Goal: Task Accomplishment & Management: Use online tool/utility

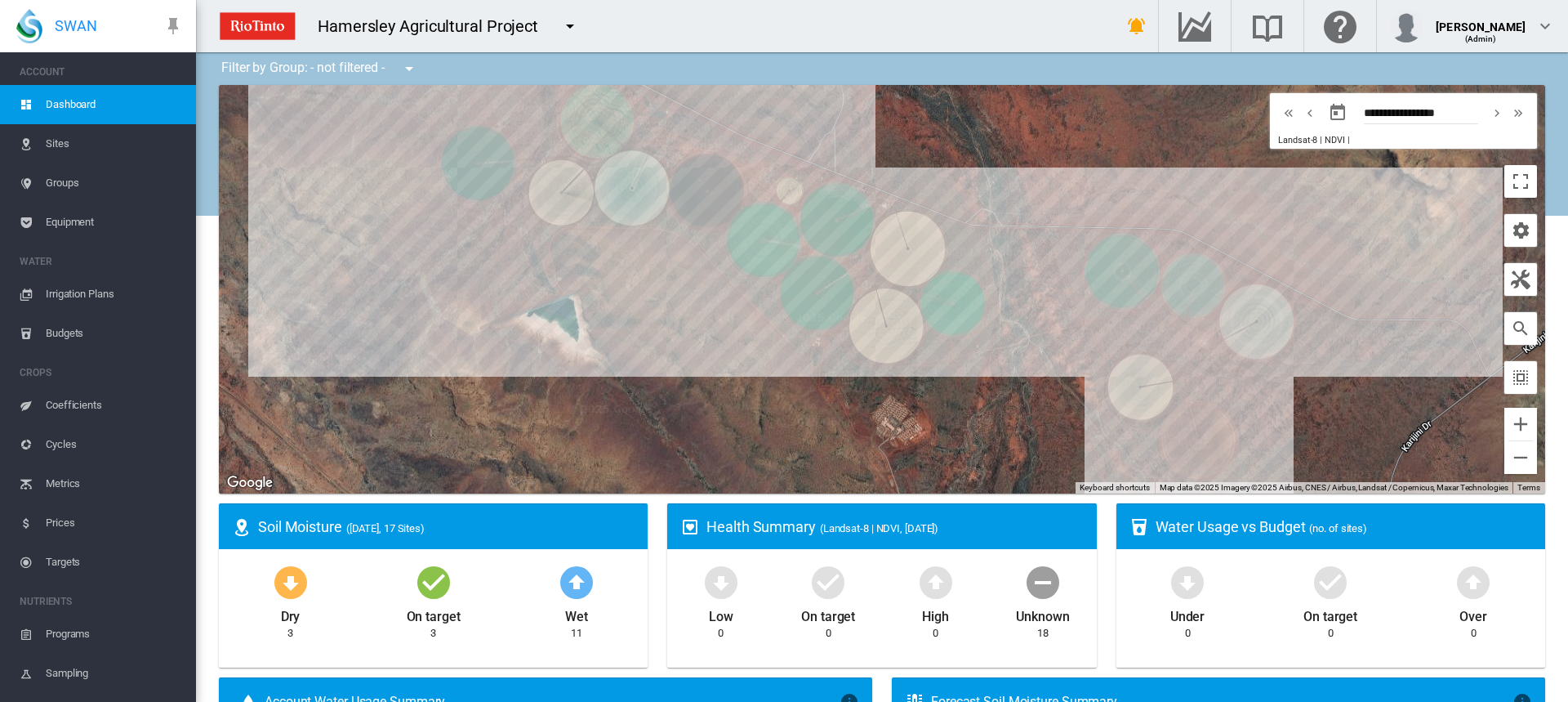
click at [89, 295] on span "Irrigation Plans" at bounding box center [114, 294] width 137 height 40
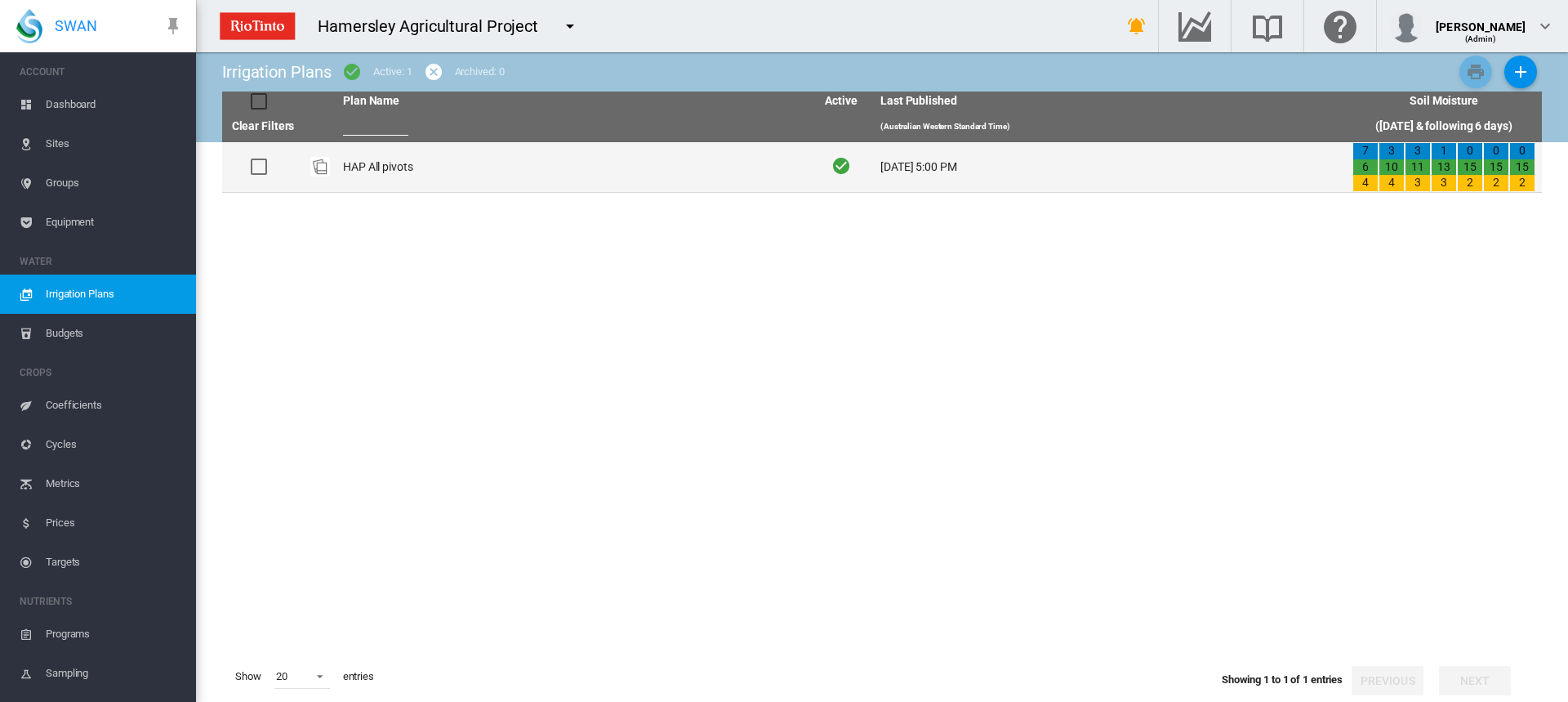
click at [371, 167] on td "HAP All pivots" at bounding box center [573, 167] width 472 height 50
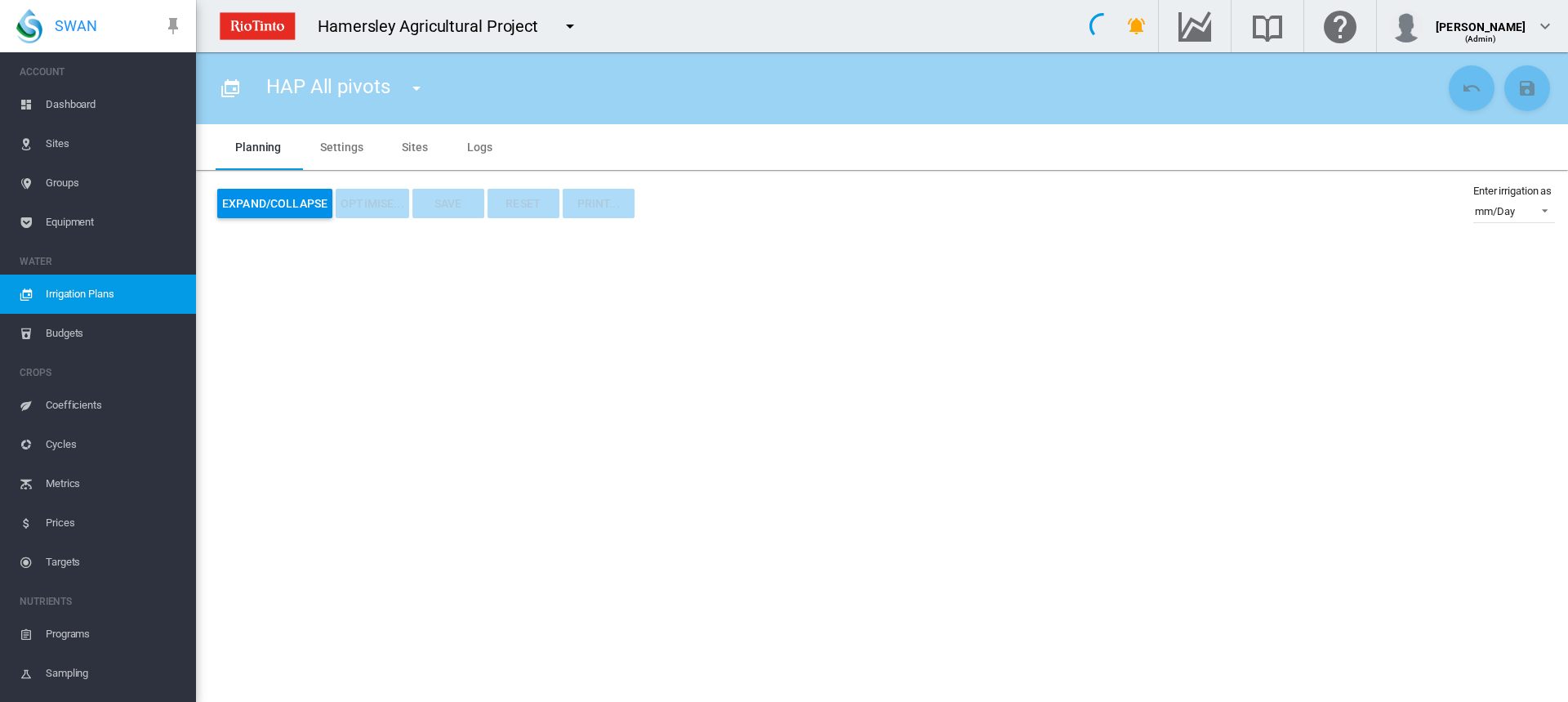
type input "**********"
type input "*"
type input "*****"
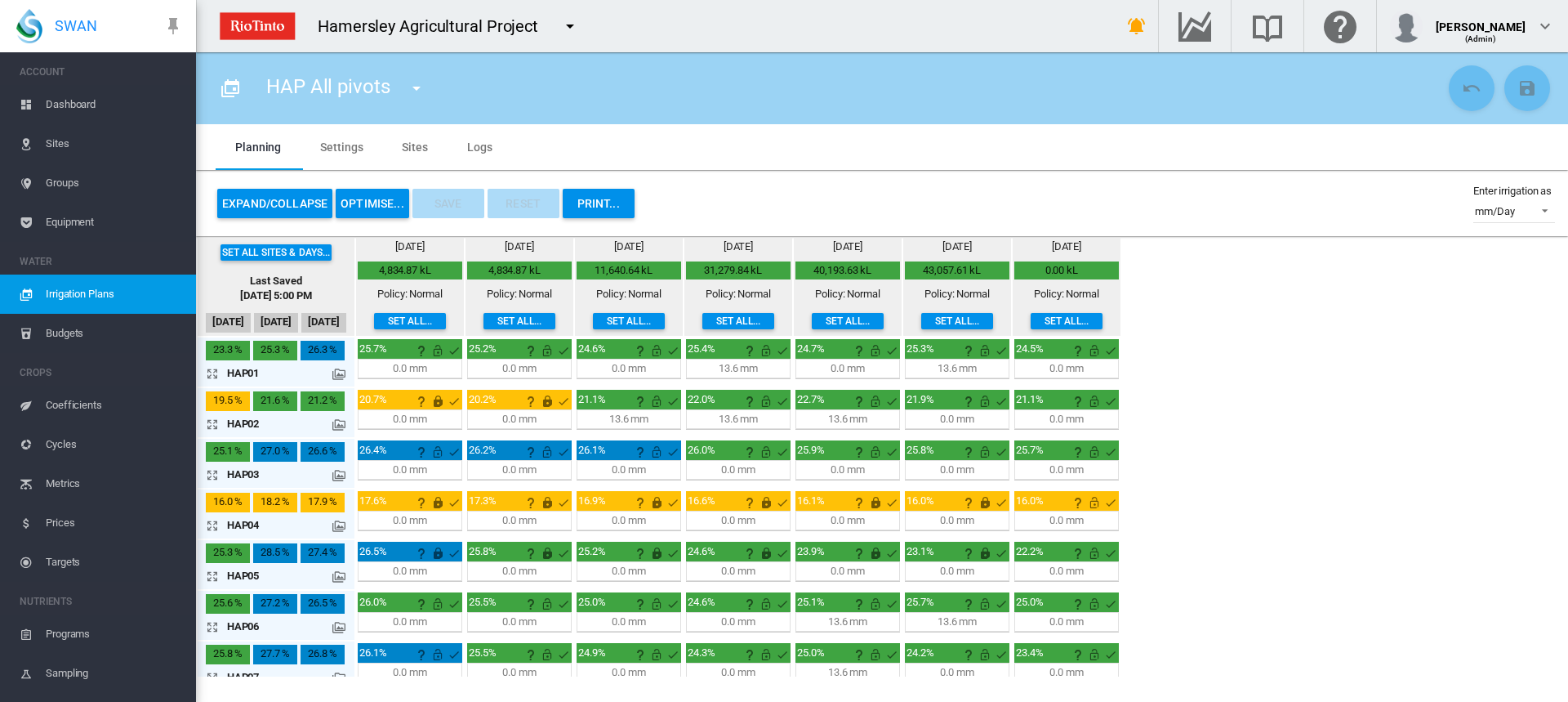
click at [54, 223] on span "Equipment" at bounding box center [114, 222] width 137 height 40
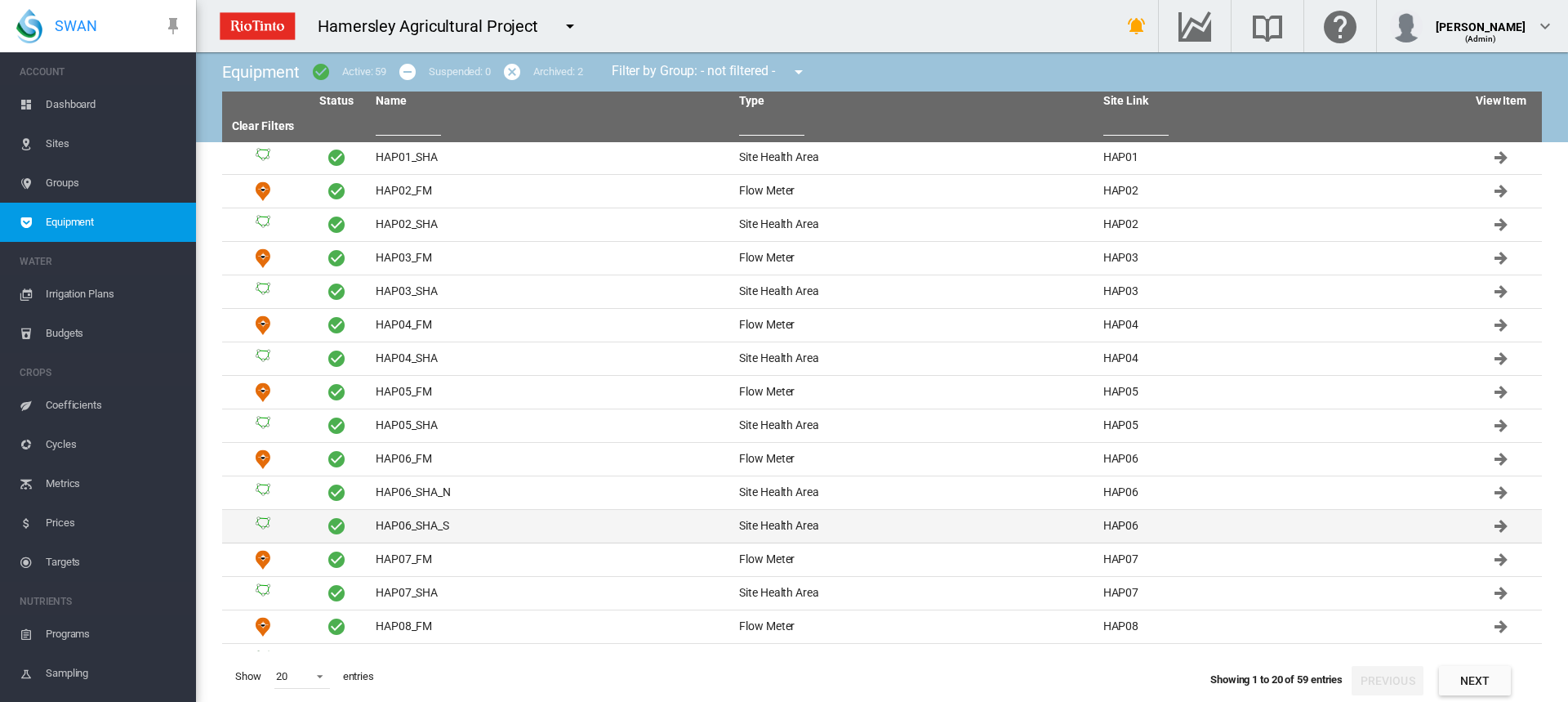
scroll to position [161, 0]
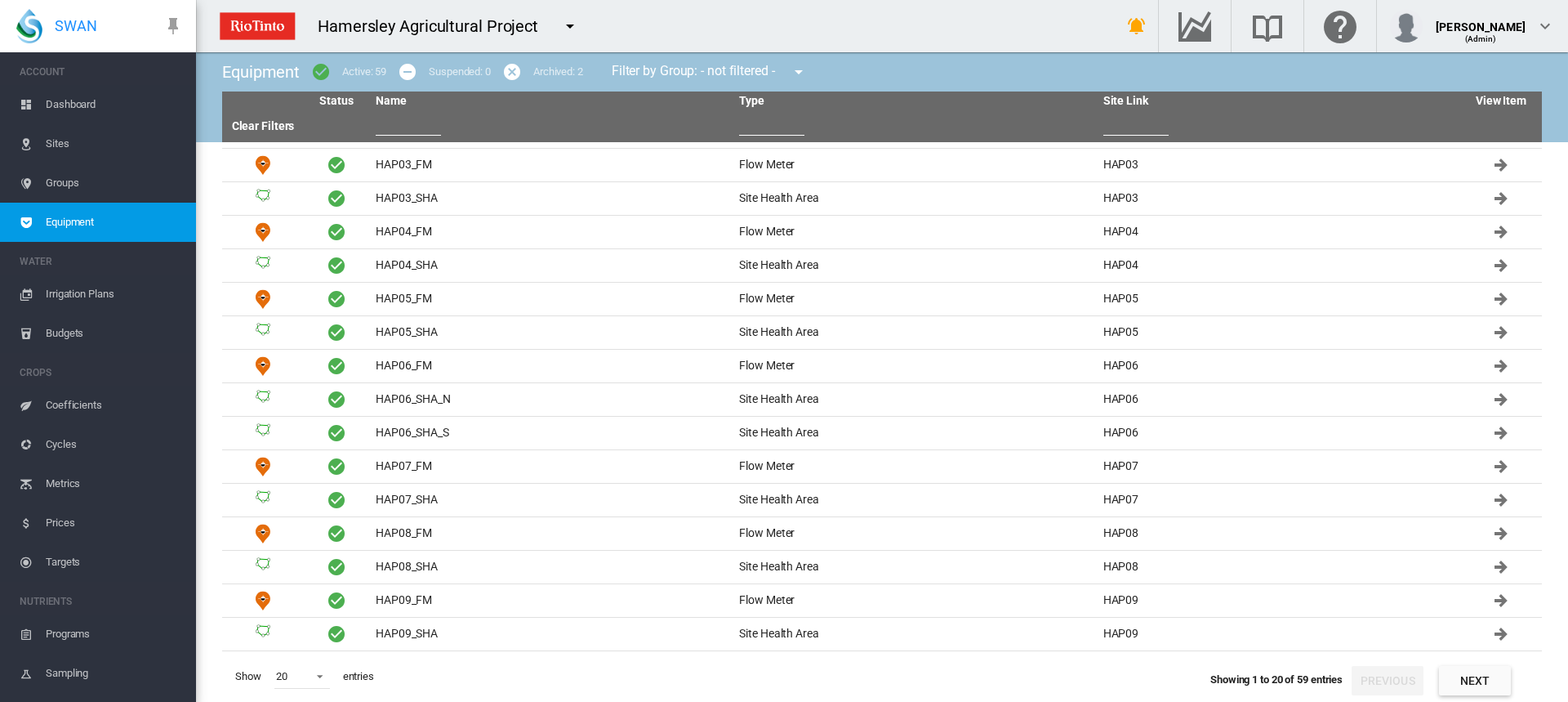
click at [1470, 681] on button "Next" at bounding box center [1475, 681] width 72 height 30
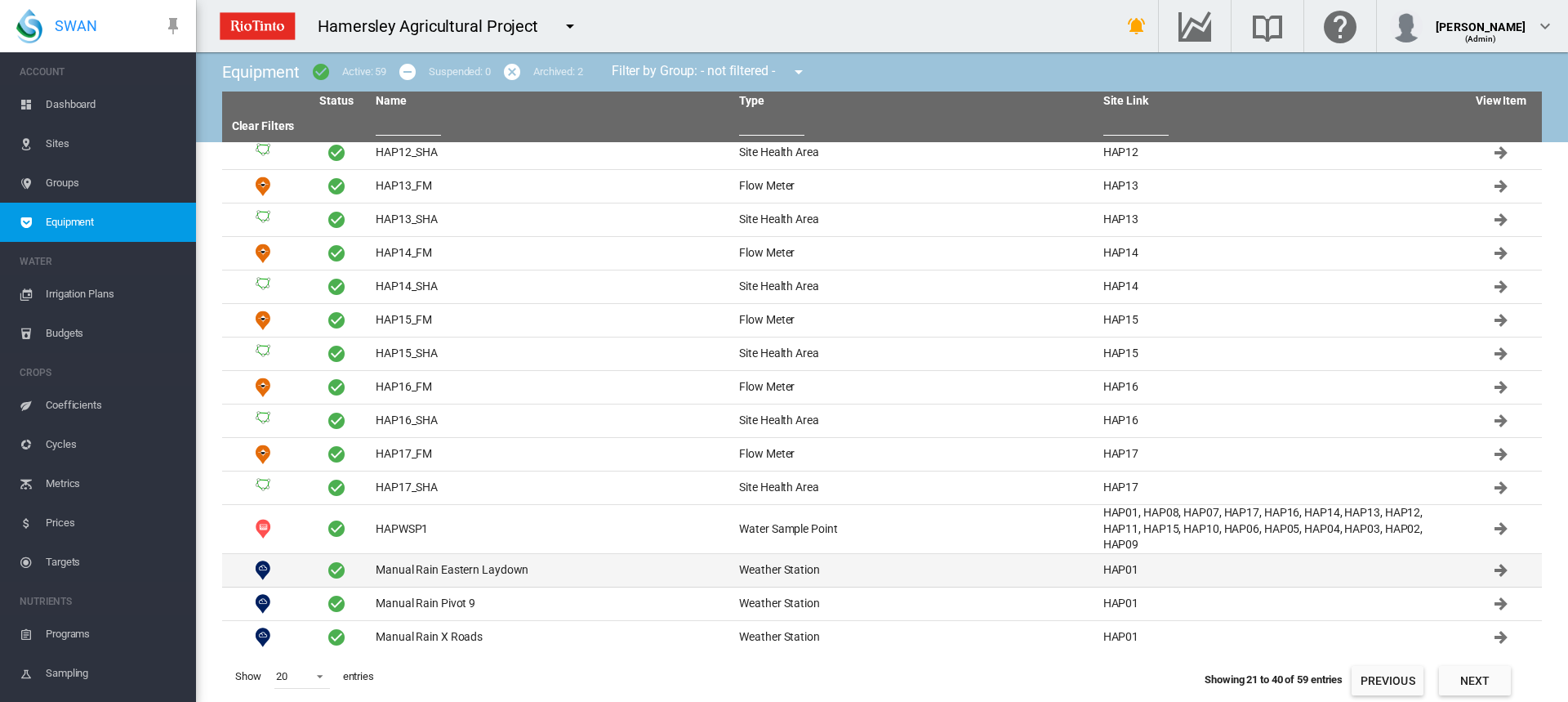
scroll to position [176, 0]
click at [439, 562] on td "Manual Rain Eastern Laydown" at bounding box center [551, 566] width 363 height 32
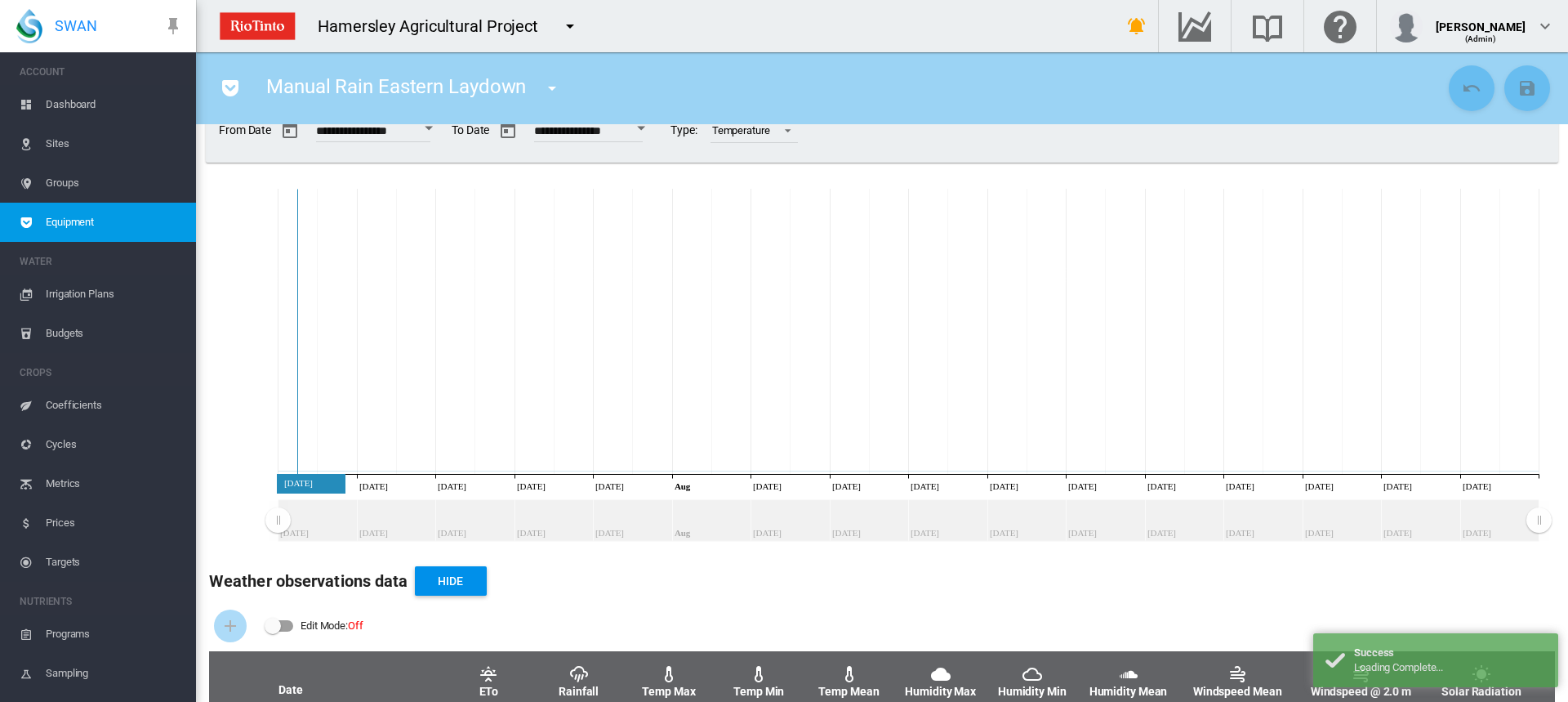
scroll to position [205, 0]
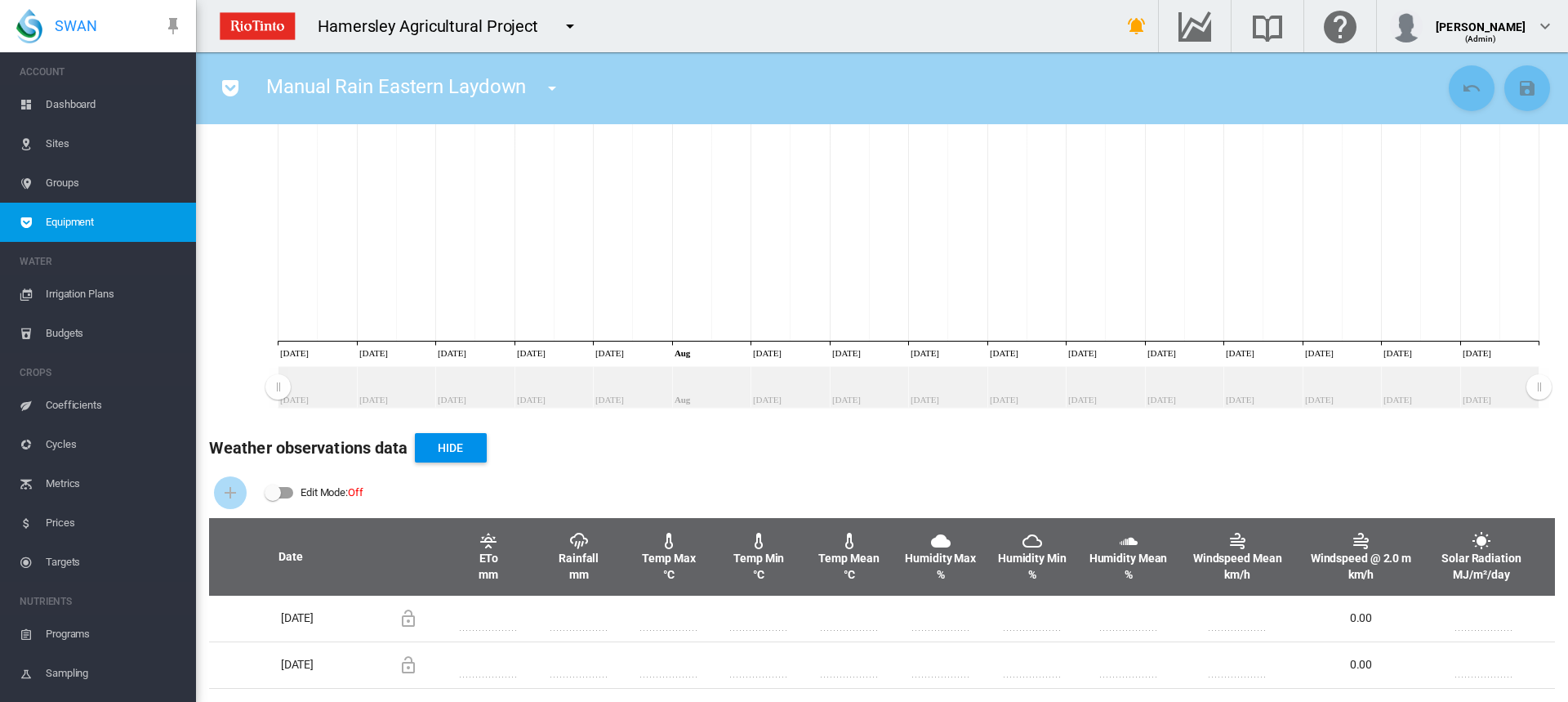
click at [83, 294] on span "Irrigation Plans" at bounding box center [114, 294] width 137 height 40
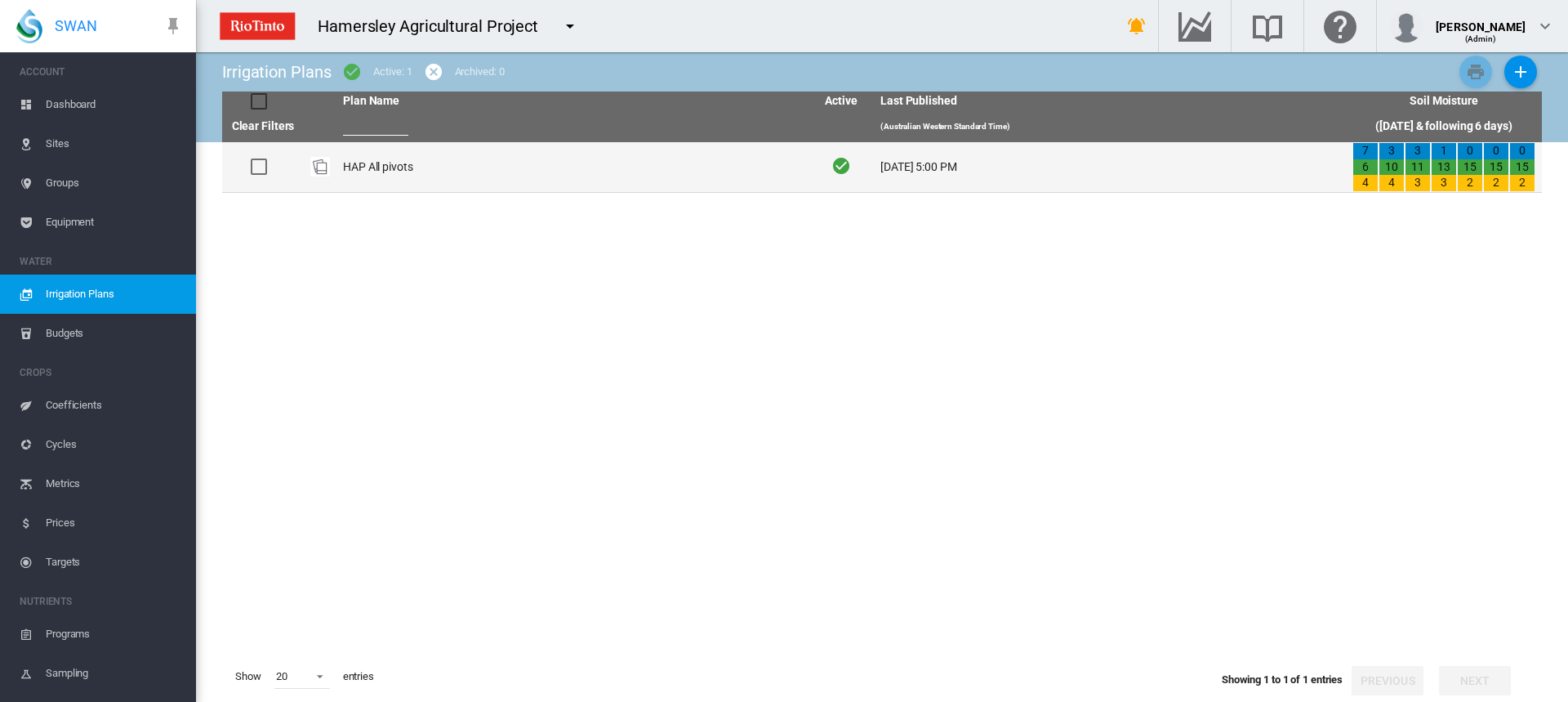
click at [360, 168] on td "HAP All pivots" at bounding box center [573, 167] width 472 height 50
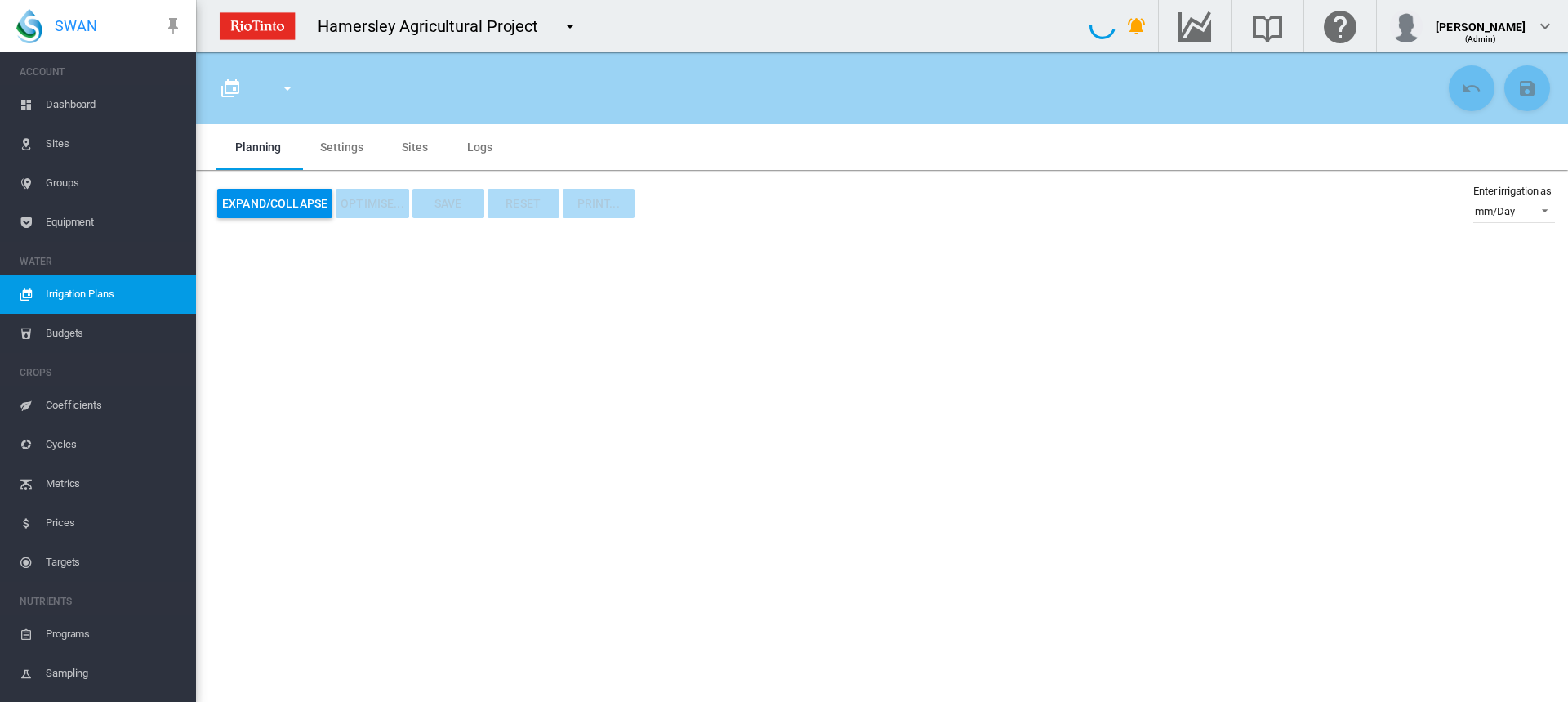
type input "**********"
type input "*"
type input "*****"
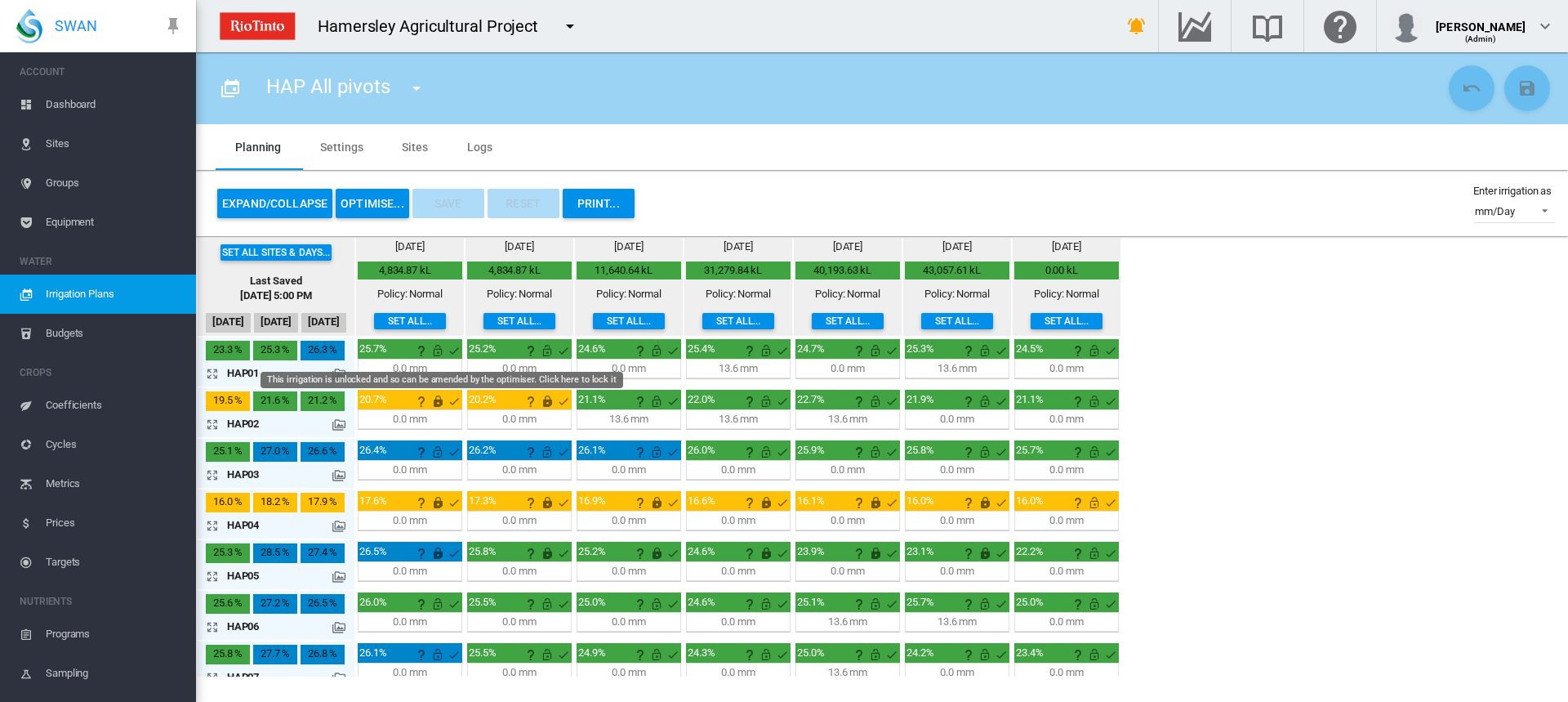
click at [438, 353] on md-icon "This irrigation is unlocked and so can be amended by the optimiser. Click here …" at bounding box center [437, 350] width 19 height 19
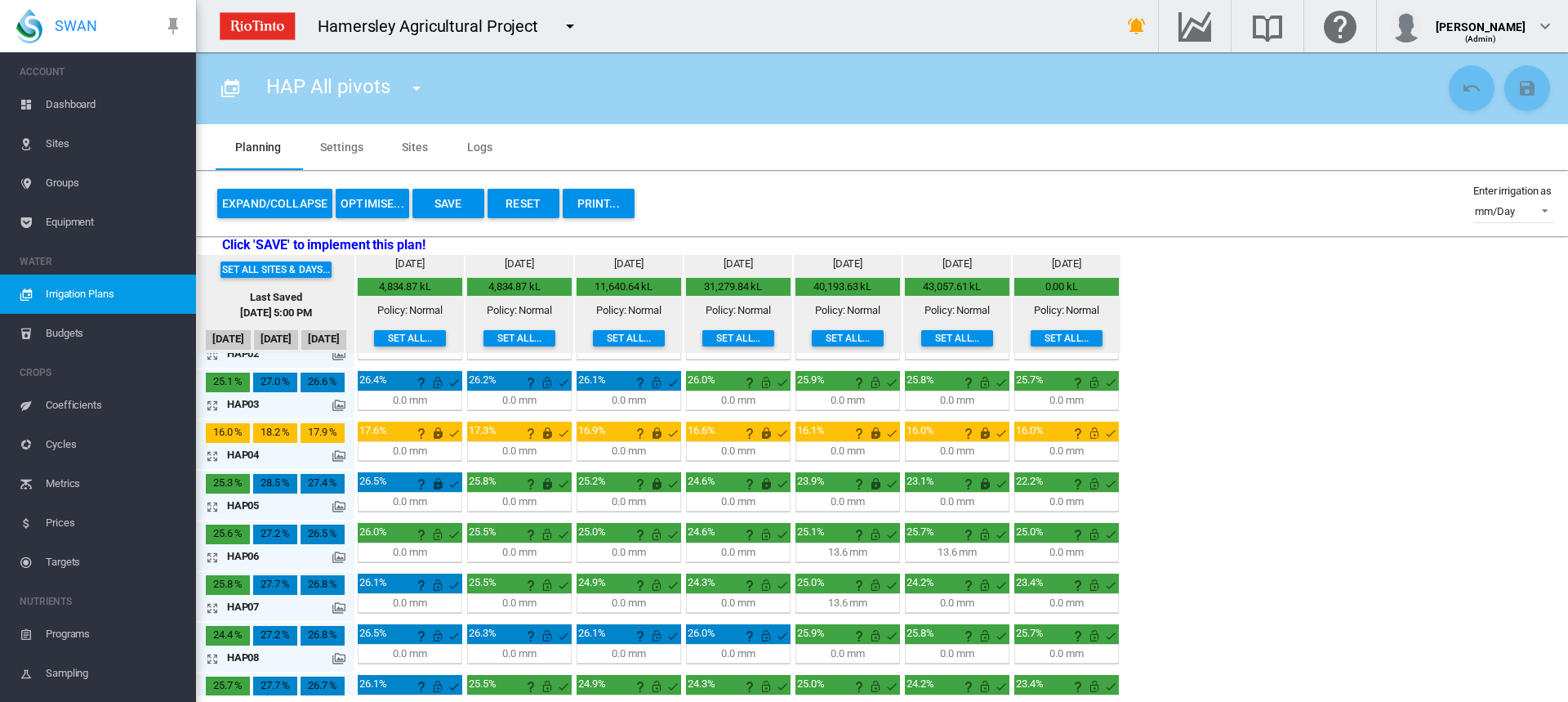
scroll to position [82, 0]
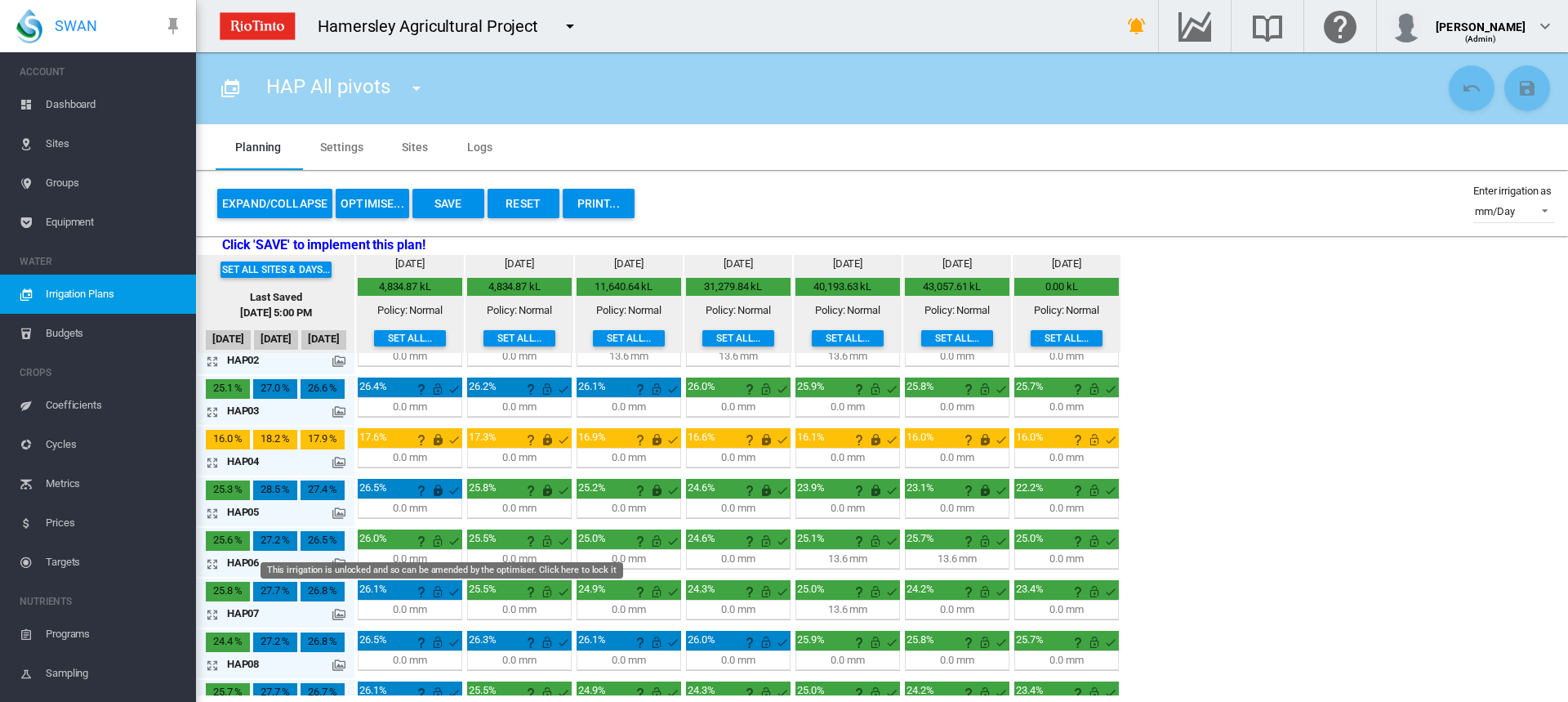
click at [434, 539] on md-icon "This irrigation is unlocked and so can be amended by the optimiser. Click here …" at bounding box center [437, 541] width 19 height 19
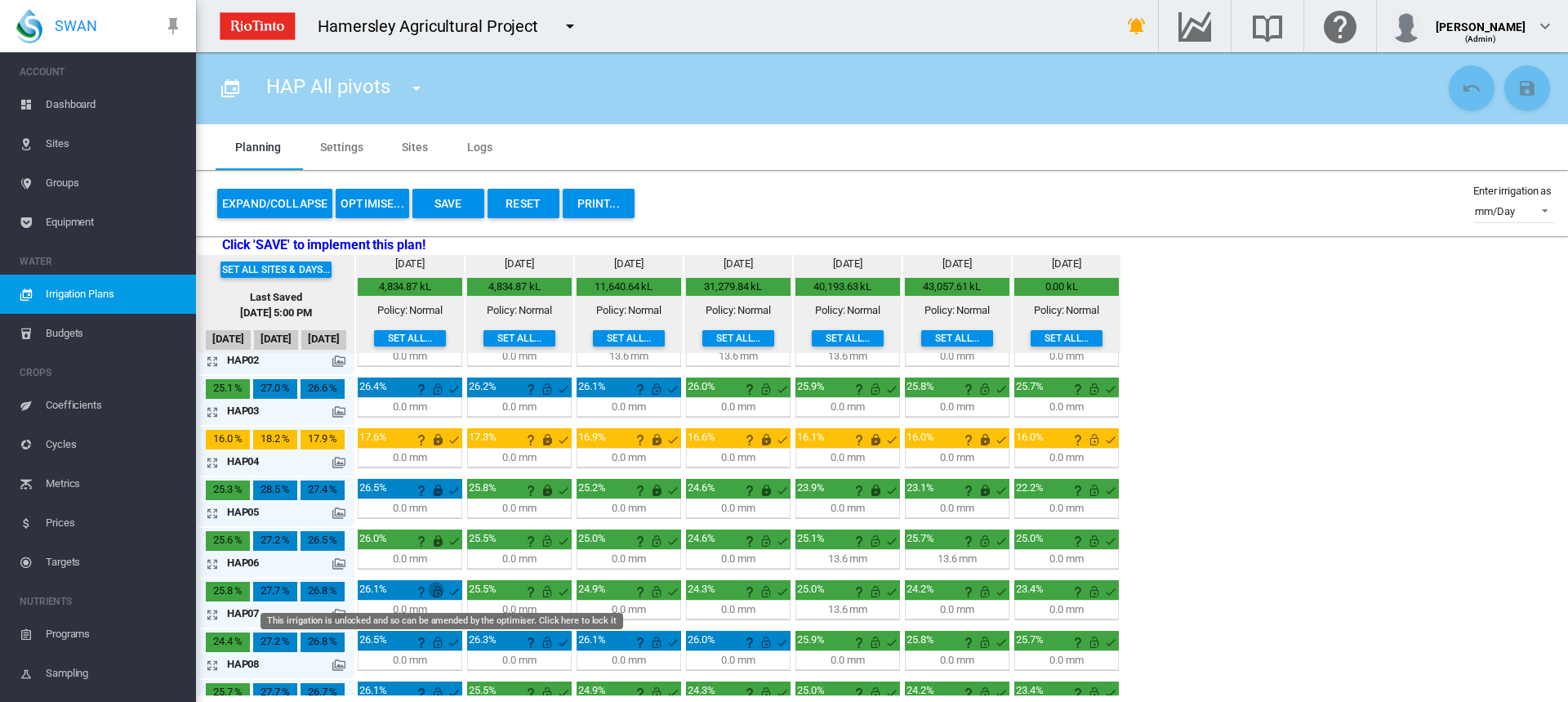
click at [435, 589] on md-icon "This irrigation is unlocked and so can be amended by the optimiser. Click here …" at bounding box center [437, 590] width 19 height 19
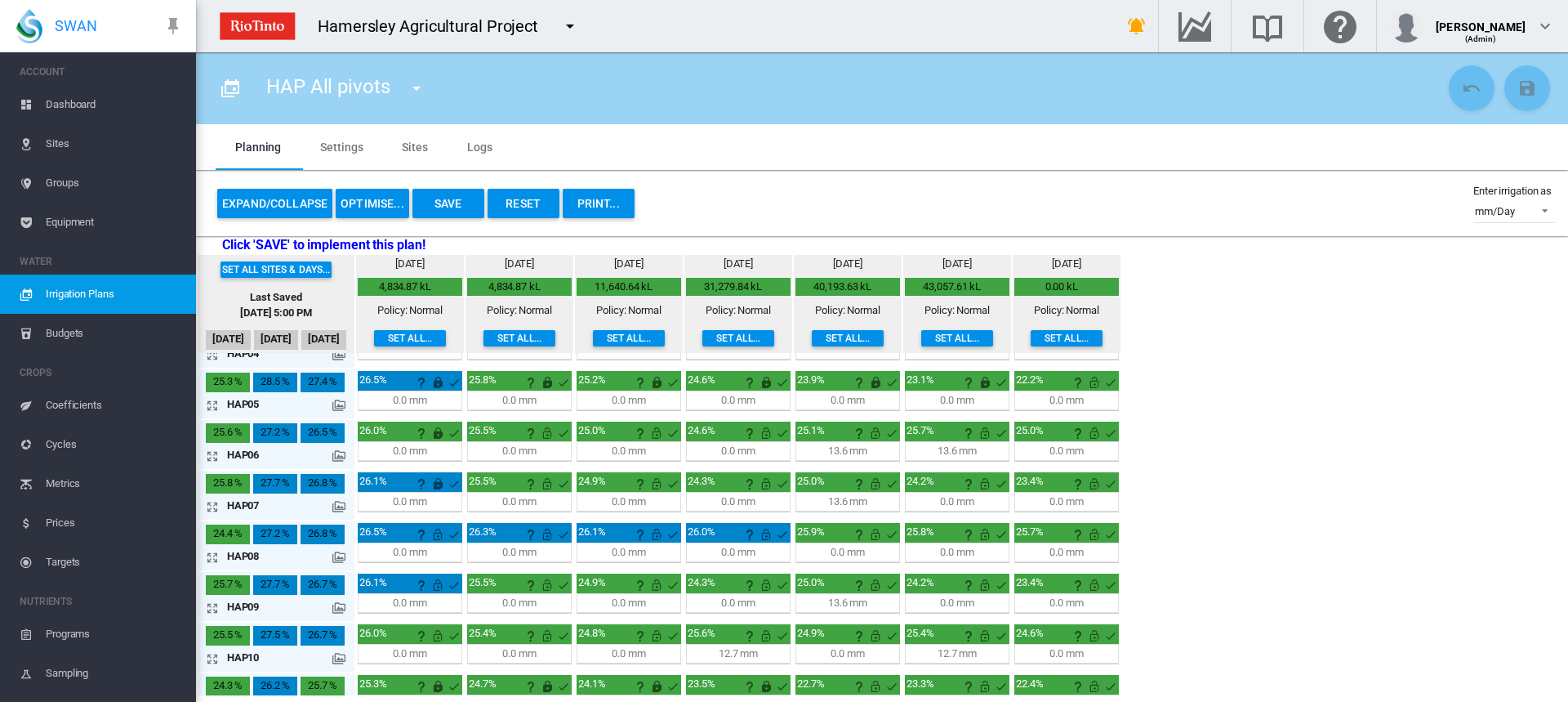
scroll to position [245, 0]
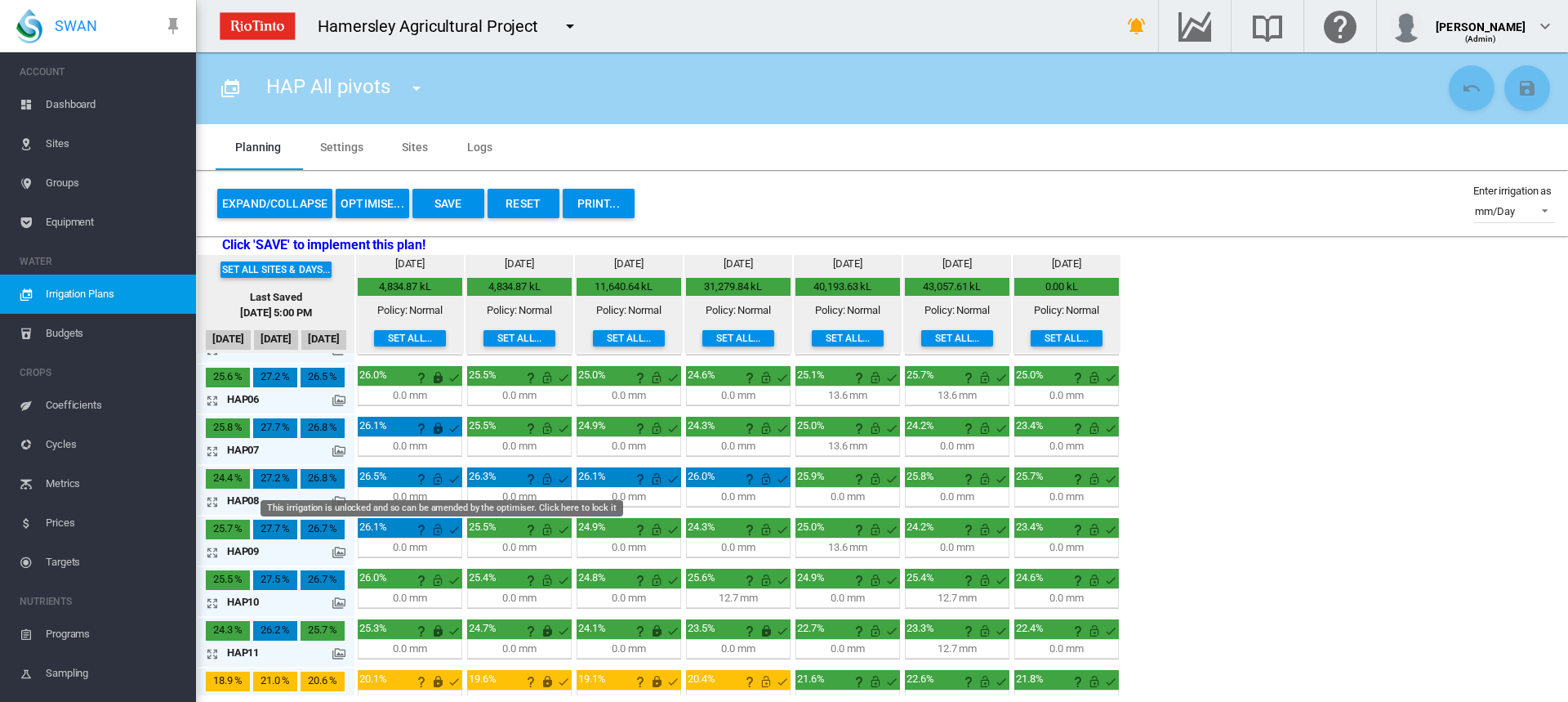
click at [438, 478] on md-icon "This irrigation is unlocked and so can be amended by the optimiser. Click here …" at bounding box center [437, 478] width 19 height 19
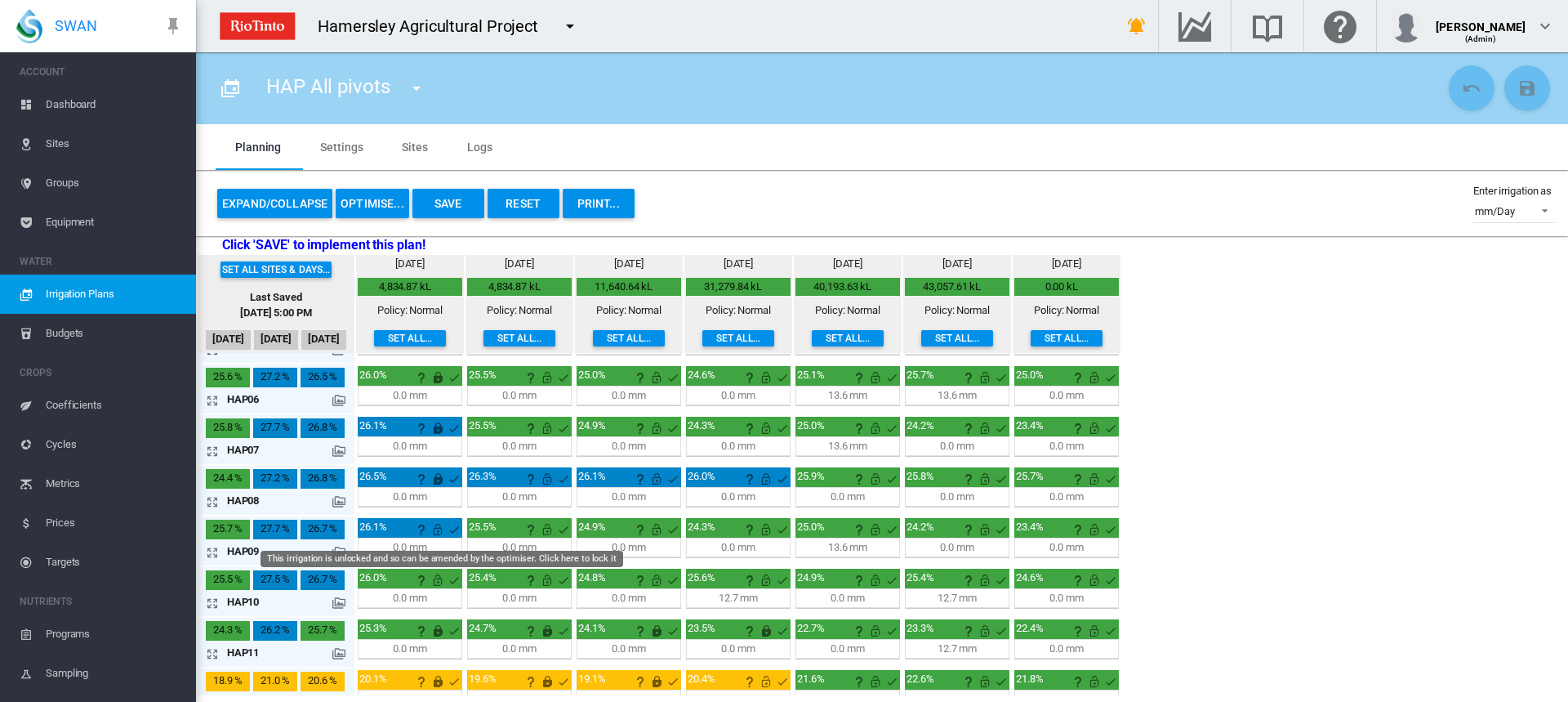
click at [438, 532] on md-icon "This irrigation is unlocked and so can be amended by the optimiser. Click here …" at bounding box center [437, 529] width 19 height 19
click at [436, 585] on md-icon "This irrigation is unlocked and so can be amended by the optimiser. Click here …" at bounding box center [437, 579] width 19 height 19
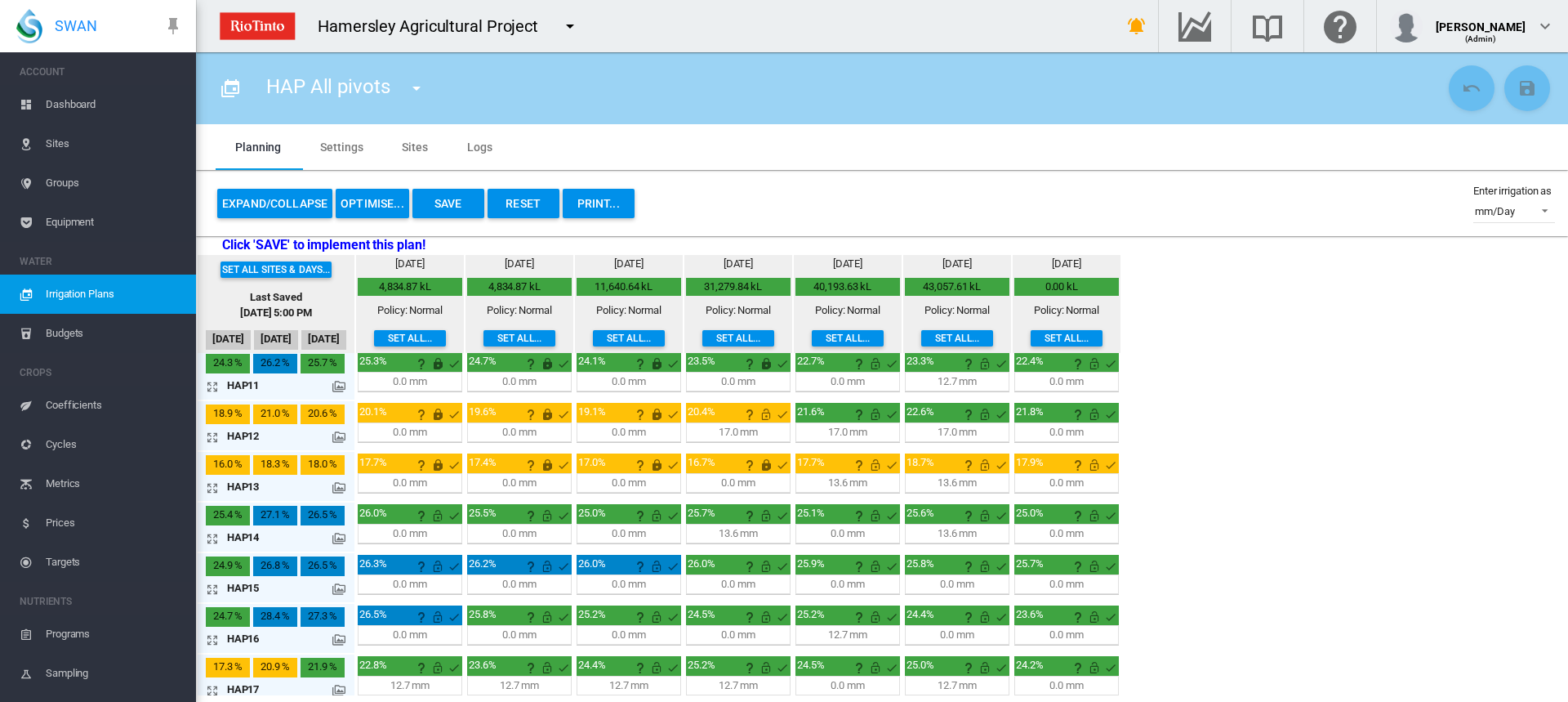
scroll to position [522, 0]
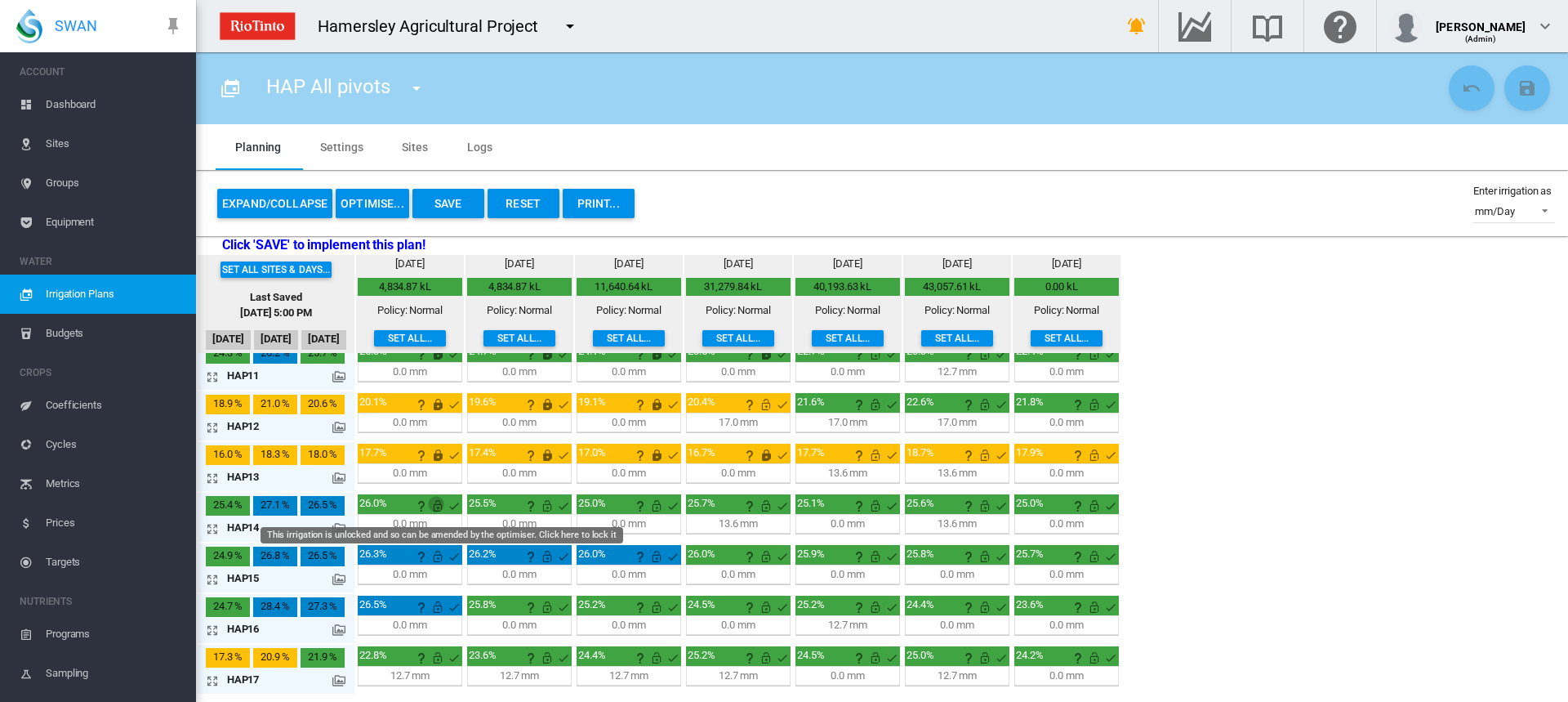
click at [434, 510] on md-icon "This irrigation is unlocked and so can be amended by the optimiser. Click here …" at bounding box center [437, 505] width 19 height 19
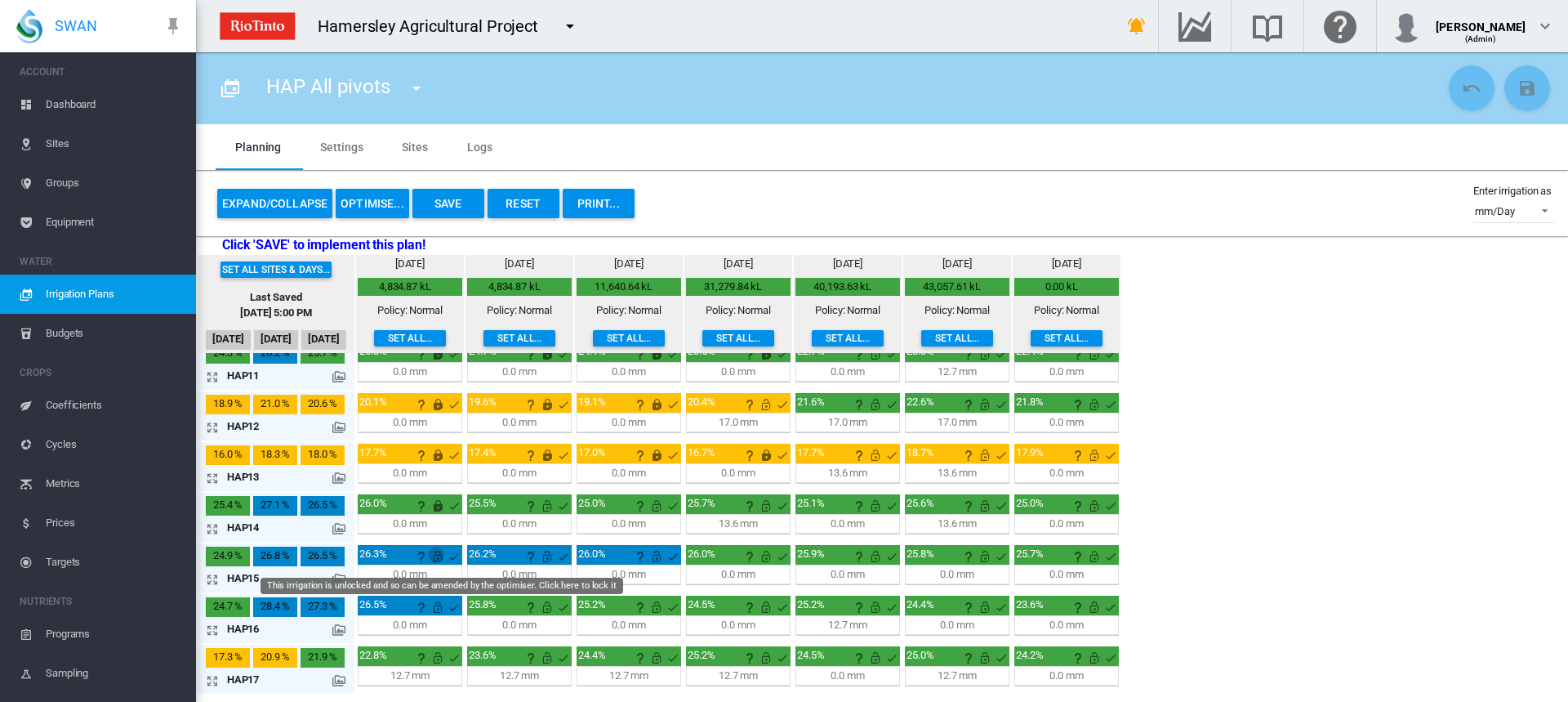
click at [432, 555] on md-icon "This irrigation is unlocked and so can be amended by the optimiser. Click here …" at bounding box center [437, 555] width 19 height 19
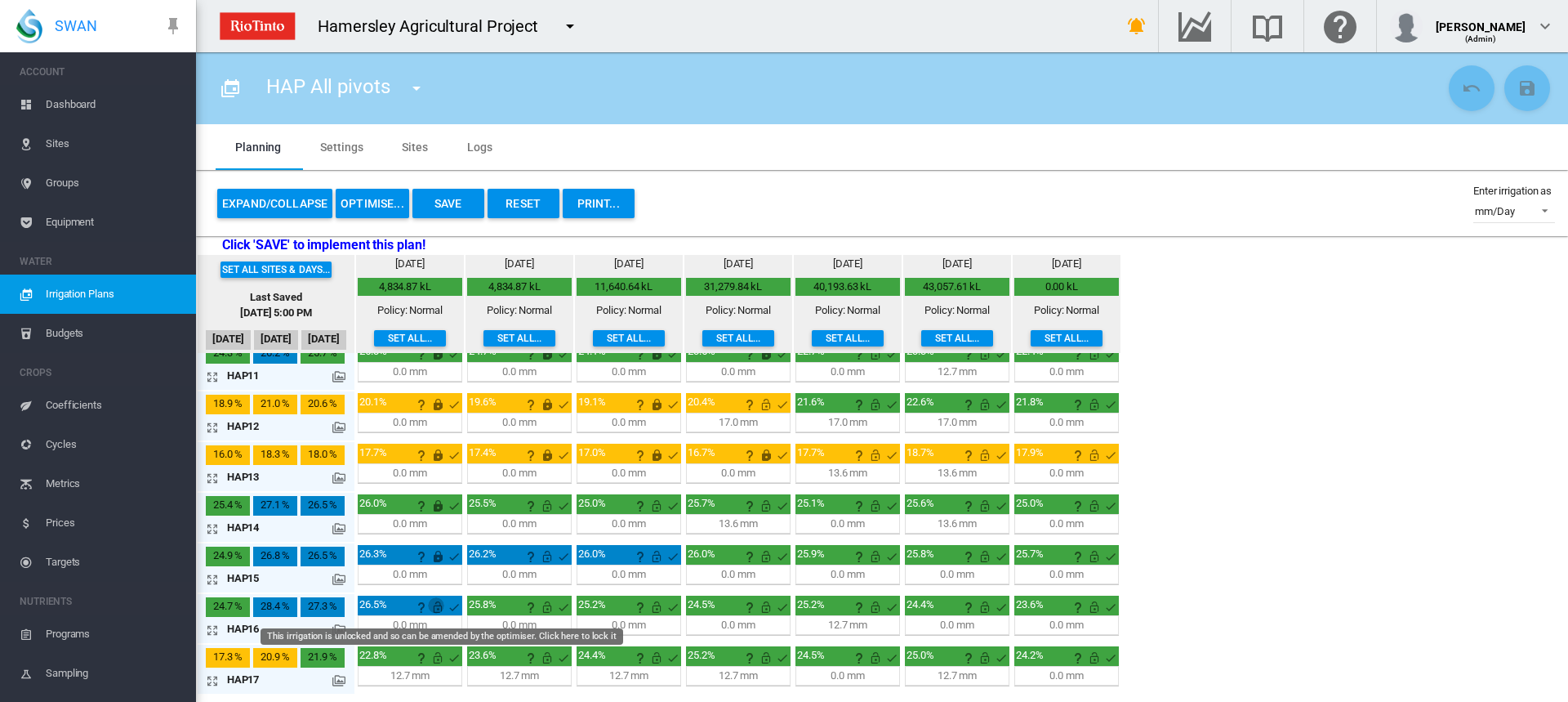
click at [434, 612] on md-icon "This irrigation is unlocked and so can be amended by the optimiser. Click here …" at bounding box center [437, 606] width 19 height 19
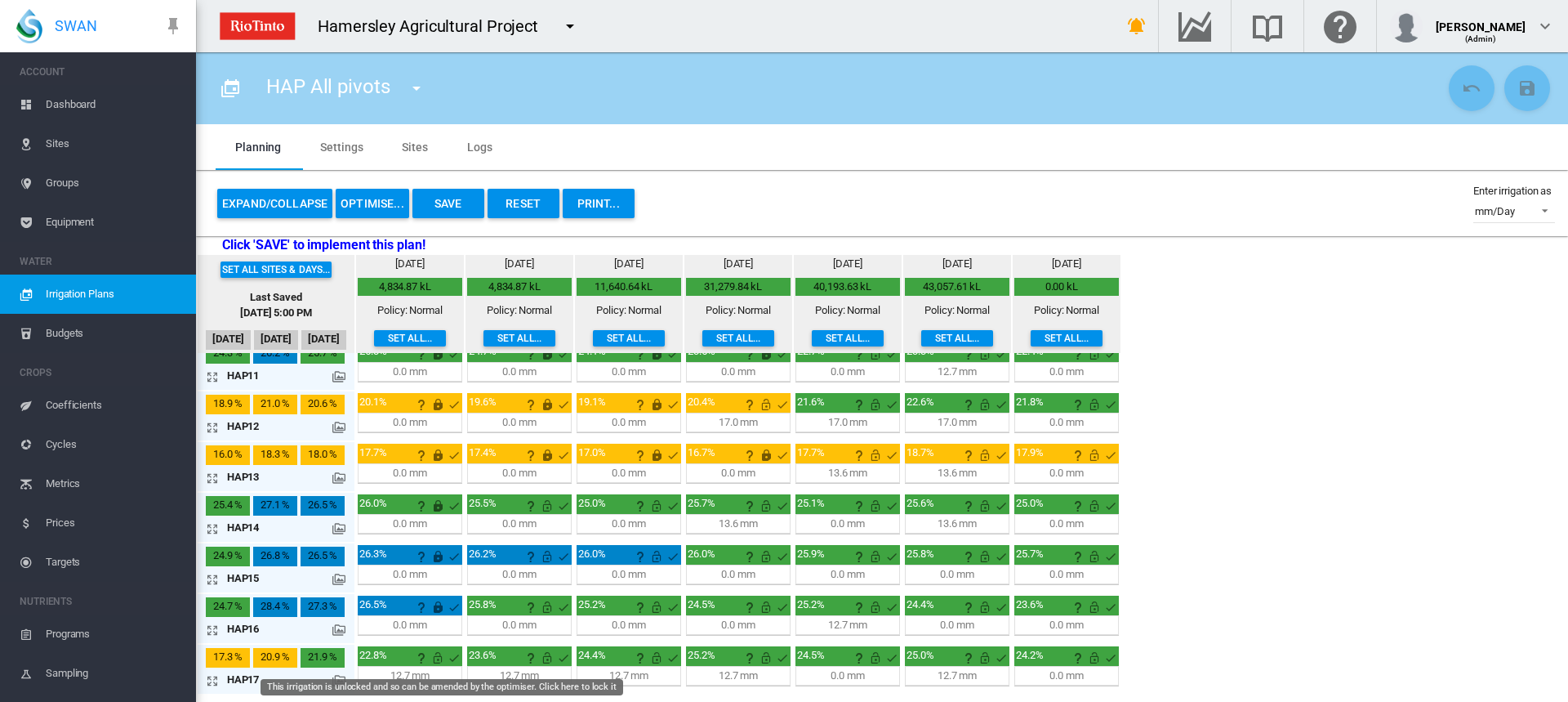
click at [438, 660] on md-icon "This irrigation is unlocked and so can be amended by the optimiser. Click here …" at bounding box center [437, 657] width 19 height 19
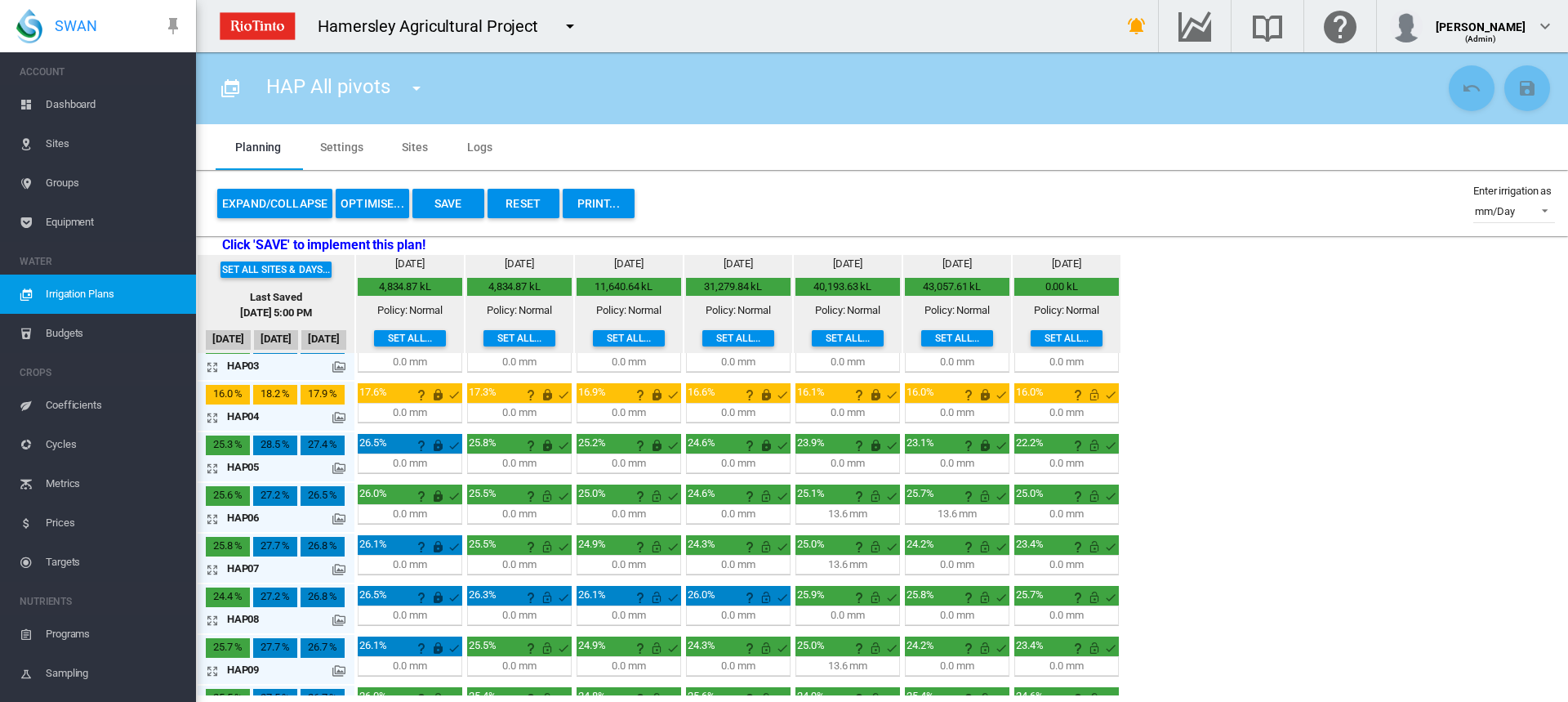
scroll to position [113, 0]
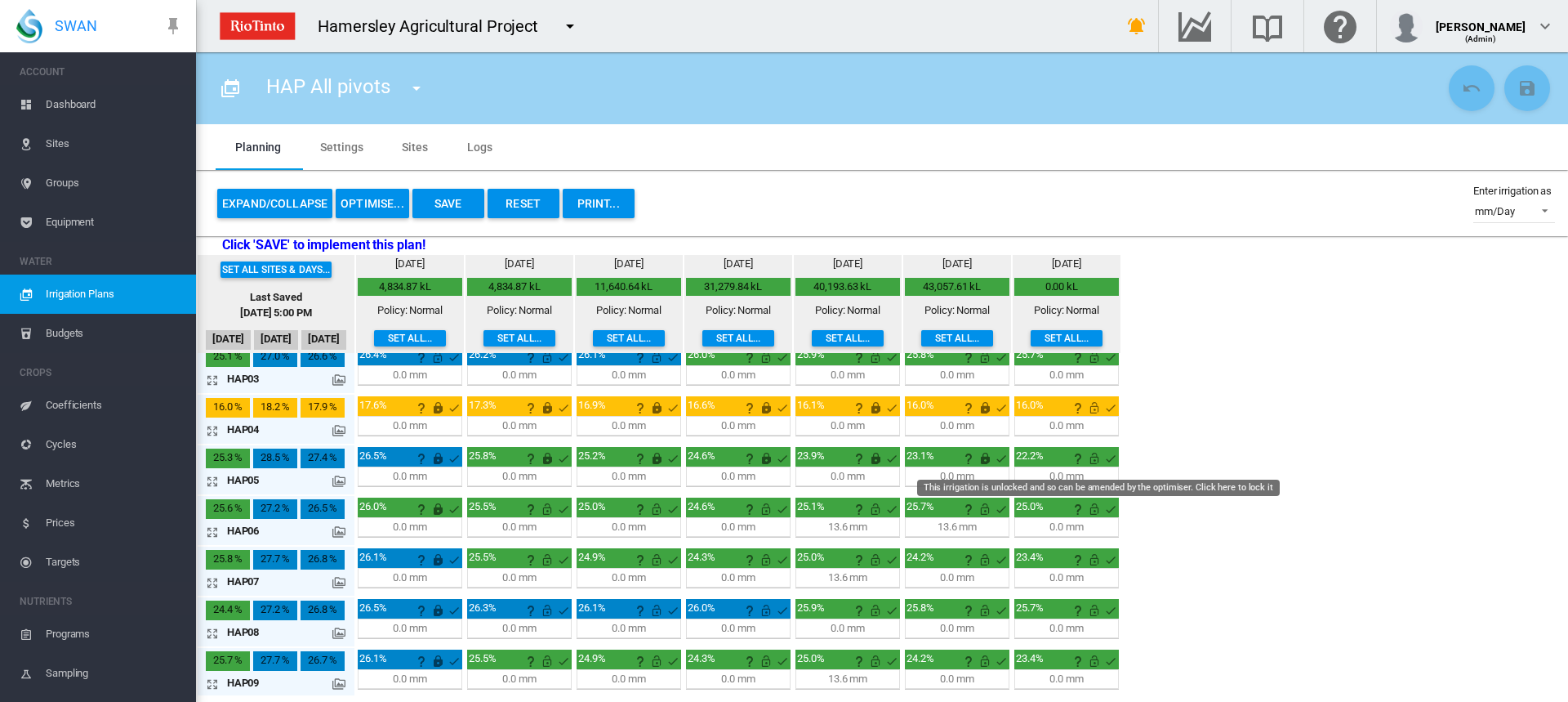
click at [1094, 459] on md-icon "This irrigation is unlocked and so can be amended by the optimiser. Click here …" at bounding box center [1094, 458] width 19 height 19
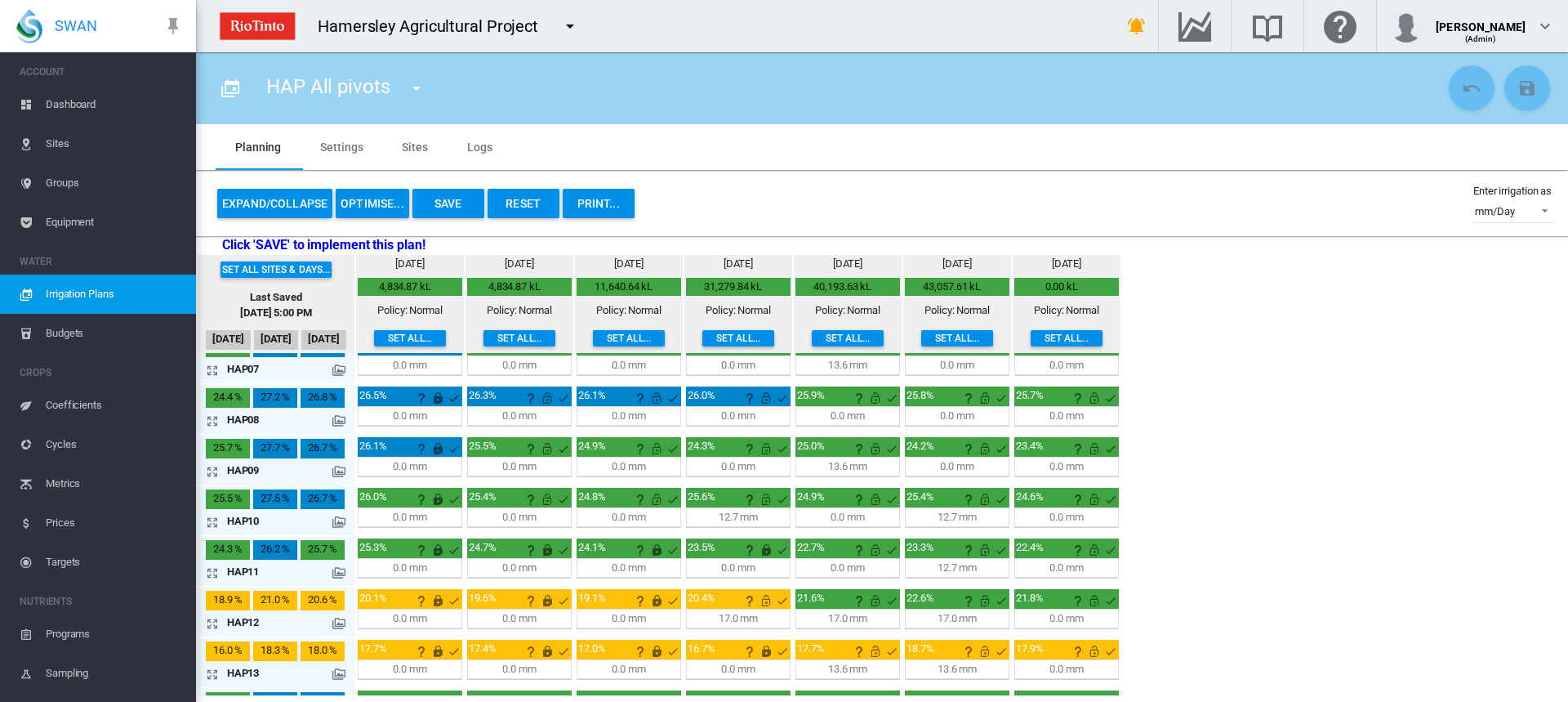
scroll to position [359, 0]
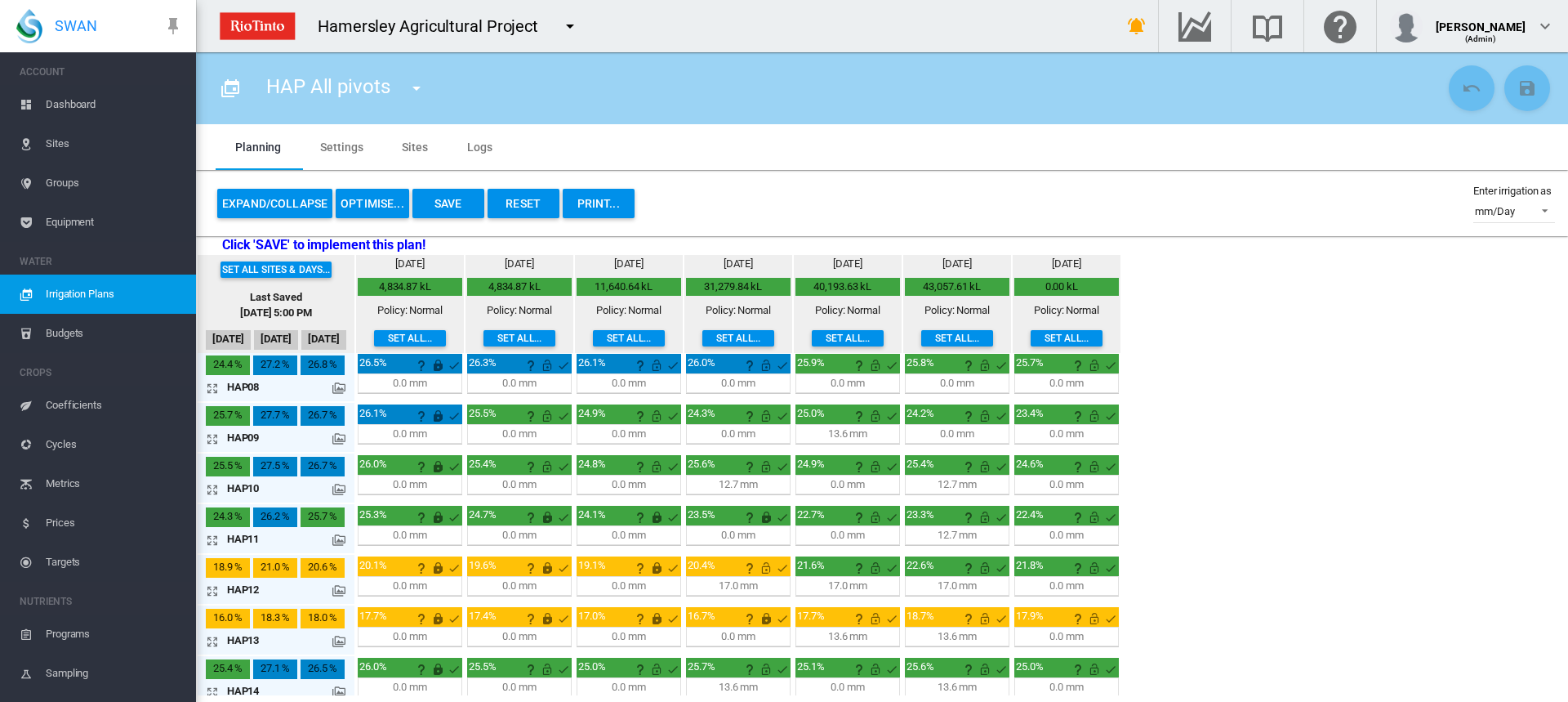
click at [210, 541] on md-icon "icon-arrow-expand" at bounding box center [215, 540] width 19 height 19
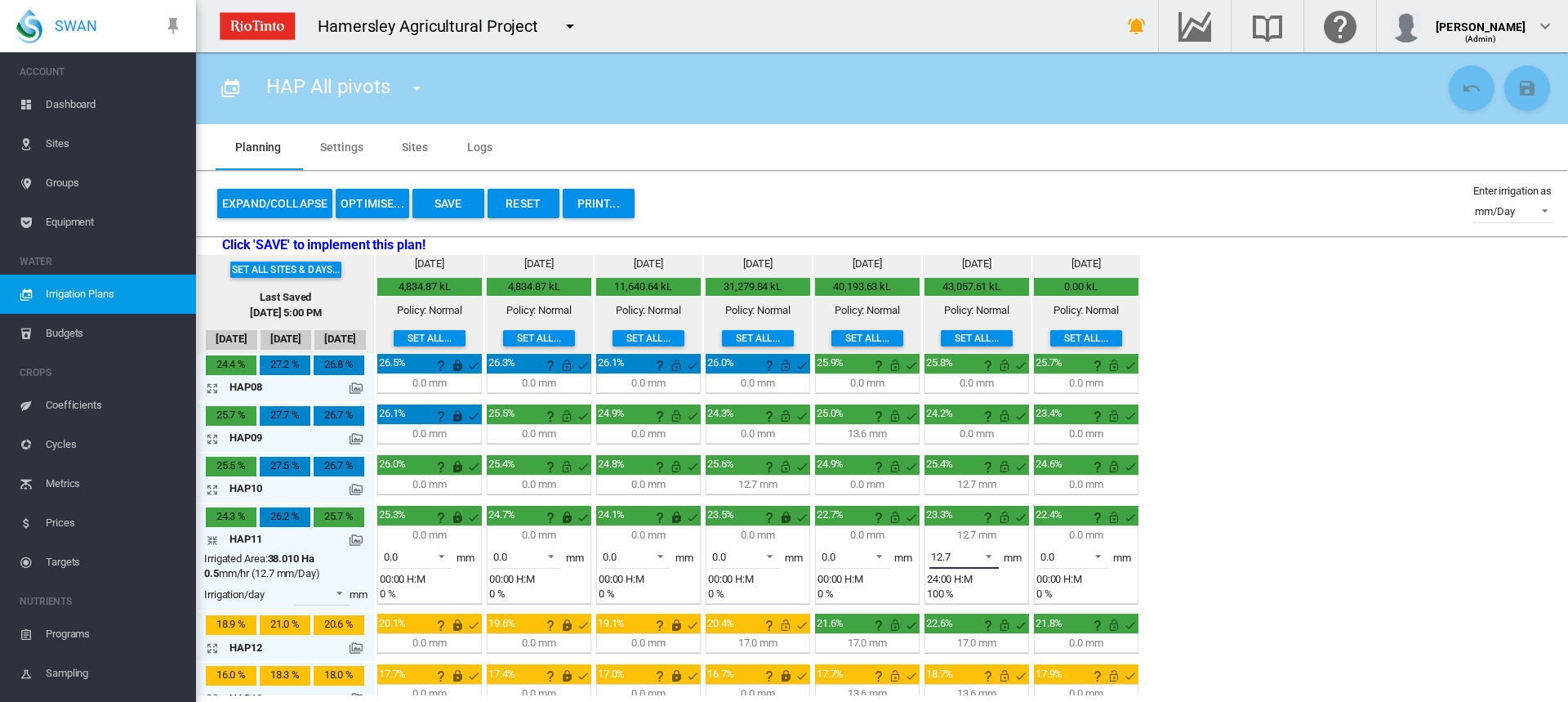
click at [986, 553] on span at bounding box center [983, 554] width 19 height 15
click at [948, 523] on md-option "0.0" at bounding box center [973, 517] width 111 height 40
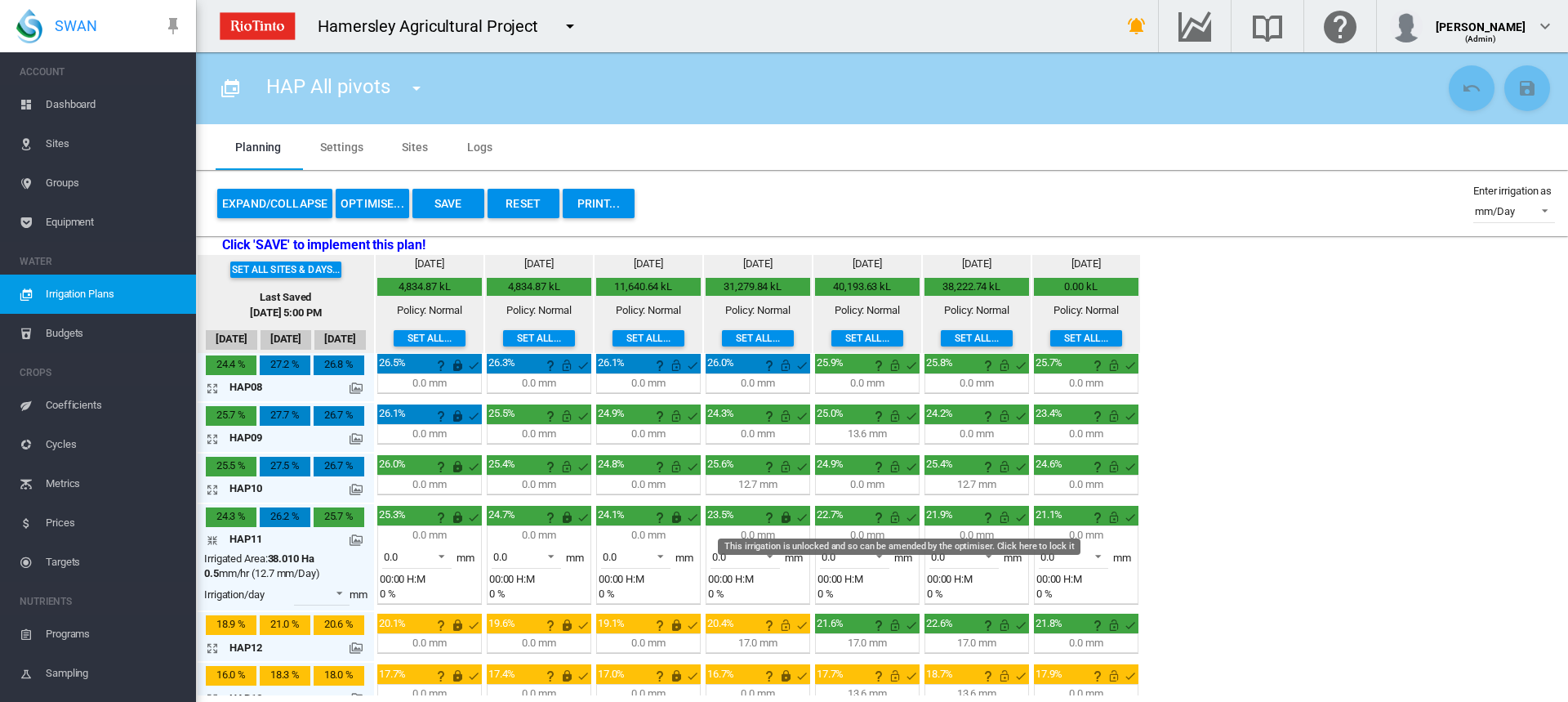
click at [895, 520] on md-icon "This irrigation is unlocked and so can be amended by the optimiser. Click here …" at bounding box center [895, 517] width 19 height 19
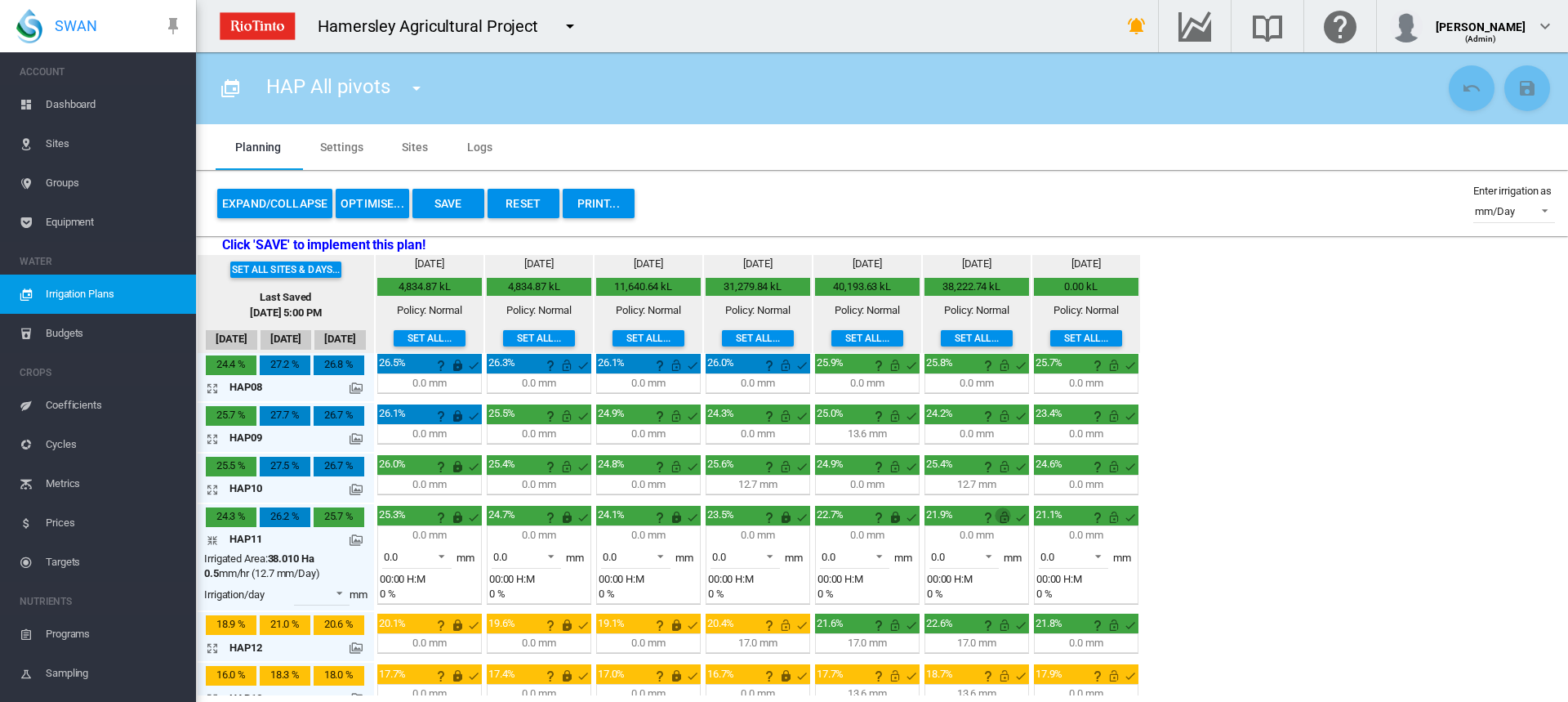
click at [1004, 519] on md-icon "This irrigation is unlocked and so can be amended by the optimiser. Click here …" at bounding box center [1004, 517] width 19 height 19
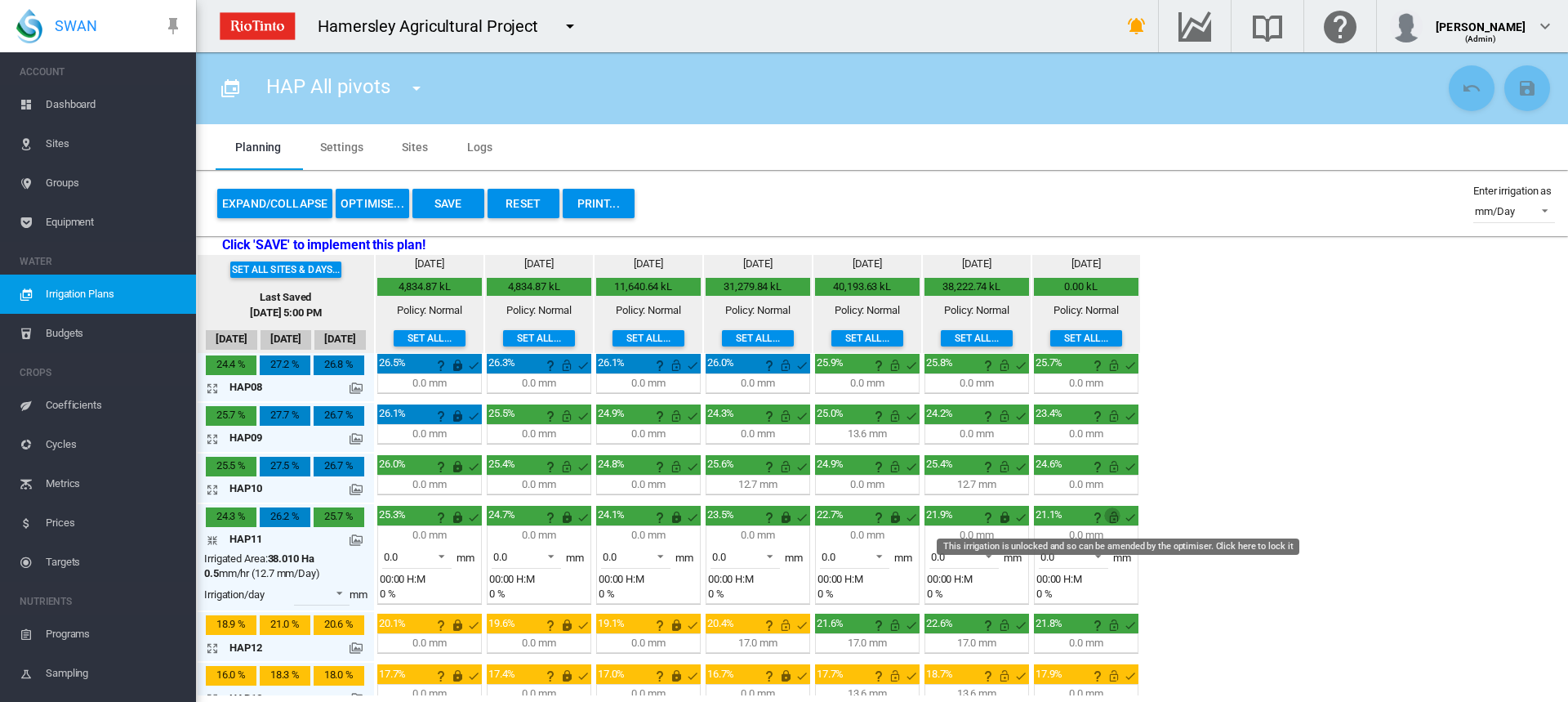
click at [1115, 522] on md-icon "This irrigation is unlocked and so can be amended by the optimiser. Click here …" at bounding box center [1113, 517] width 19 height 19
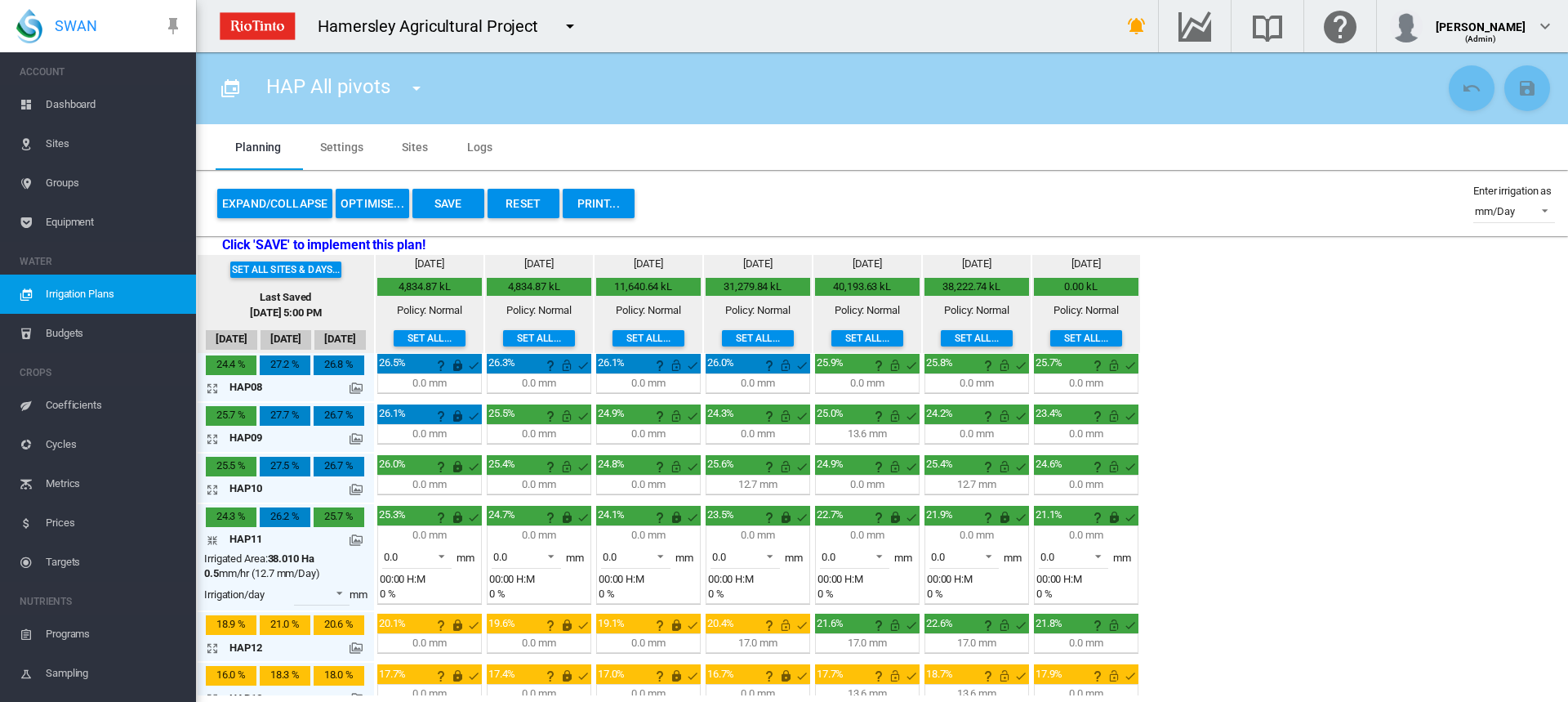
scroll to position [440, 0]
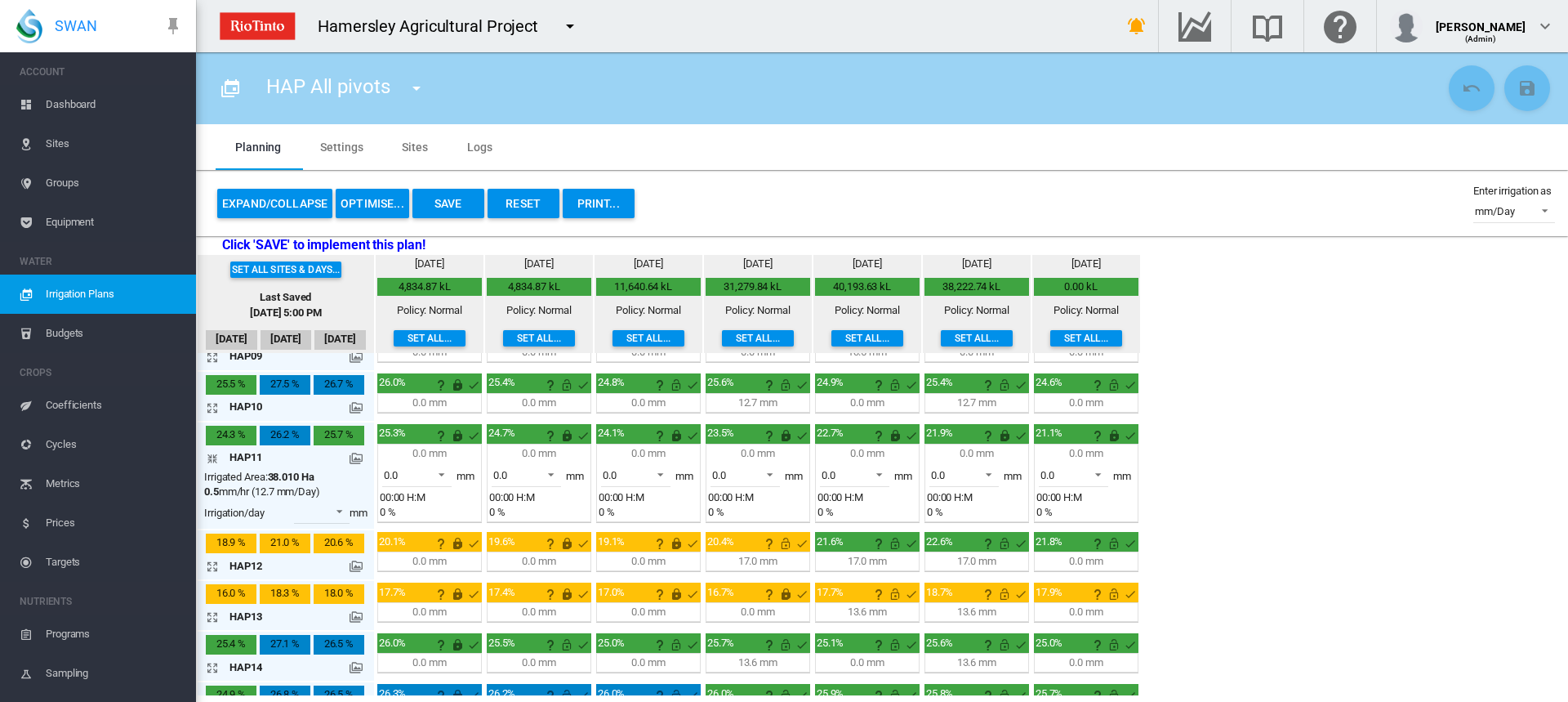
click at [210, 616] on md-icon "icon-arrow-expand" at bounding box center [215, 616] width 19 height 19
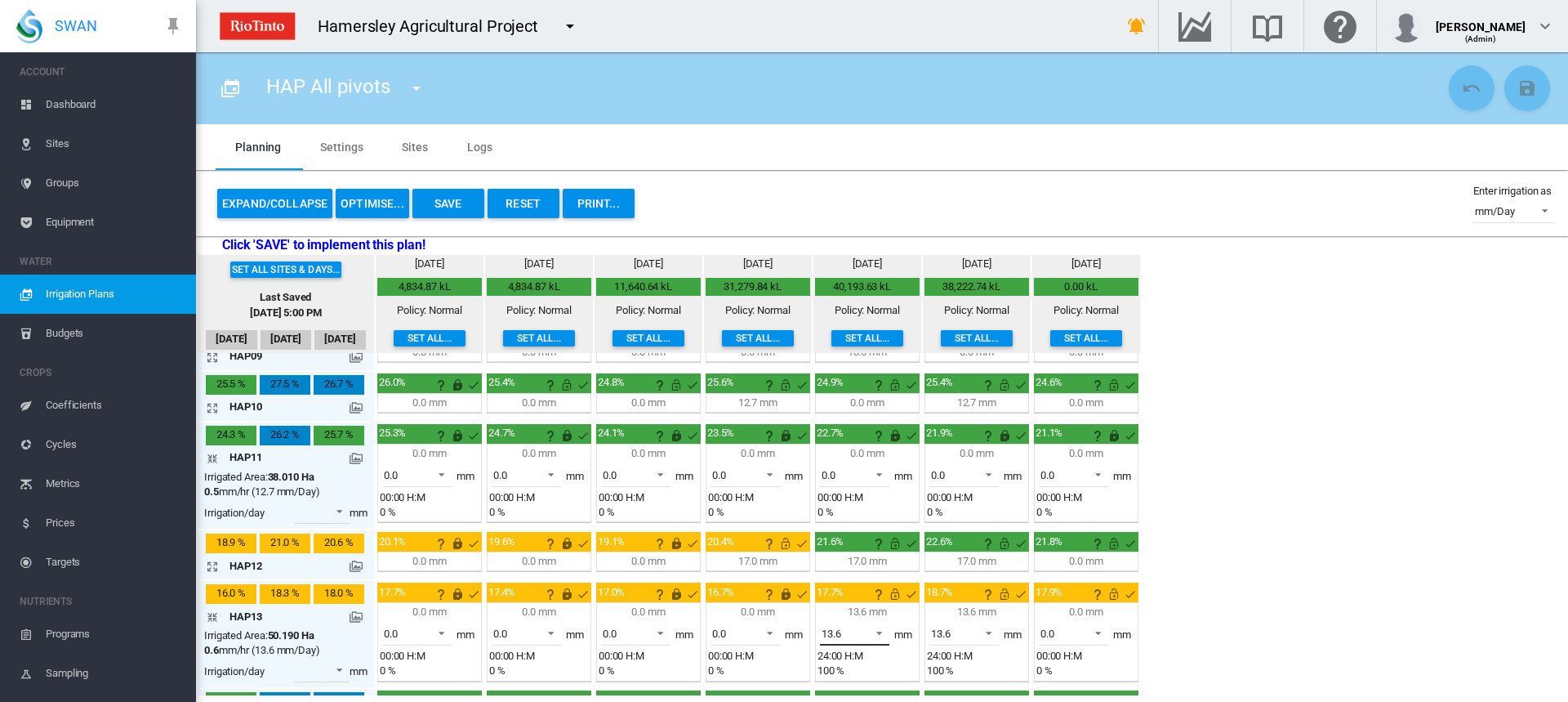
click at [877, 632] on span at bounding box center [874, 631] width 19 height 15
click at [858, 589] on md-option "0.0" at bounding box center [864, 594] width 111 height 40
click at [987, 632] on span at bounding box center [983, 631] width 19 height 15
click at [969, 584] on md-option "0.0" at bounding box center [973, 594] width 111 height 40
click at [1099, 633] on span at bounding box center [1093, 631] width 19 height 15
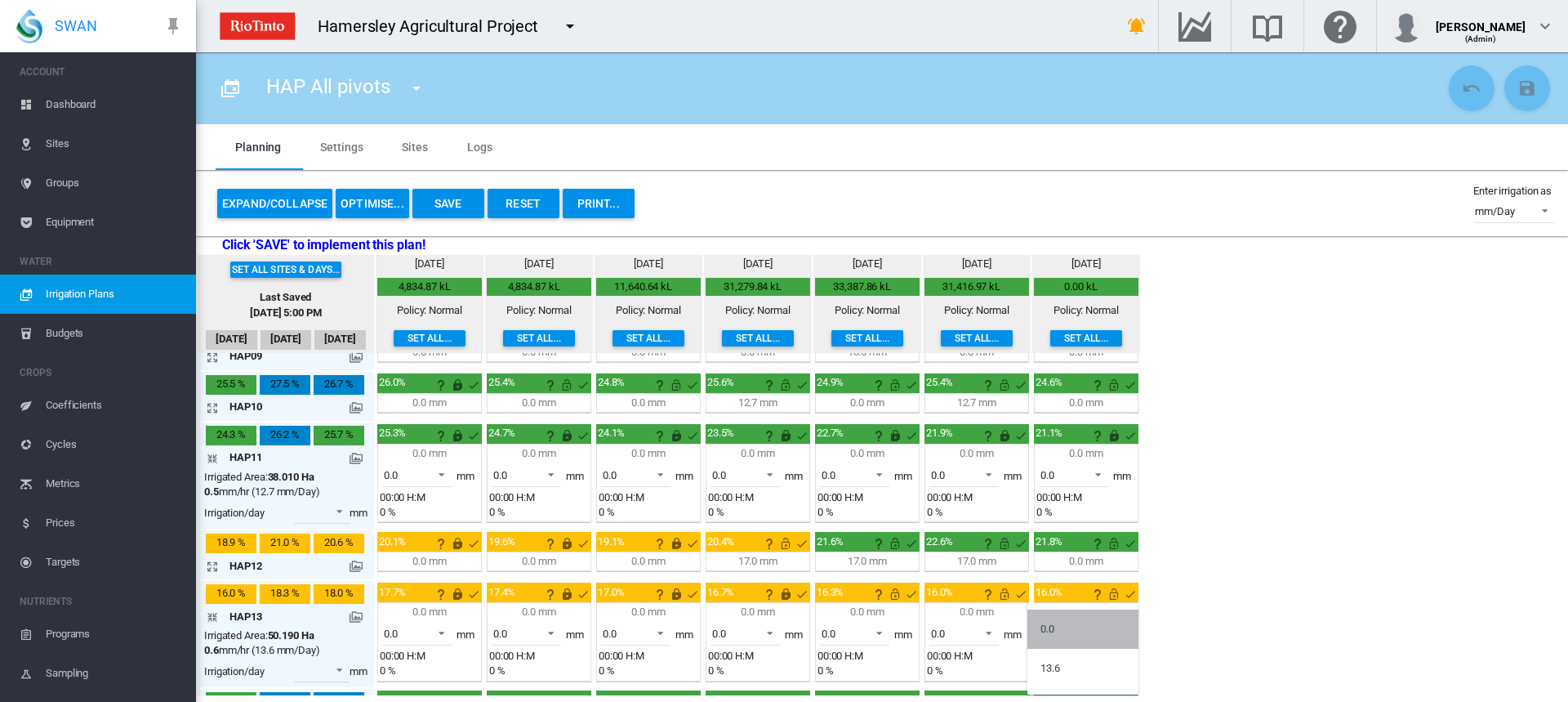
click at [1063, 624] on md-option "0.0" at bounding box center [1083, 629] width 111 height 40
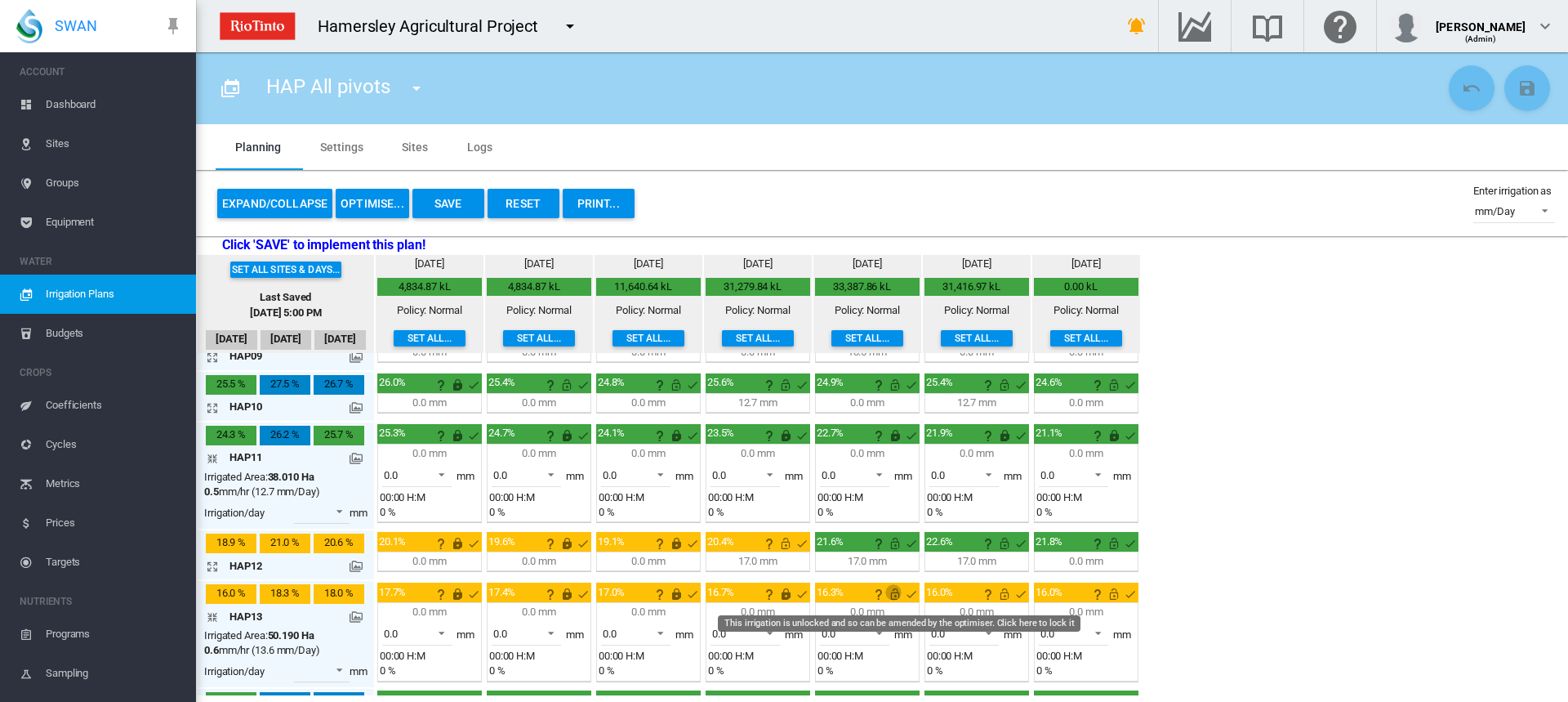
drag, startPoint x: 895, startPoint y: 595, endPoint x: 926, endPoint y: 599, distance: 31.3
click at [897, 595] on md-icon "This irrigation is unlocked and so can be amended by the optimiser. Click here …" at bounding box center [895, 593] width 19 height 19
click at [1004, 597] on md-icon "This irrigation is unlocked and so can be amended by the optimiser. Click here …" at bounding box center [1004, 593] width 19 height 19
click at [1113, 594] on md-icon "This irrigation is unlocked and so can be amended by the optimiser. Click here …" at bounding box center [1113, 593] width 19 height 19
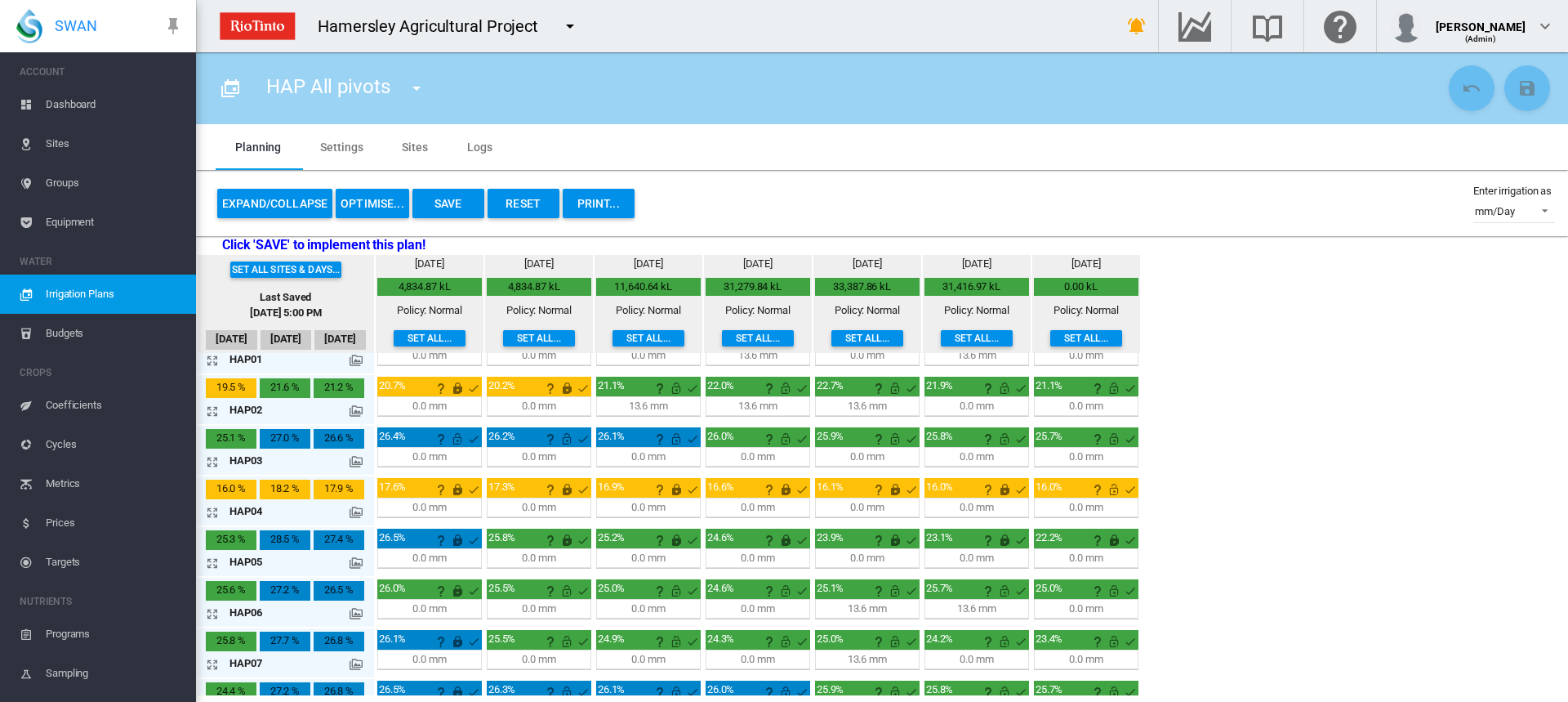
scroll to position [0, 0]
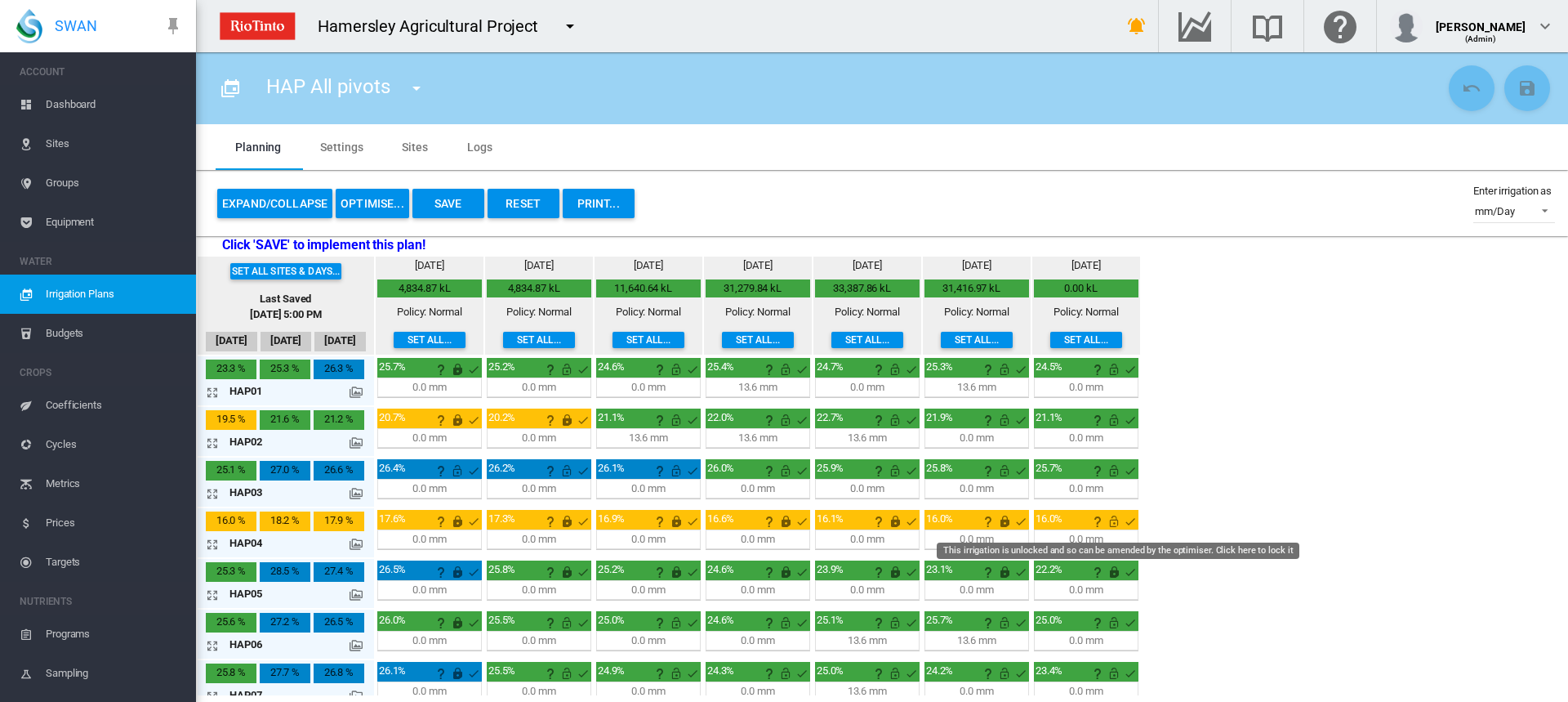
click at [1114, 523] on md-icon "This irrigation is unlocked and so can be amended by the optimiser. Click here …" at bounding box center [1113, 520] width 19 height 19
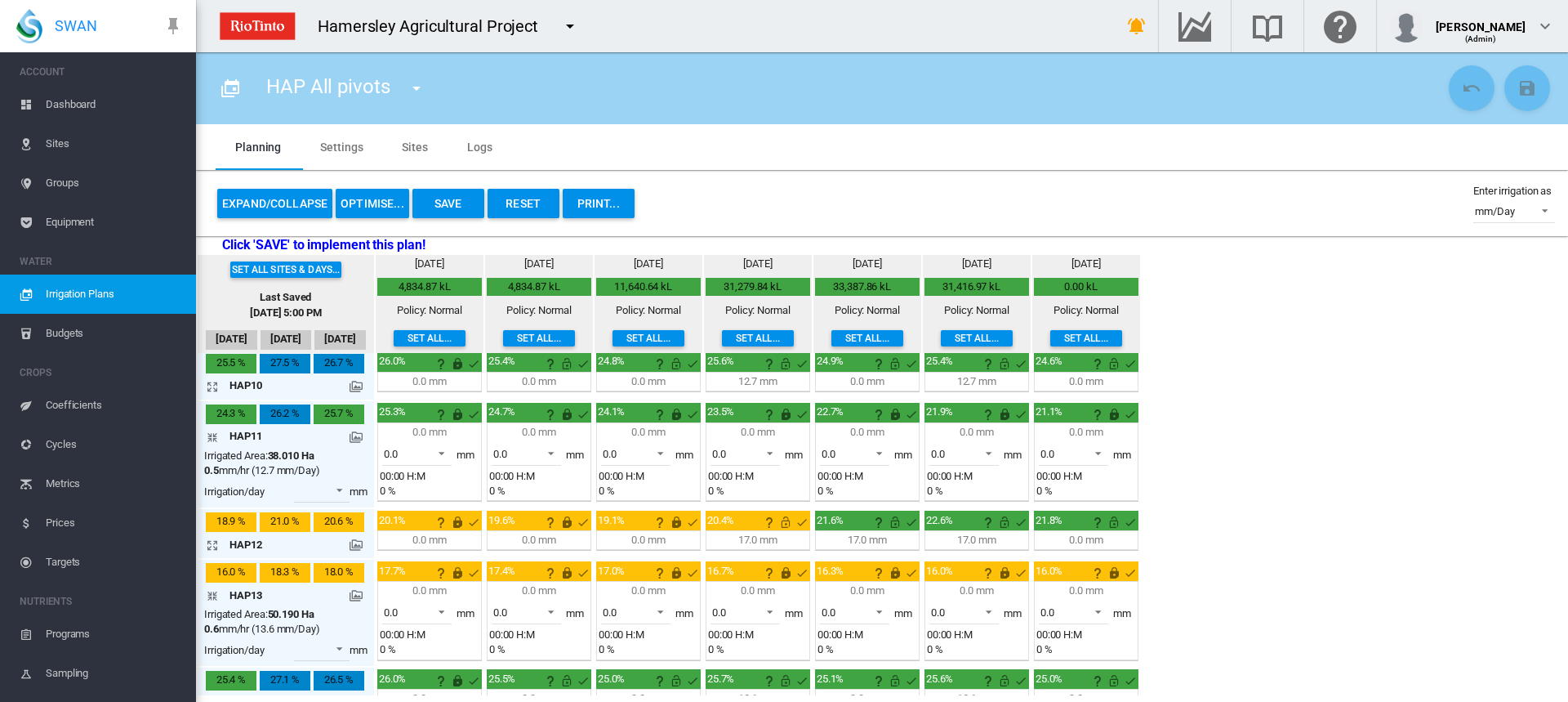
scroll to position [490, 0]
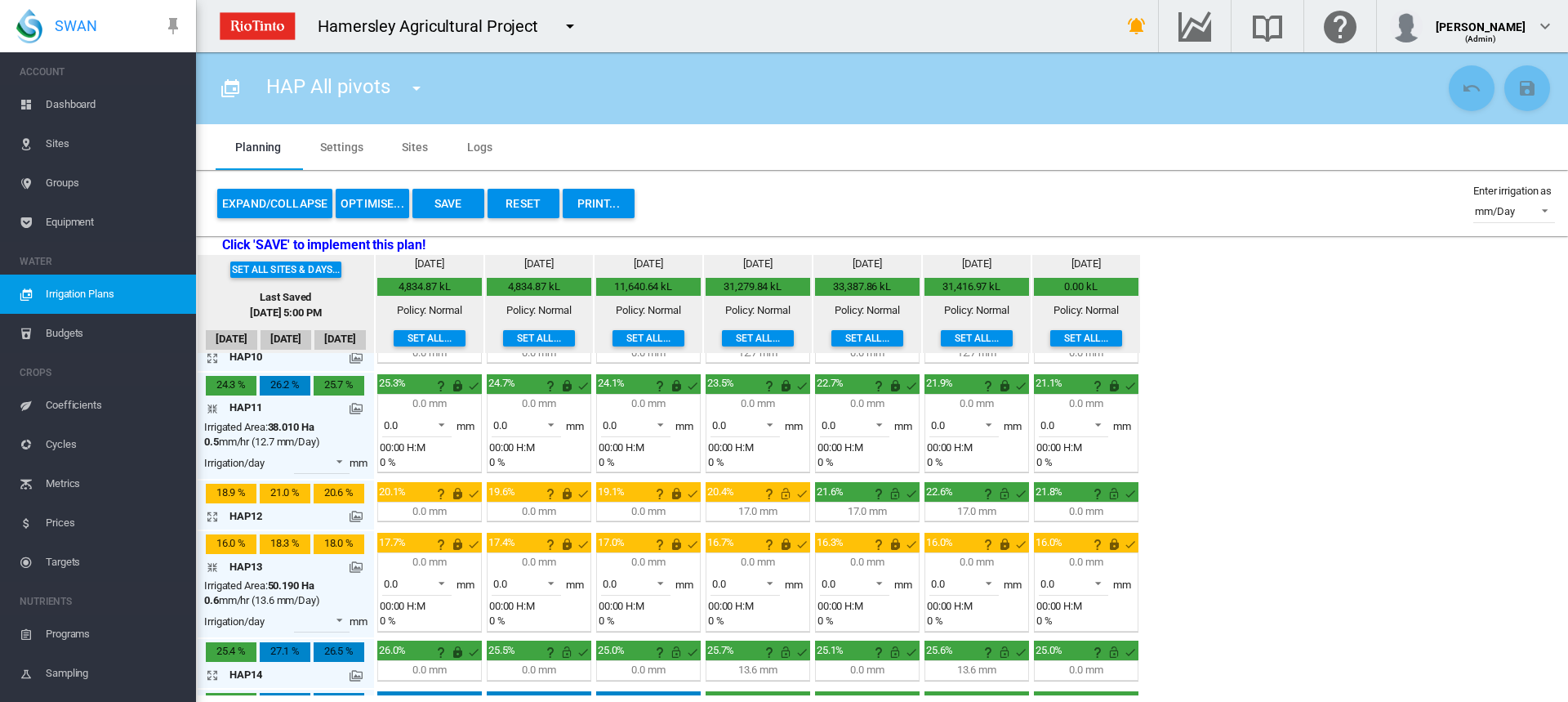
click at [210, 568] on md-icon "icon-arrow-collapse" at bounding box center [215, 566] width 19 height 19
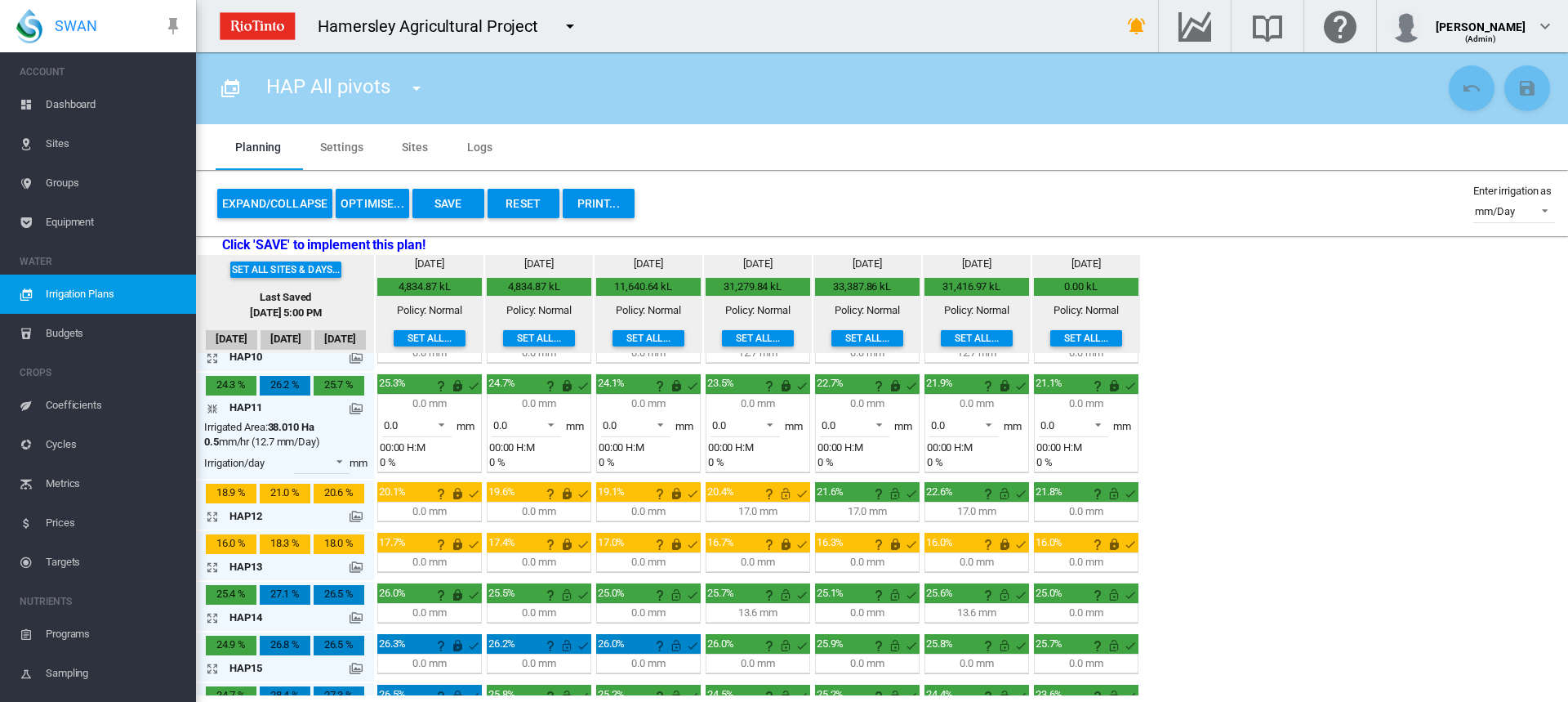
click at [210, 404] on md-icon "icon-arrow-collapse" at bounding box center [215, 408] width 19 height 19
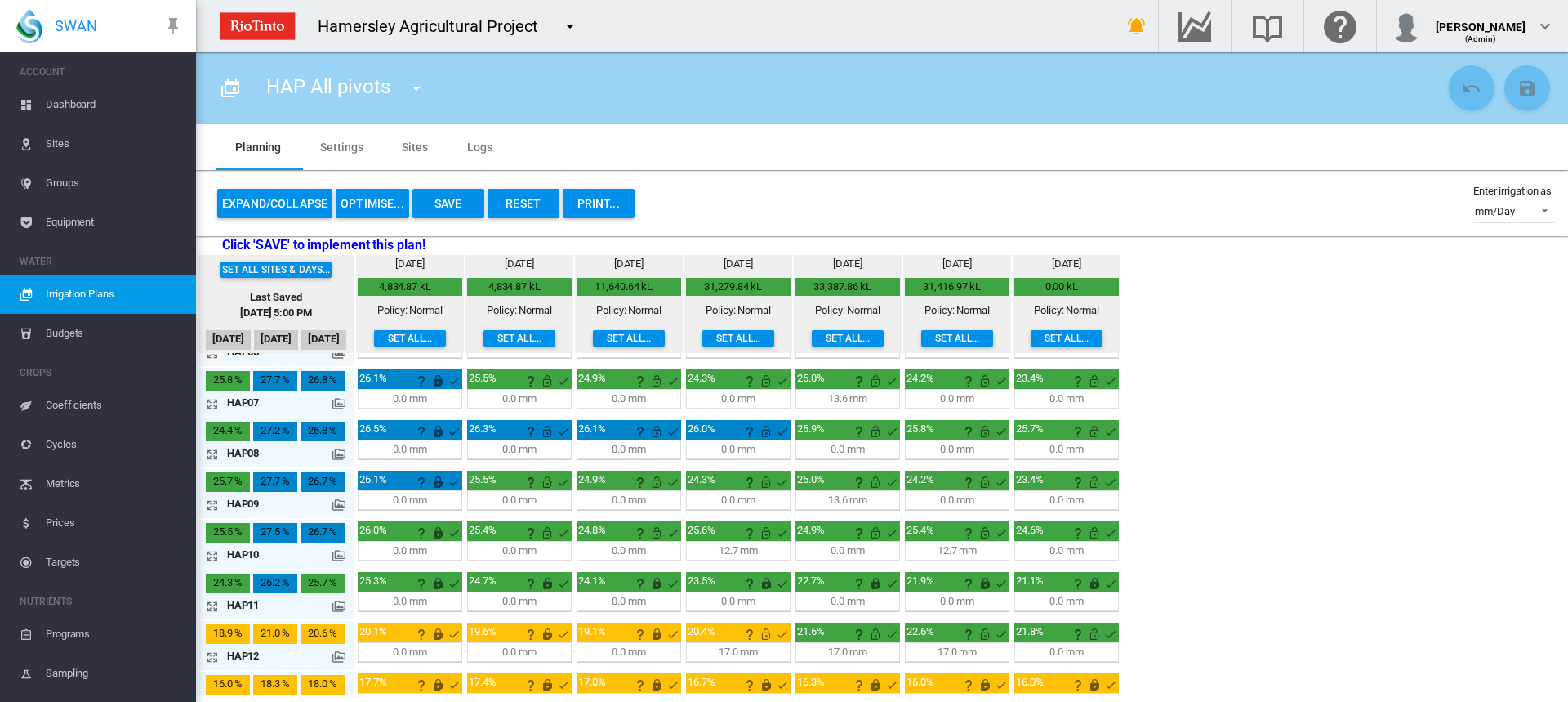
scroll to position [277, 0]
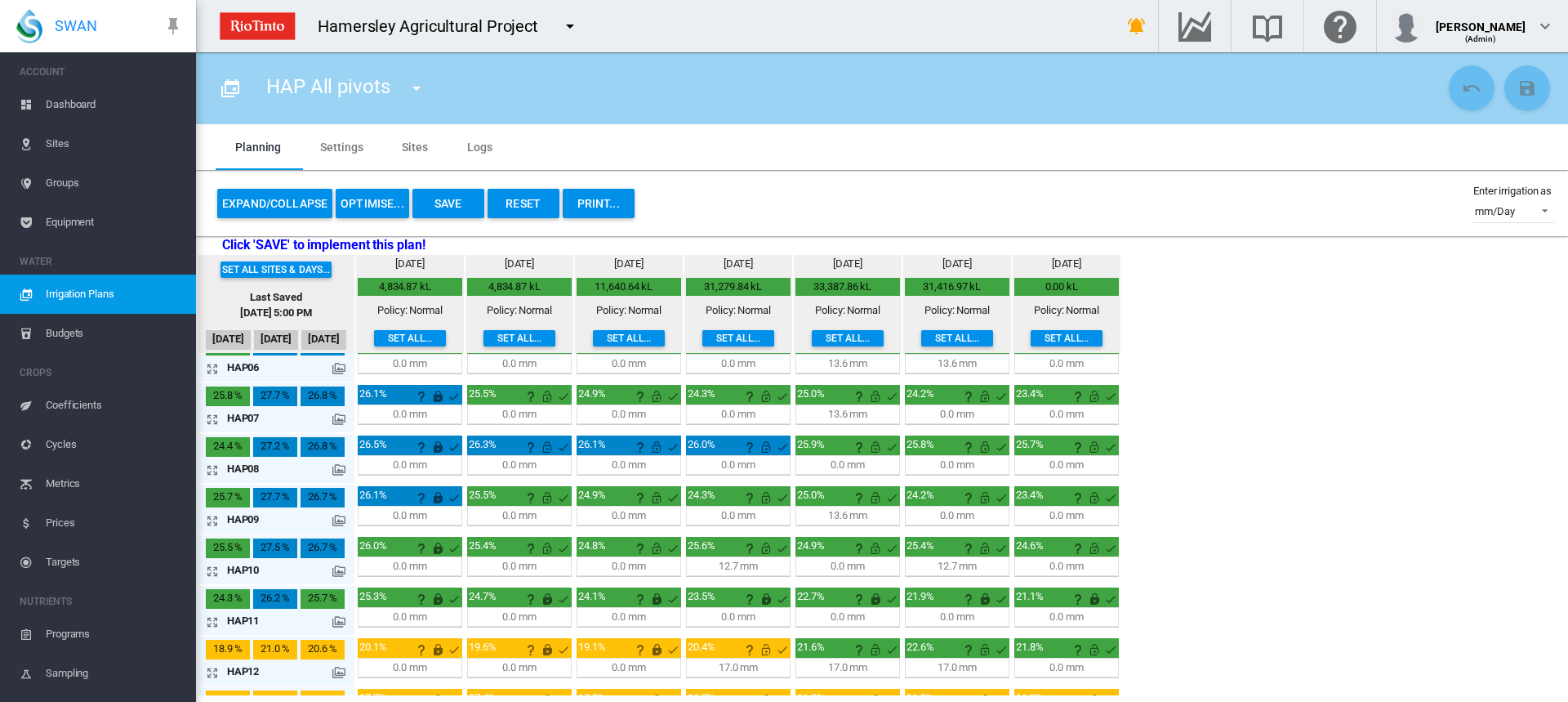
click at [212, 417] on md-icon "icon-arrow-expand" at bounding box center [215, 419] width 19 height 19
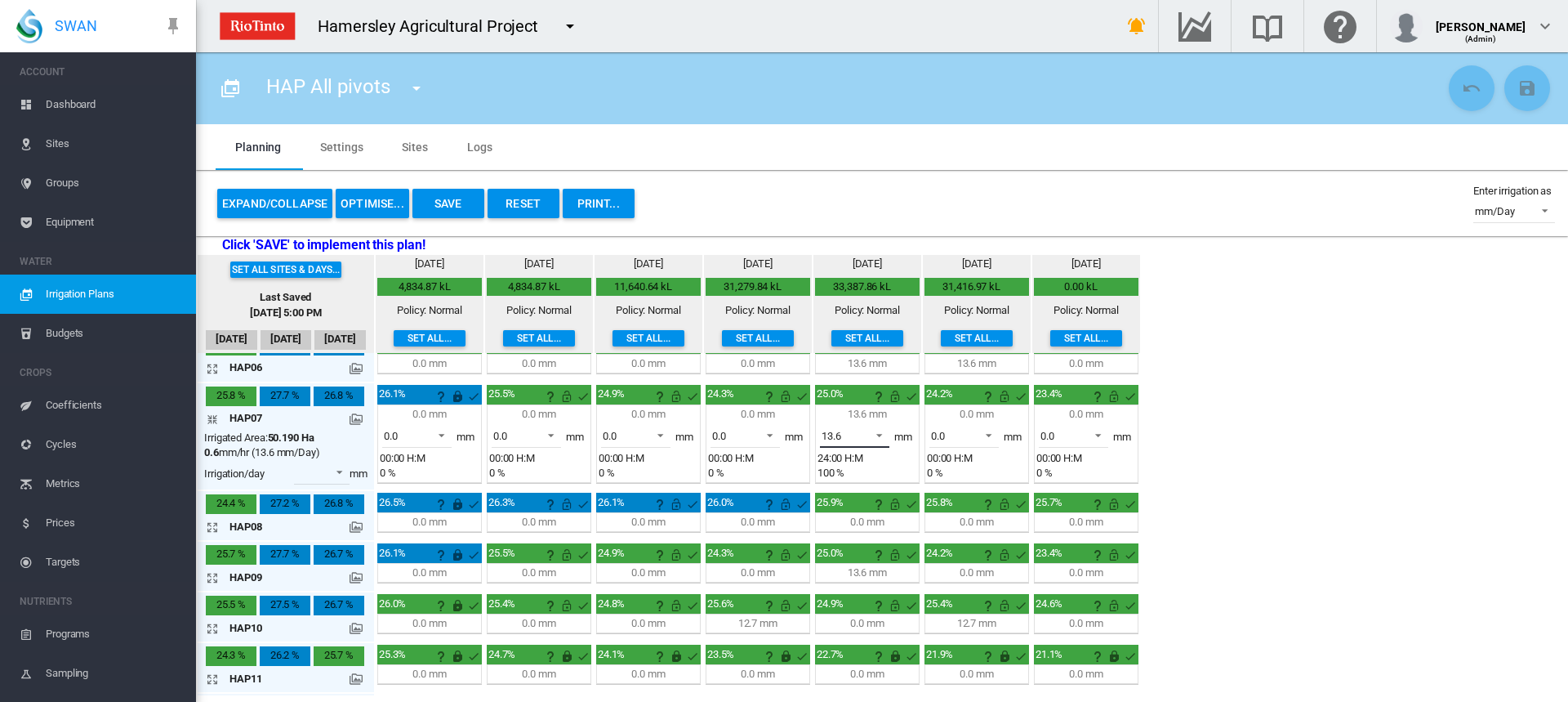
click at [876, 436] on span at bounding box center [874, 434] width 19 height 15
click at [845, 403] on md-option "0.0" at bounding box center [864, 396] width 111 height 40
drag, startPoint x: 562, startPoint y: 398, endPoint x: 583, endPoint y: 402, distance: 21.4
click at [563, 398] on md-icon "This irrigation is unlocked and so can be amended by the optimiser. Click here …" at bounding box center [566, 396] width 19 height 19
drag, startPoint x: 673, startPoint y: 399, endPoint x: 709, endPoint y: 403, distance: 36.2
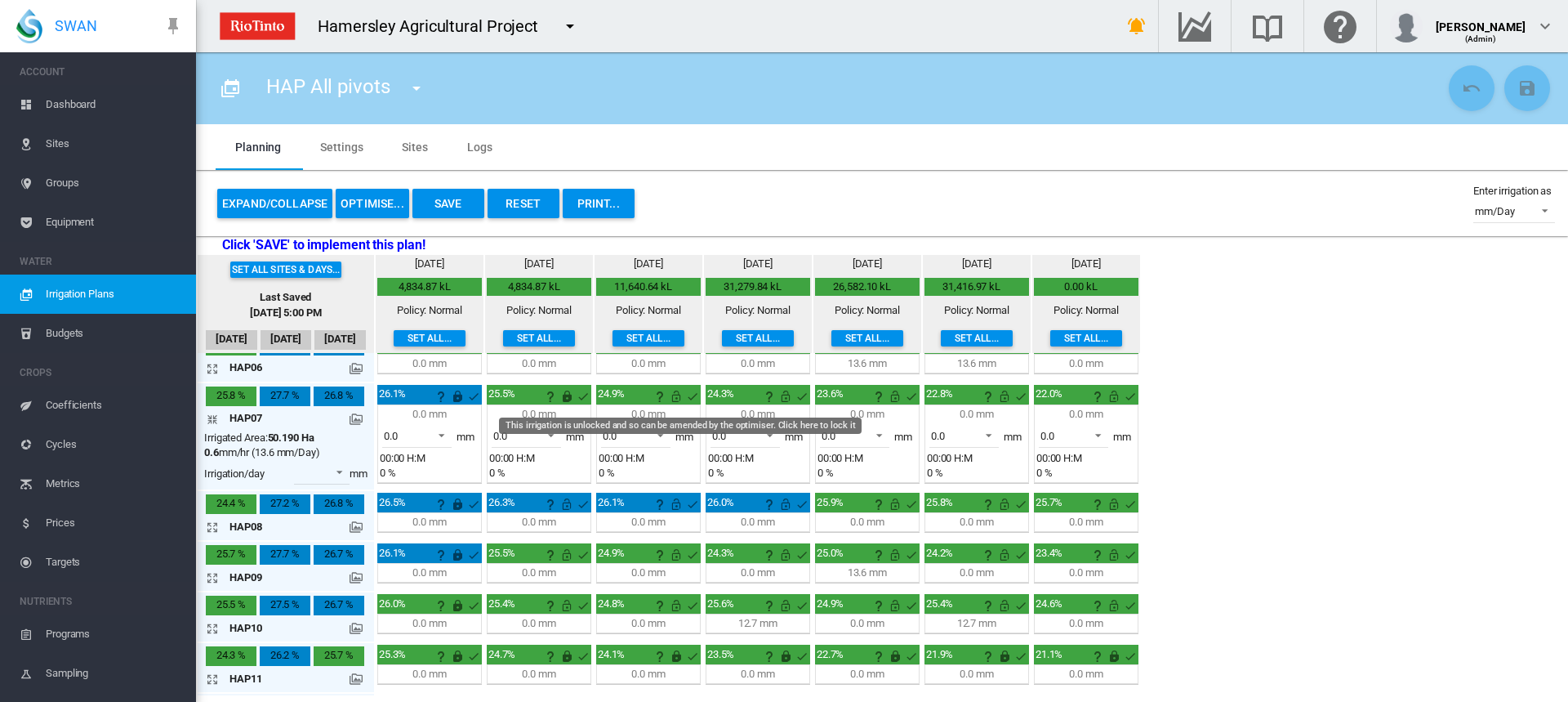
click at [673, 398] on md-icon "This irrigation is unlocked and so can be amended by the optimiser. Click here …" at bounding box center [676, 396] width 19 height 19
click at [786, 397] on md-icon "This irrigation is unlocked and so can be amended by the optimiser. Click here …" at bounding box center [785, 396] width 19 height 19
click at [895, 396] on md-icon "This irrigation is unlocked and so can be amended by the optimiser. Click here …" at bounding box center [895, 396] width 19 height 19
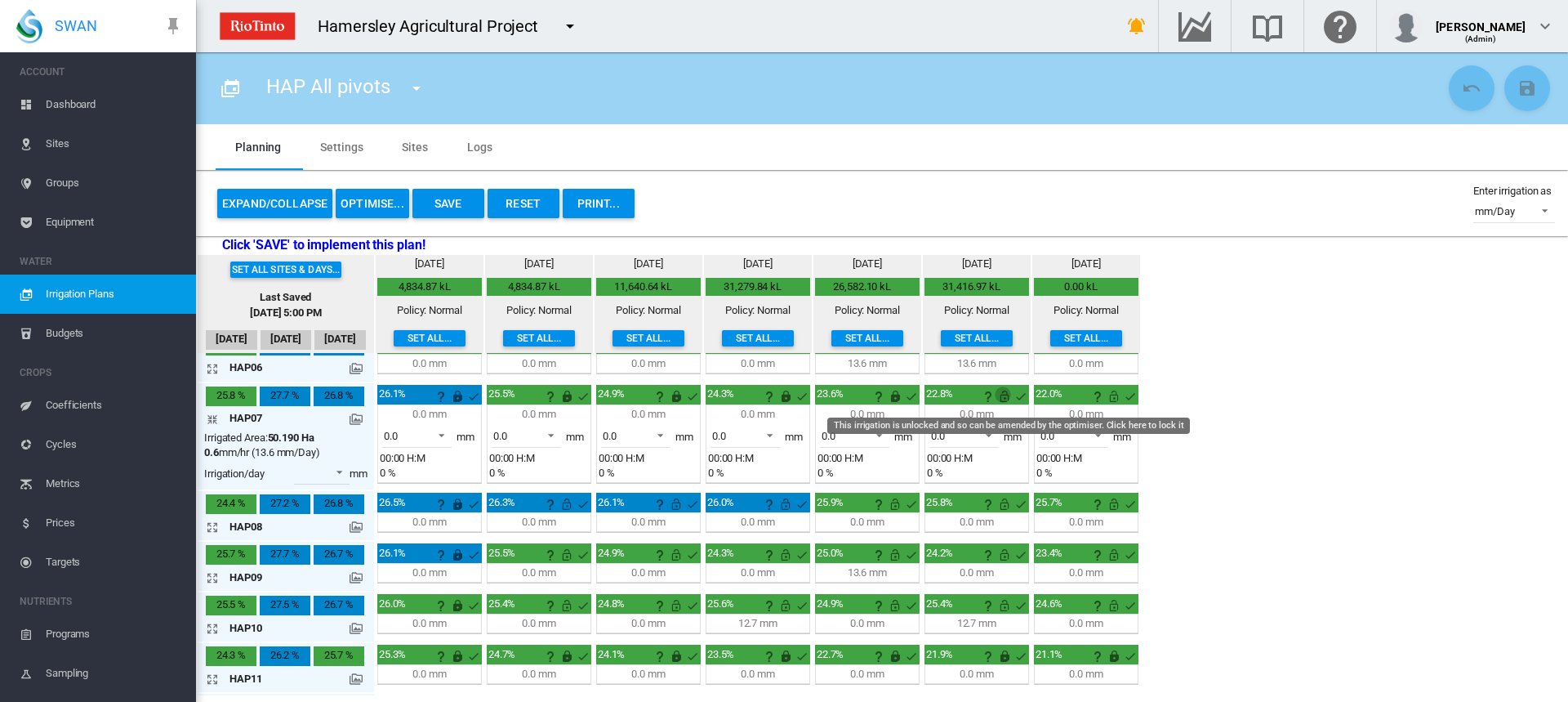
click at [1002, 398] on md-icon "This irrigation is unlocked and so can be amended by the optimiser. Click here …" at bounding box center [1004, 396] width 19 height 19
click at [1112, 398] on md-icon "This irrigation is unlocked and so can be amended by the optimiser. Click here …" at bounding box center [1113, 396] width 19 height 19
click at [210, 628] on md-icon "icon-arrow-expand" at bounding box center [215, 627] width 19 height 19
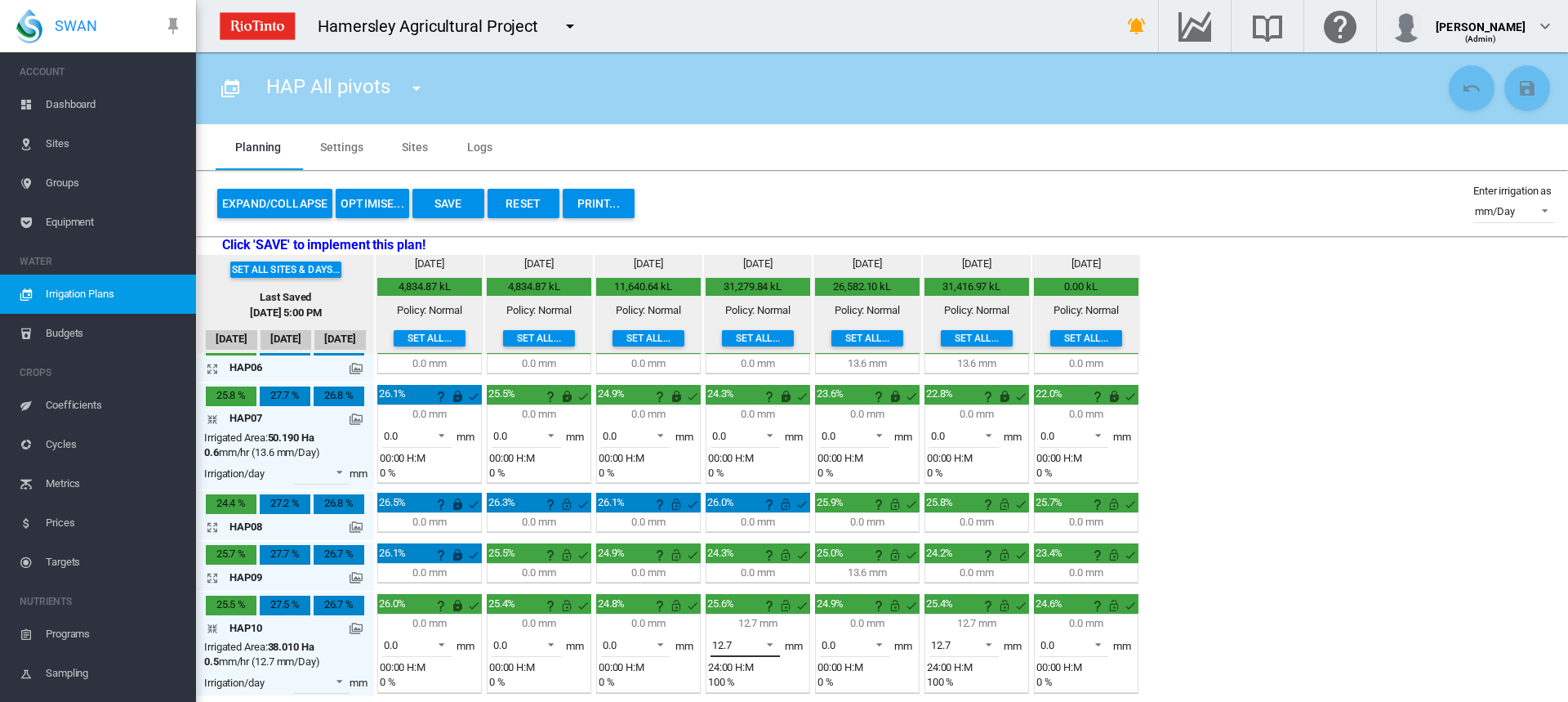
click at [768, 643] on span at bounding box center [765, 643] width 19 height 15
click at [735, 608] on md-option "0.0" at bounding box center [754, 606] width 111 height 40
click at [566, 608] on md-icon "This irrigation is unlocked and so can be amended by the optimiser. Click here …" at bounding box center [566, 604] width 19 height 19
click at [673, 607] on md-icon "This irrigation is unlocked and so can be amended by the optimiser. Click here …" at bounding box center [676, 604] width 19 height 19
click at [785, 602] on md-icon "This irrigation is unlocked and so can be amended by the optimiser. Click here …" at bounding box center [785, 604] width 19 height 19
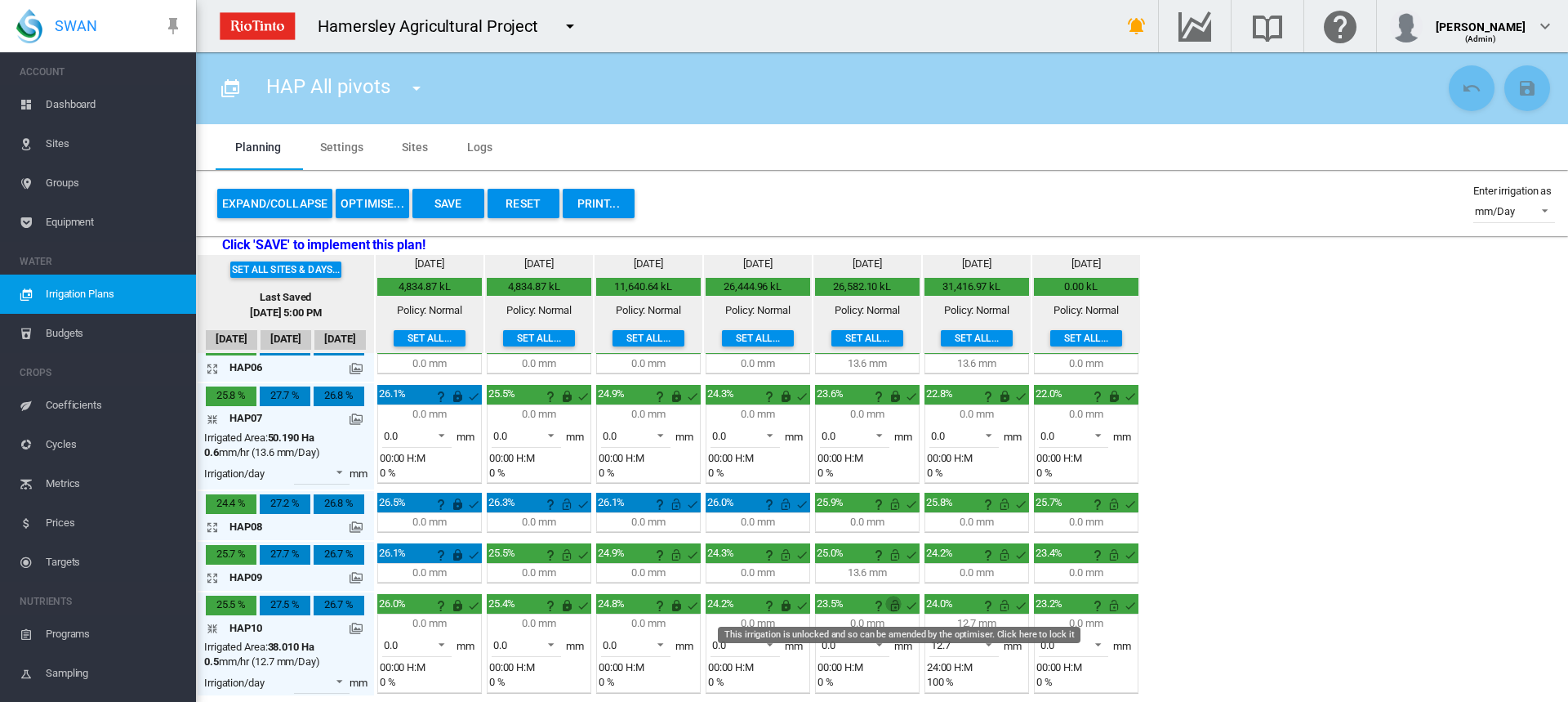
click at [896, 604] on md-icon "This irrigation is unlocked and so can be amended by the optimiser. Click here …" at bounding box center [895, 604] width 19 height 19
click at [987, 642] on span at bounding box center [983, 643] width 19 height 15
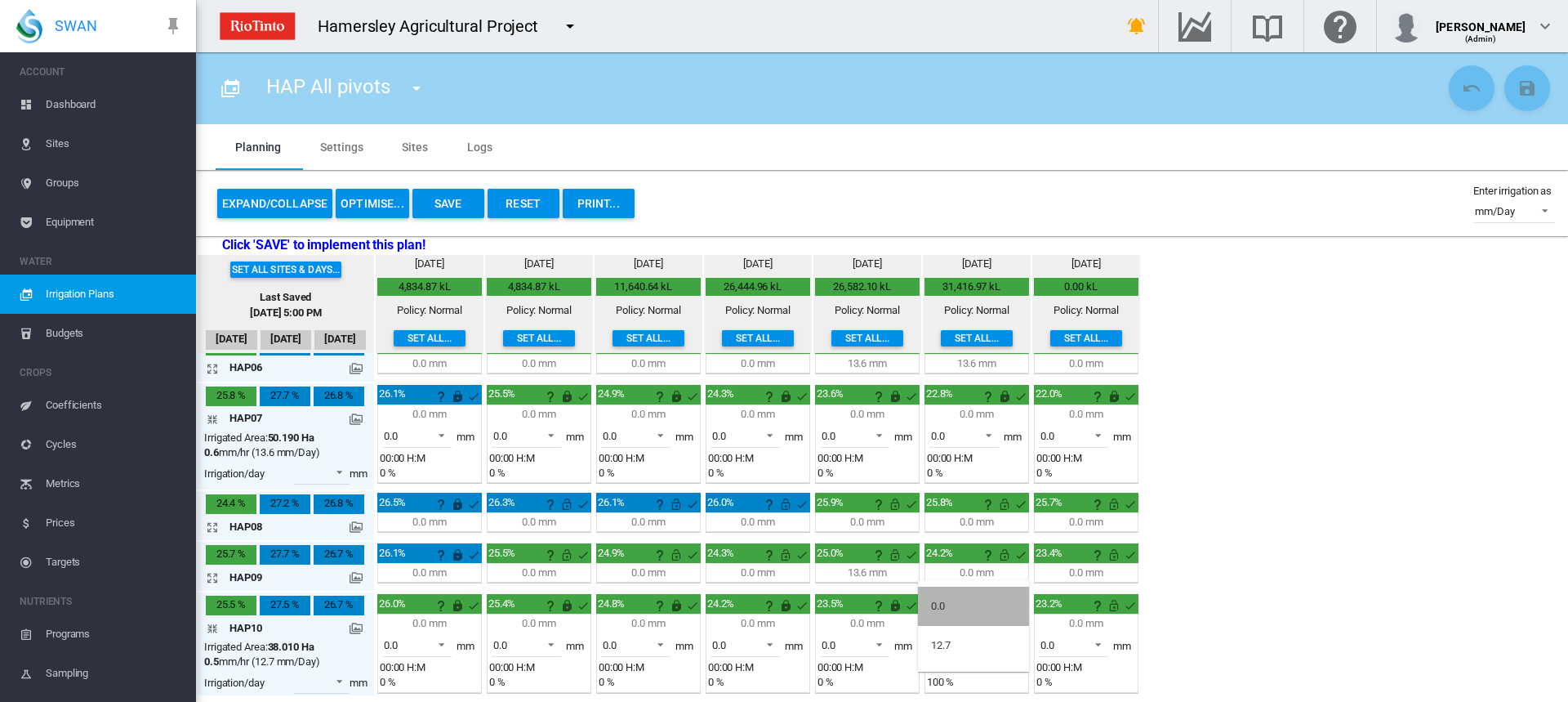
click at [937, 601] on div "0.0" at bounding box center [937, 606] width 14 height 15
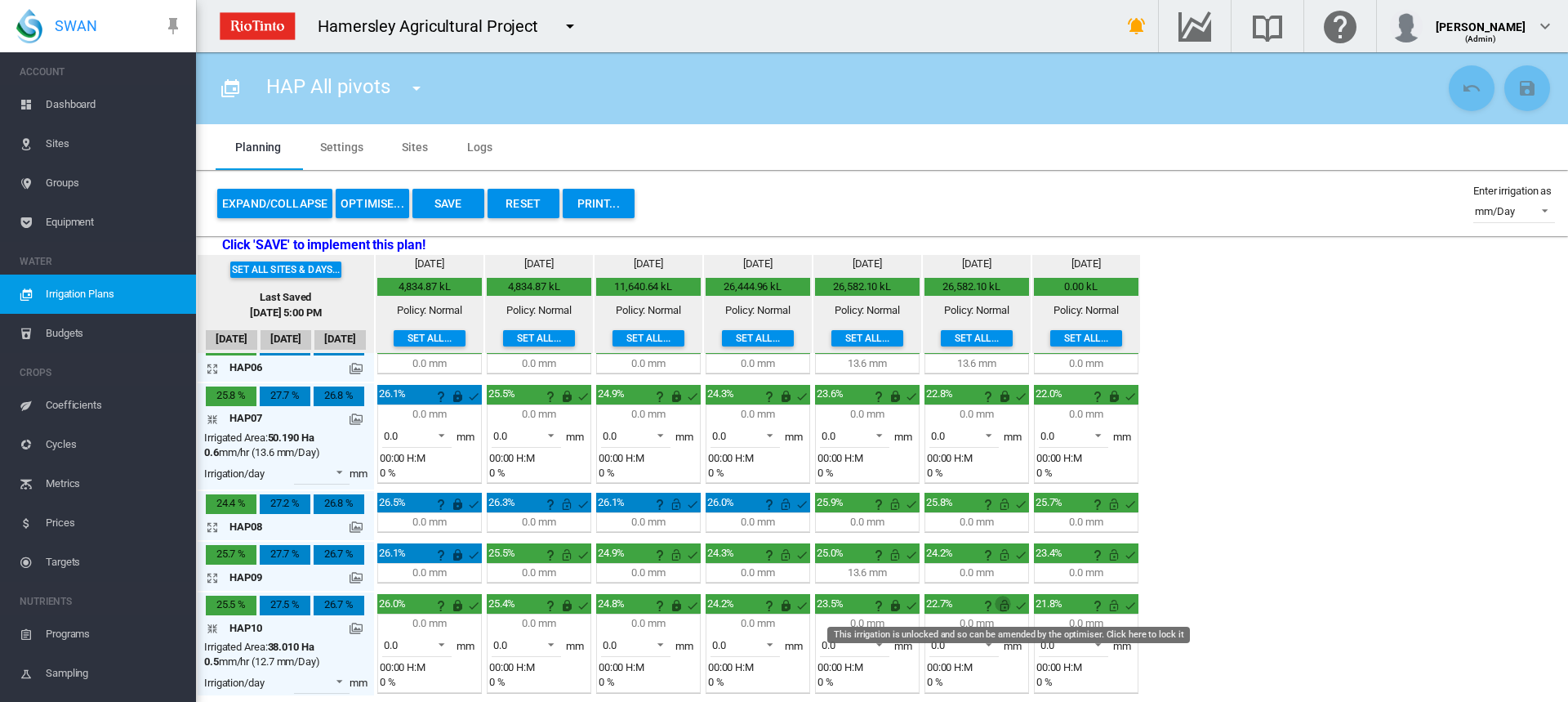
click at [1005, 602] on md-icon "This irrigation is unlocked and so can be amended by the optimiser. Click here …" at bounding box center [1004, 604] width 19 height 19
click at [1114, 606] on md-icon "This irrigation is unlocked and so can be amended by the optimiser. Click here …" at bounding box center [1113, 604] width 19 height 19
click at [212, 625] on md-icon "icon-arrow-collapse" at bounding box center [215, 627] width 19 height 19
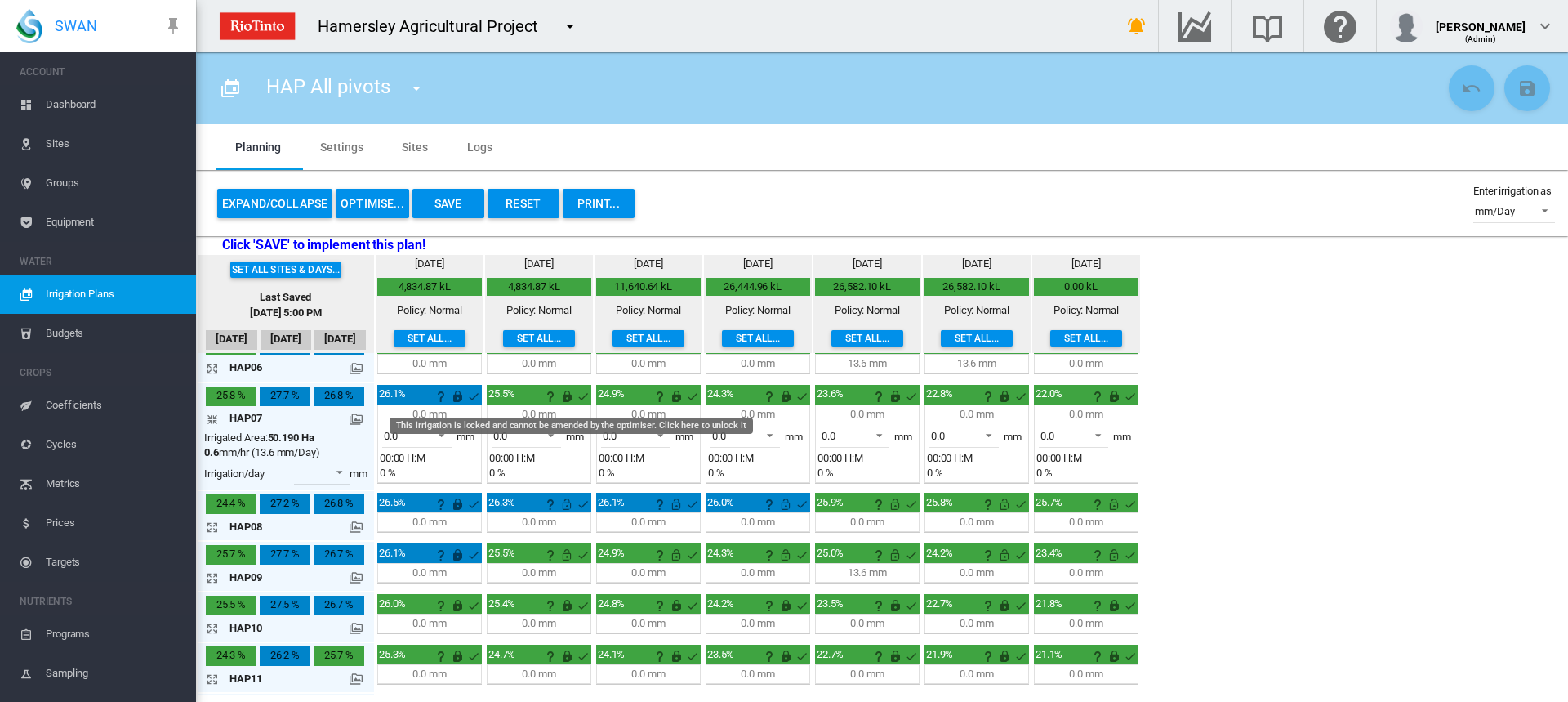
click at [566, 399] on md-icon "This irrigation is locked and cannot be amended by the optimiser. Click here to…" at bounding box center [566, 396] width 19 height 19
click at [213, 417] on md-icon "icon-arrow-collapse" at bounding box center [215, 419] width 19 height 19
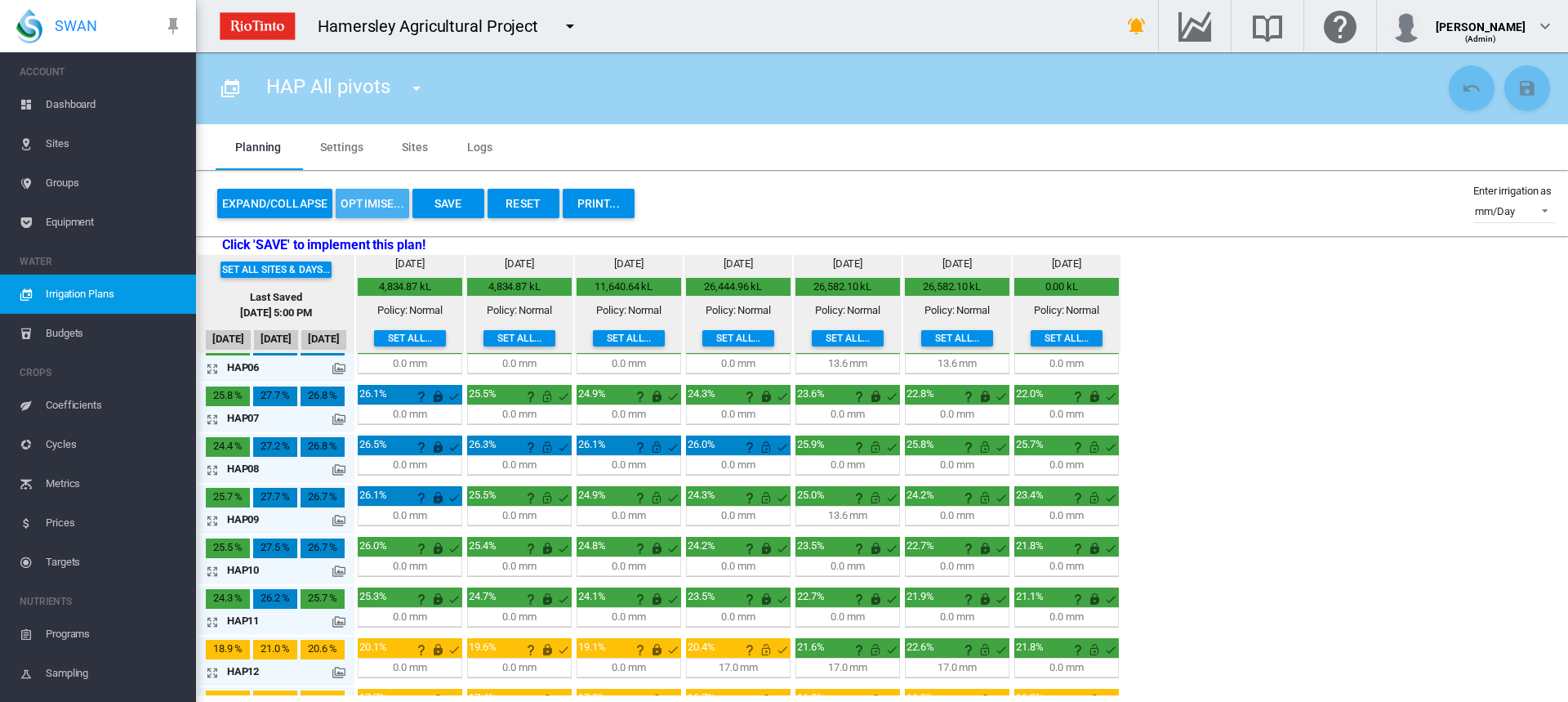
click at [383, 201] on button "OPTIMISE..." at bounding box center [373, 204] width 74 height 30
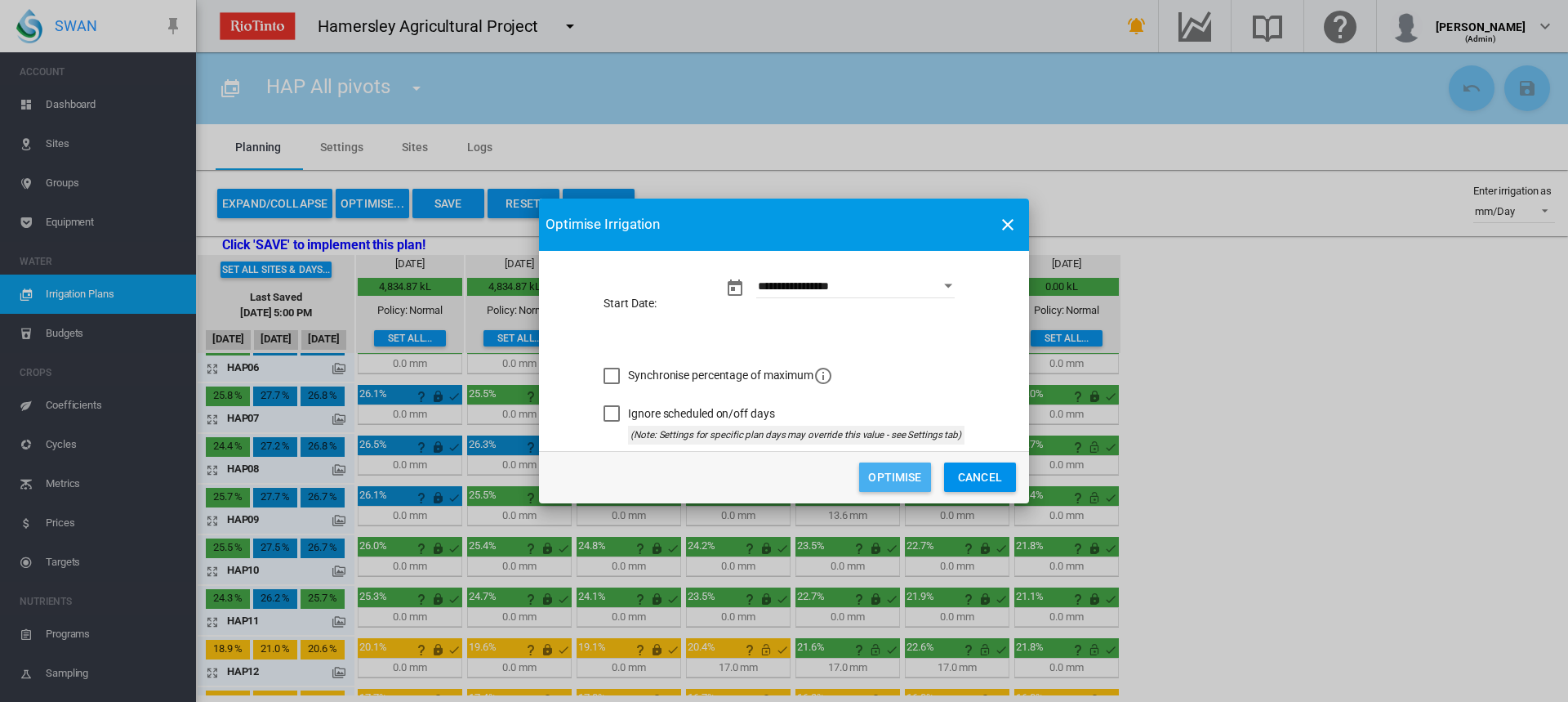
click at [882, 482] on button "Optimise" at bounding box center [895, 477] width 72 height 30
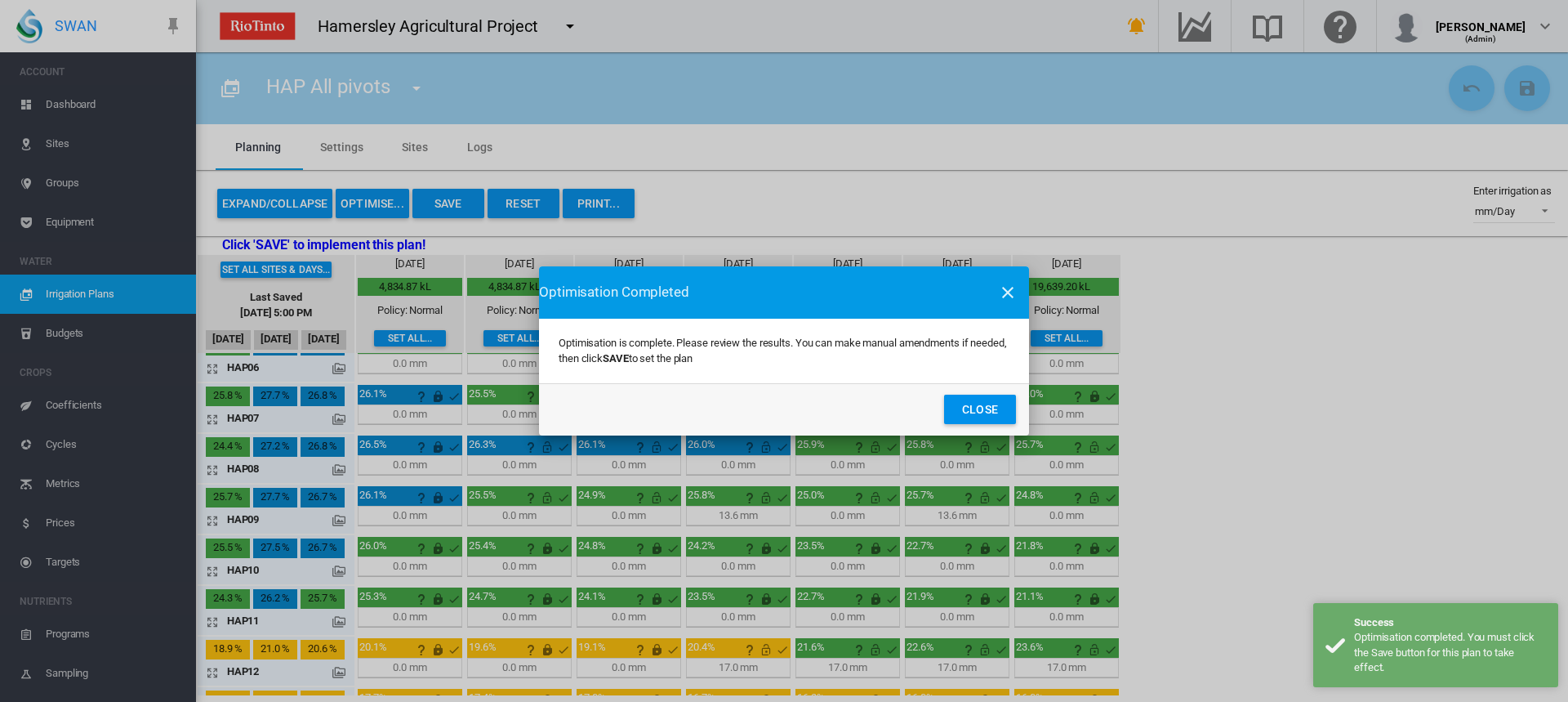
click at [980, 403] on button "Close" at bounding box center [980, 410] width 72 height 30
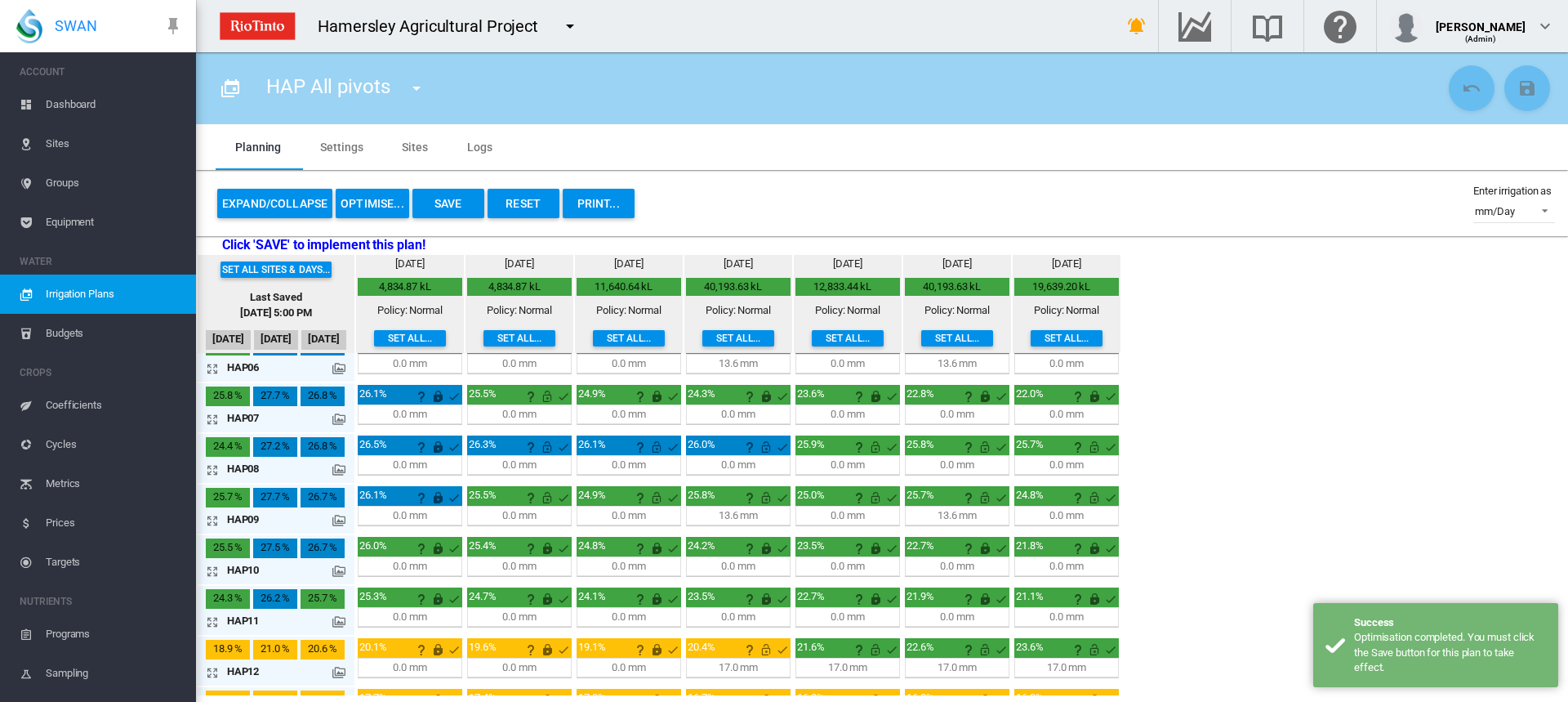
click at [424, 198] on button "Save" at bounding box center [448, 204] width 72 height 30
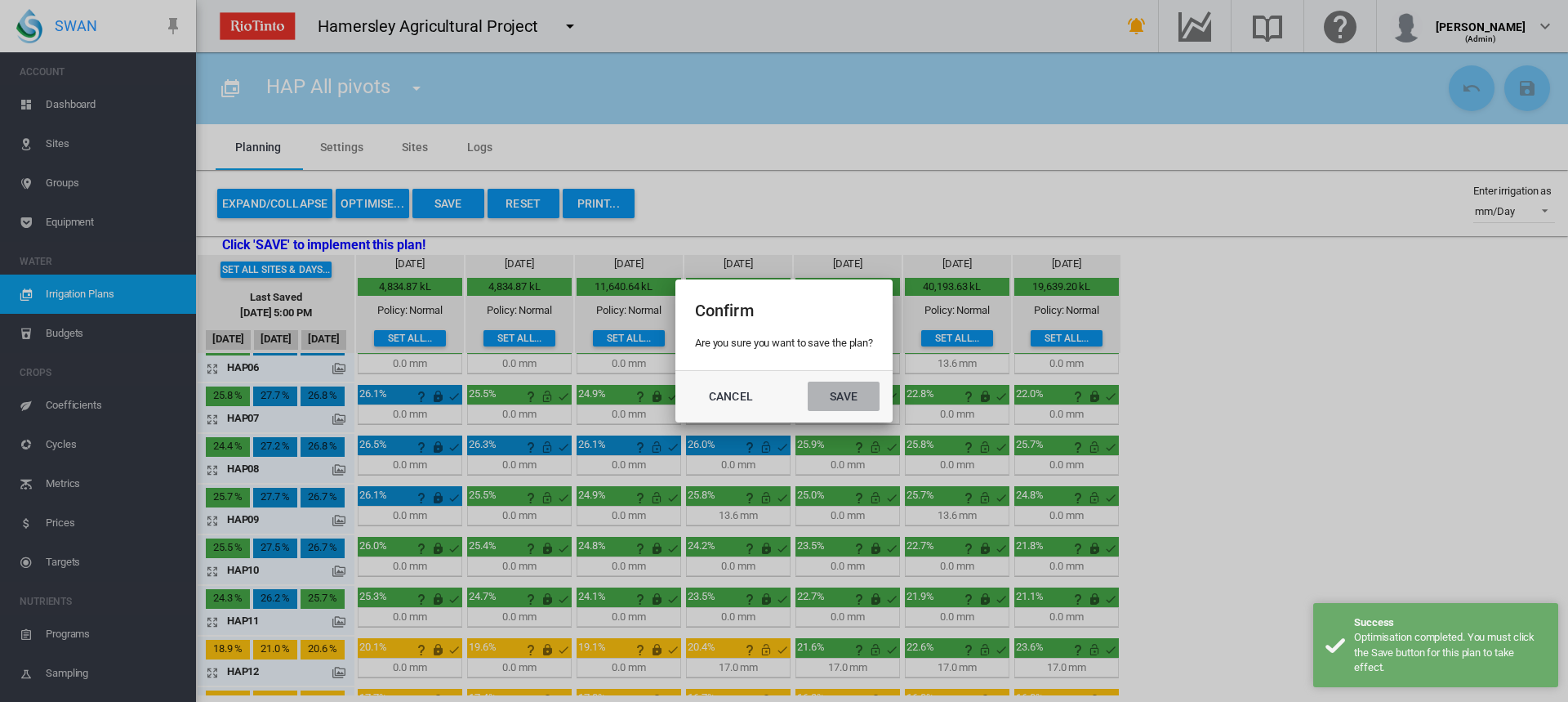
click at [859, 391] on button "Save" at bounding box center [844, 396] width 72 height 30
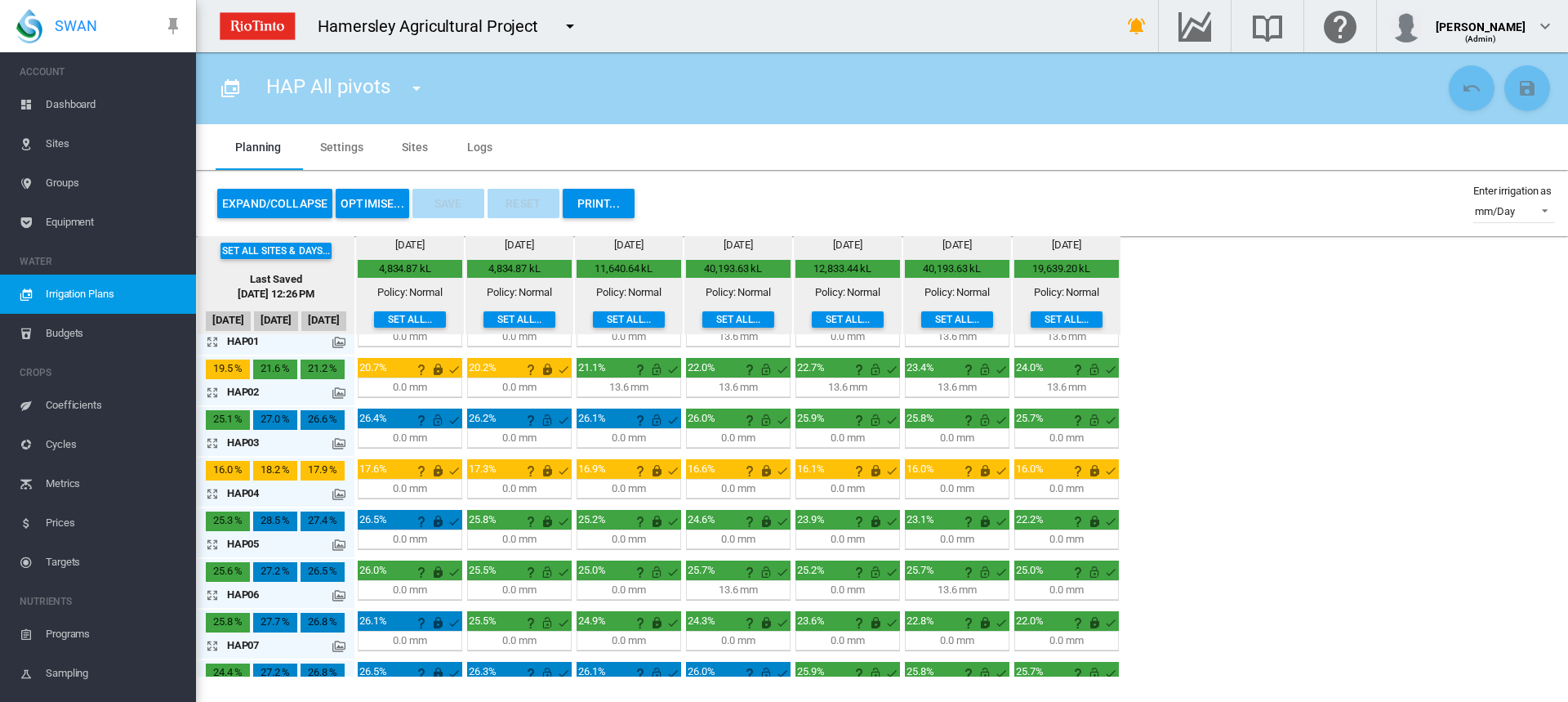
scroll to position [0, 0]
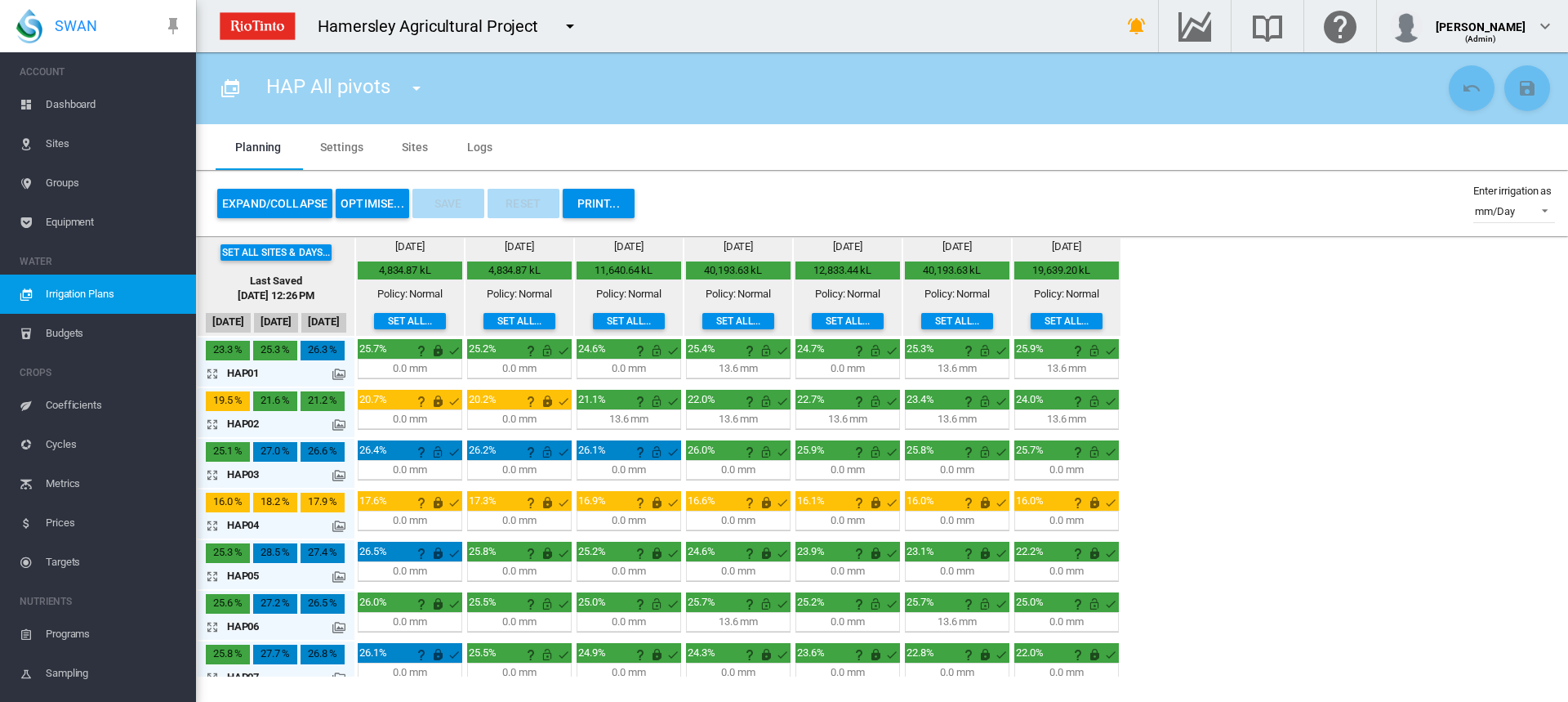
click at [210, 423] on md-icon "icon-arrow-expand" at bounding box center [215, 423] width 19 height 19
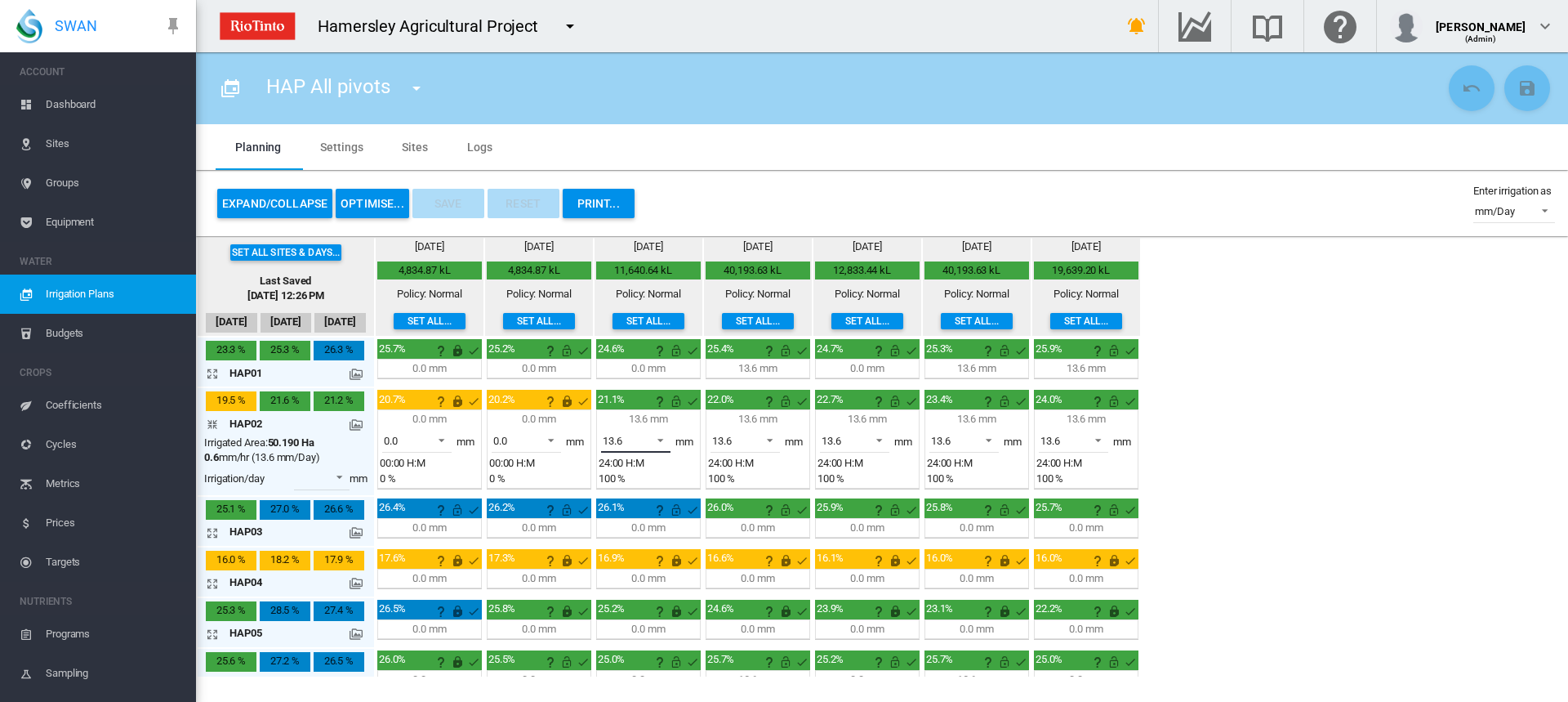
click at [663, 438] on span at bounding box center [655, 439] width 19 height 15
click at [628, 405] on md-option "0.0" at bounding box center [645, 401] width 111 height 40
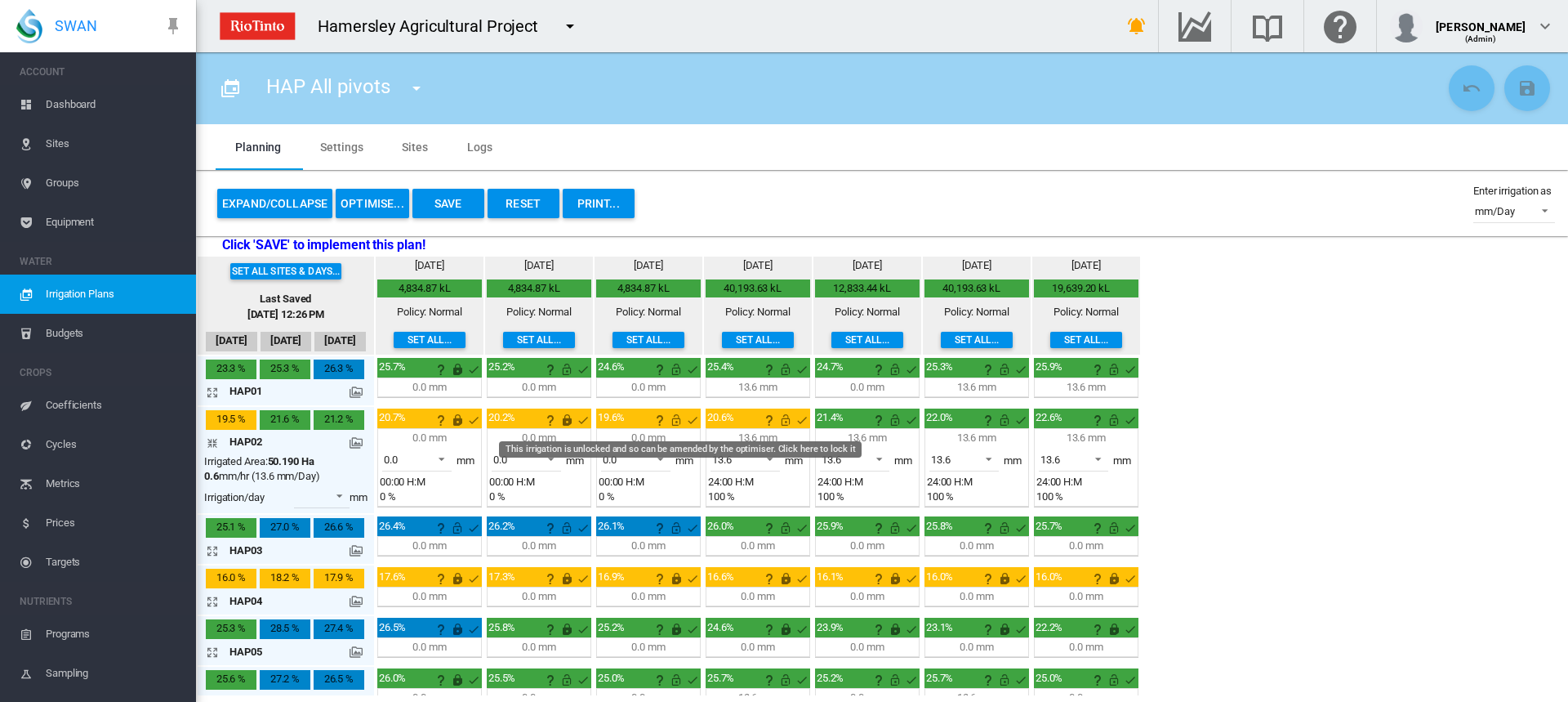
click at [674, 422] on md-icon "This irrigation is unlocked and so can be amended by the optimiser. Click here …" at bounding box center [676, 419] width 19 height 19
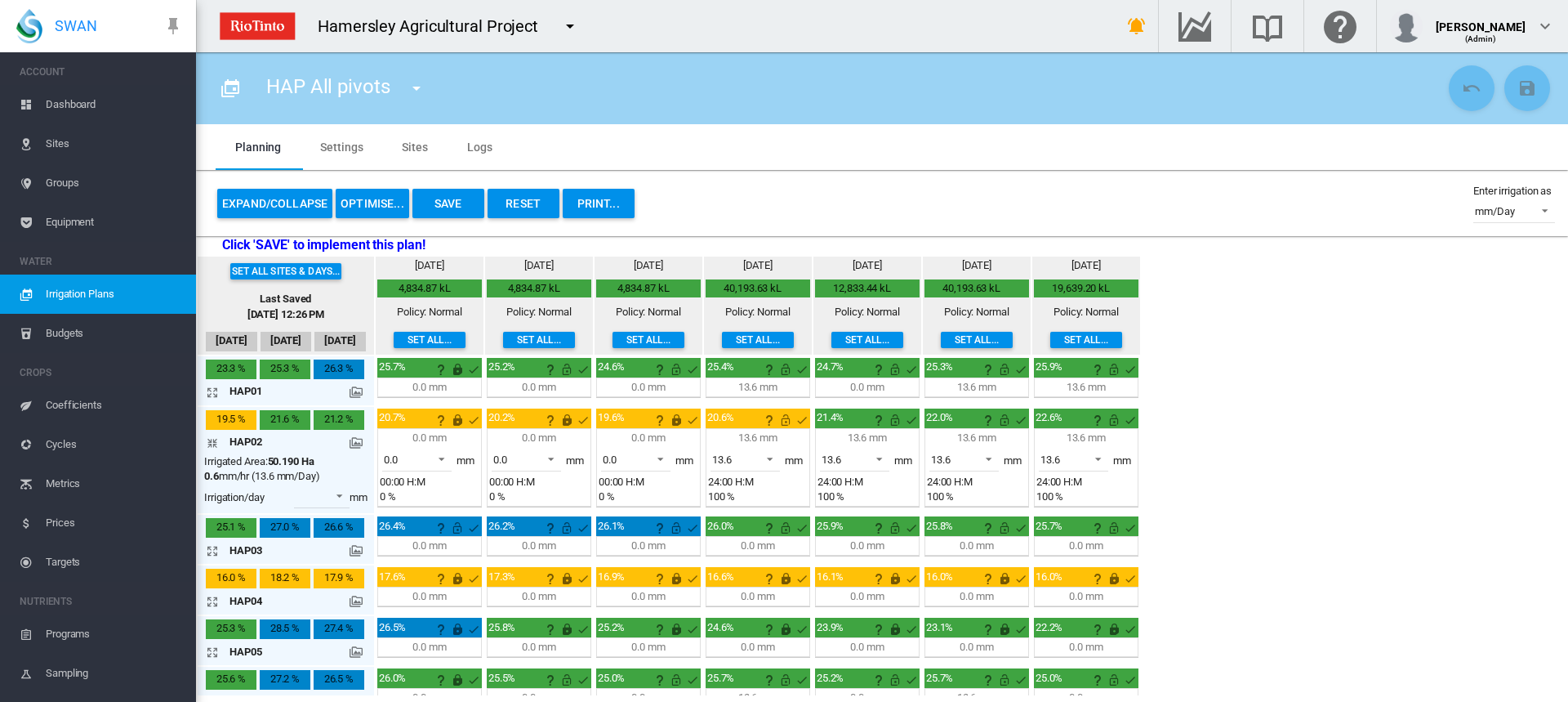
click at [366, 197] on button "OPTIMISE..." at bounding box center [373, 204] width 74 height 30
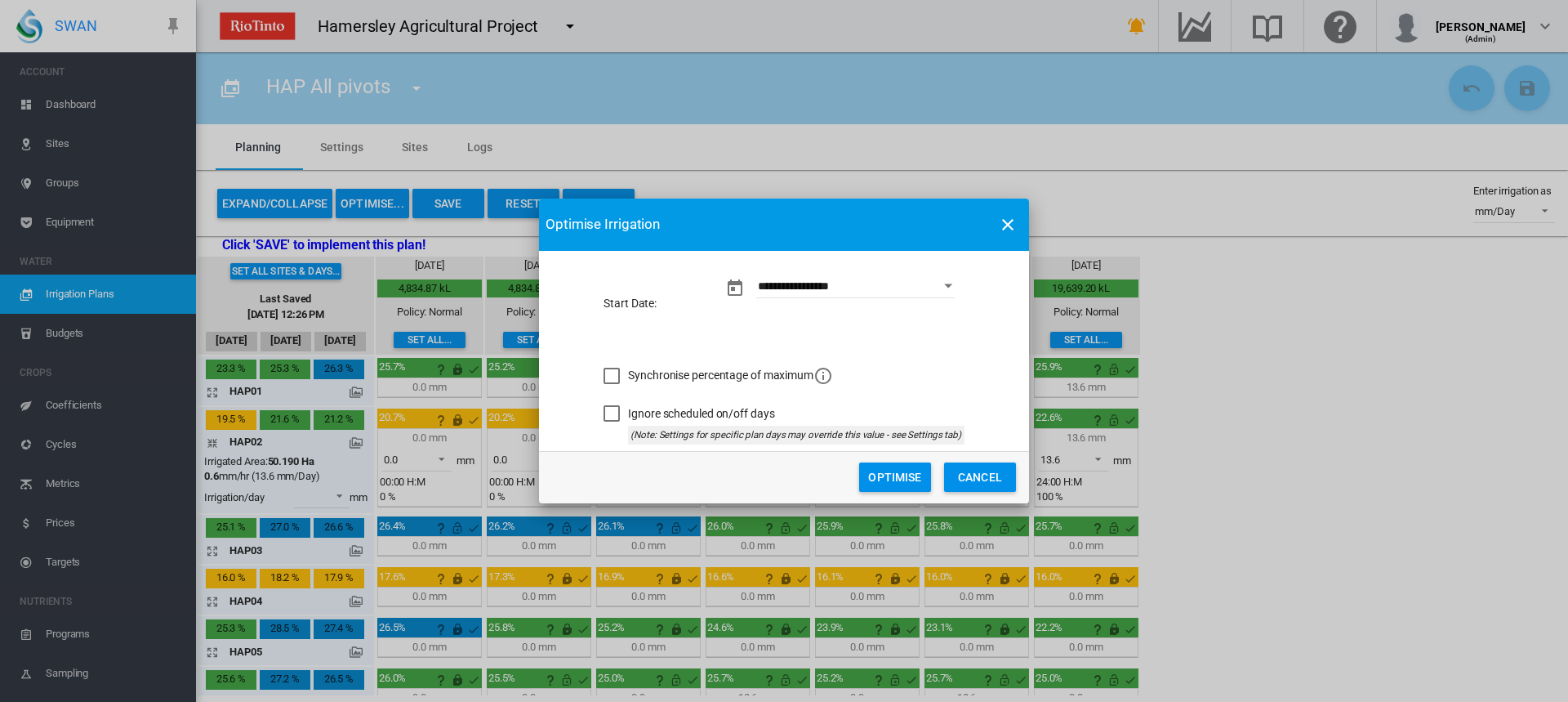
click at [887, 480] on button "Optimise" at bounding box center [895, 477] width 72 height 30
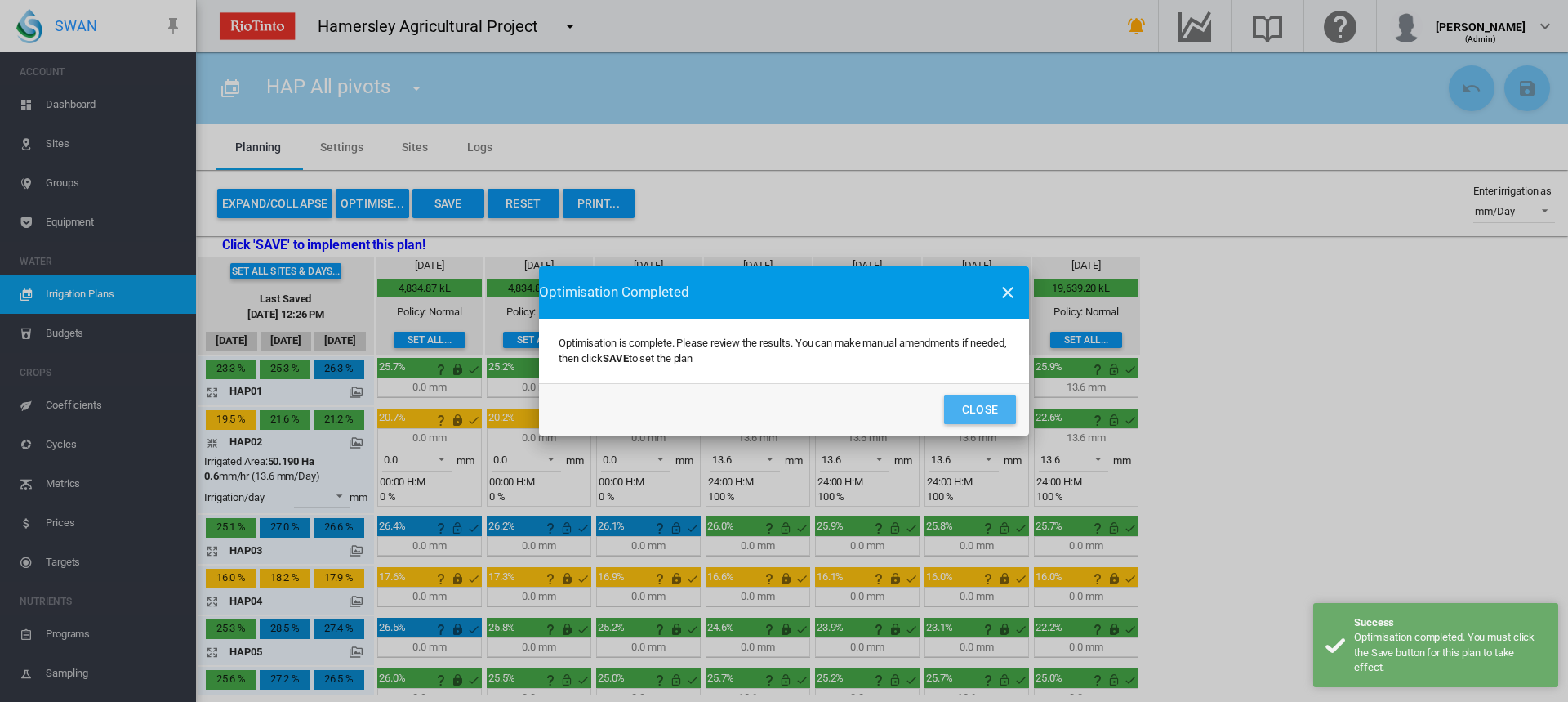
click at [982, 417] on button "Close" at bounding box center [980, 410] width 72 height 30
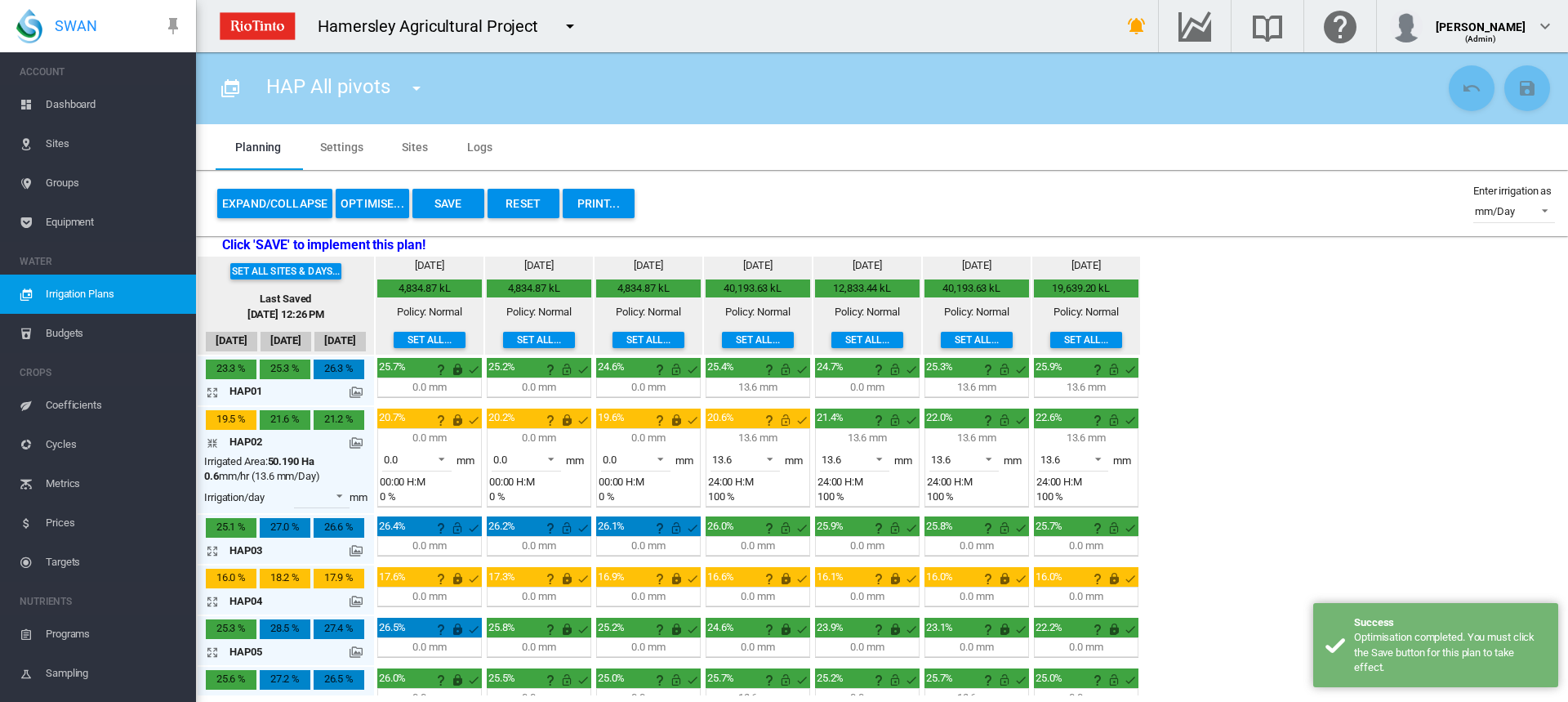
click at [468, 203] on button "Save" at bounding box center [448, 204] width 72 height 30
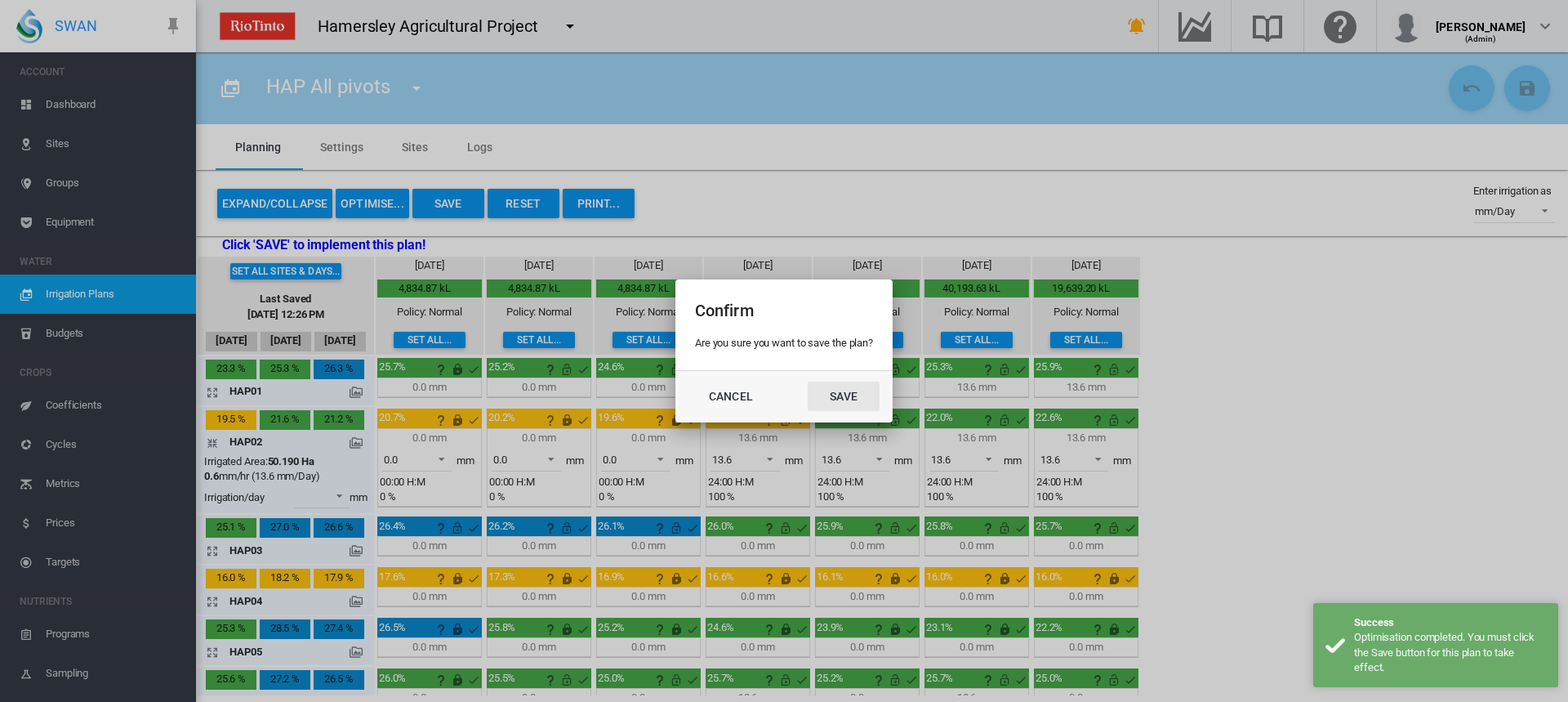
drag, startPoint x: 866, startPoint y: 403, endPoint x: 757, endPoint y: 413, distance: 109.5
click at [865, 403] on button "Save" at bounding box center [844, 396] width 72 height 30
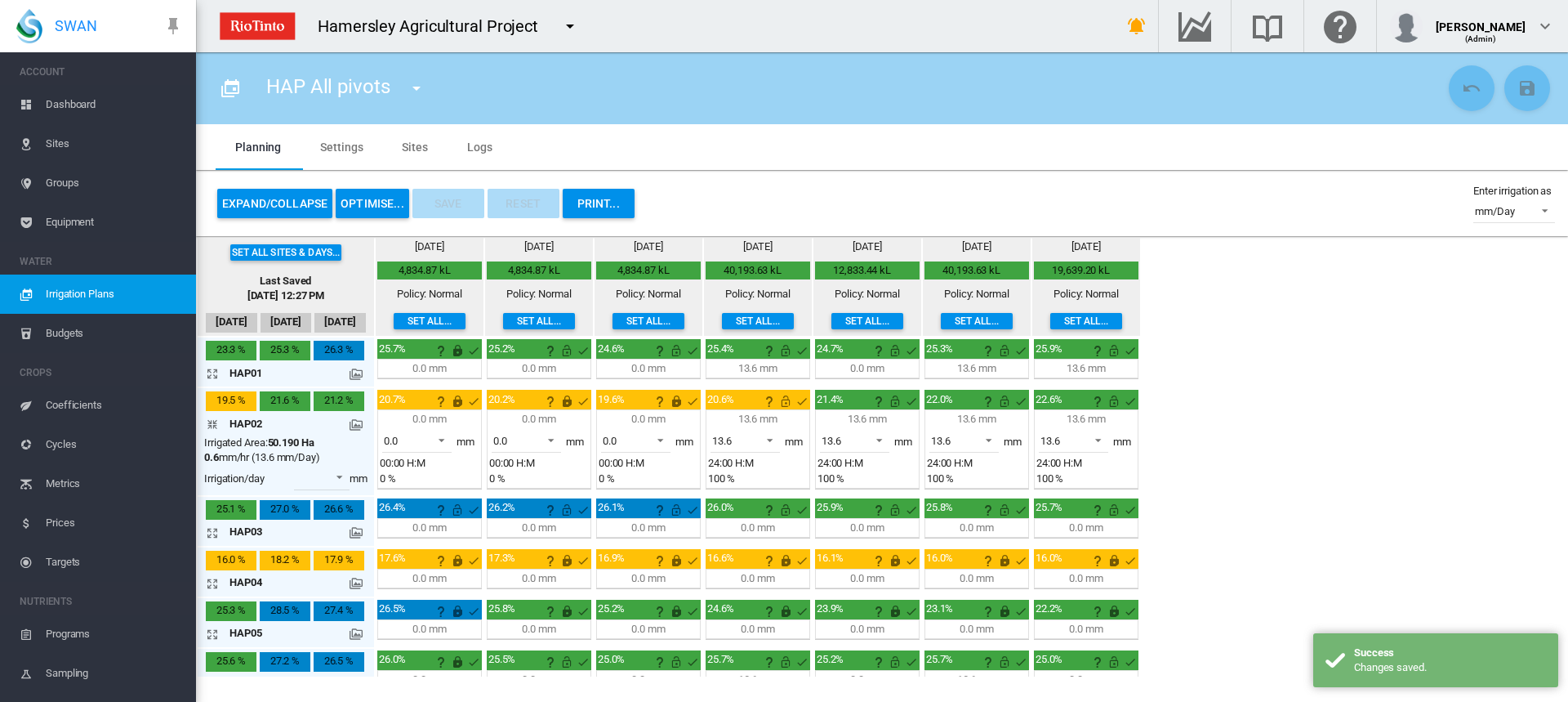
click at [214, 428] on md-icon "icon-arrow-collapse" at bounding box center [215, 423] width 19 height 19
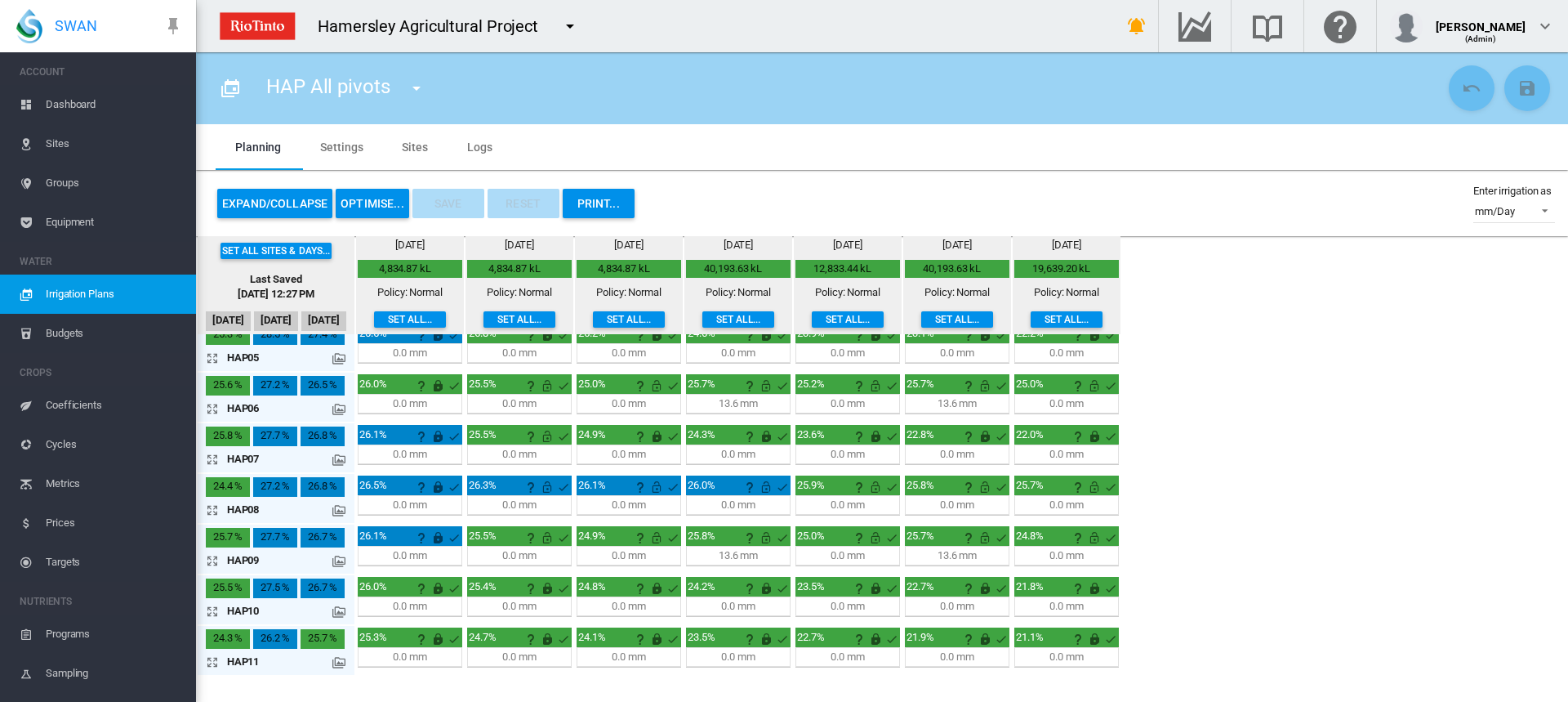
scroll to position [196, 0]
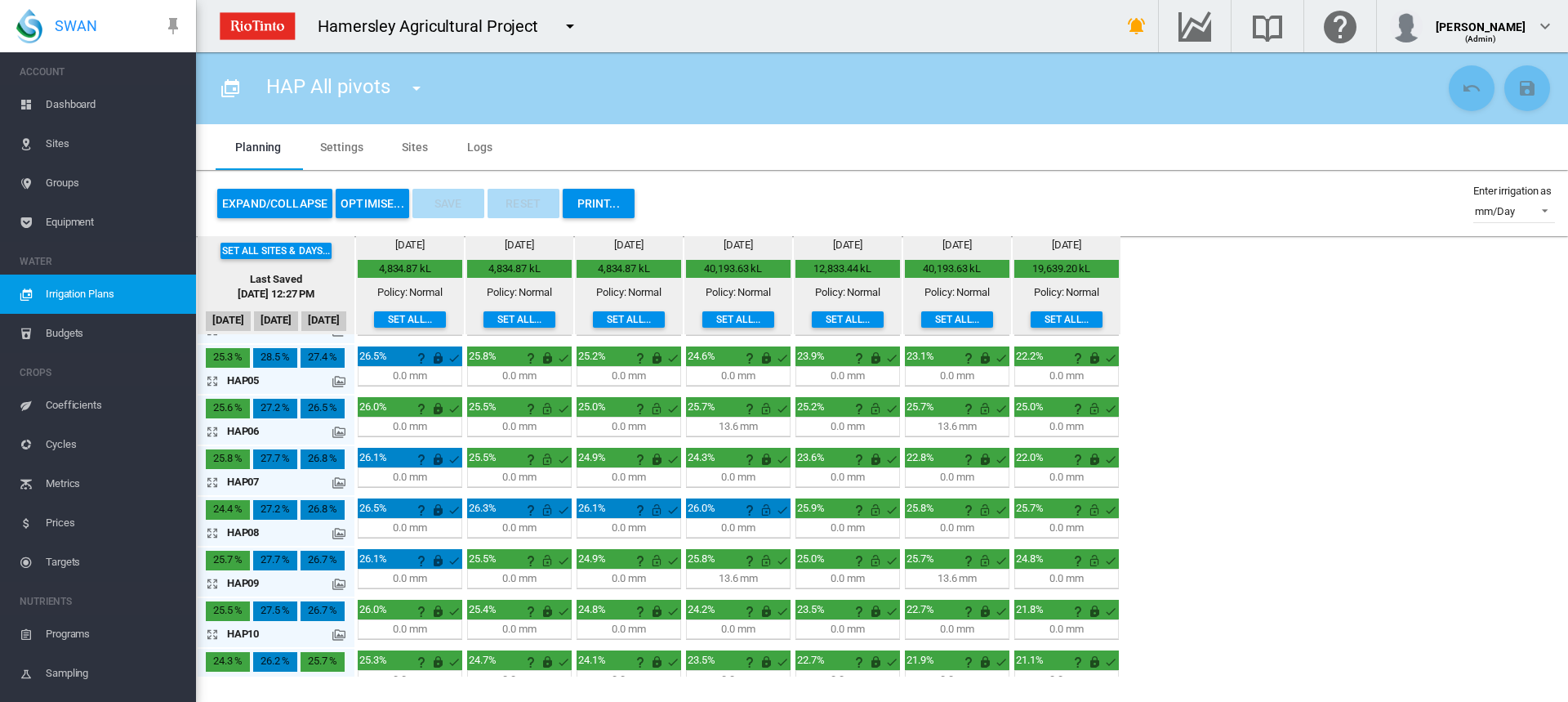
click at [380, 210] on button "OPTIMISE..." at bounding box center [373, 204] width 74 height 30
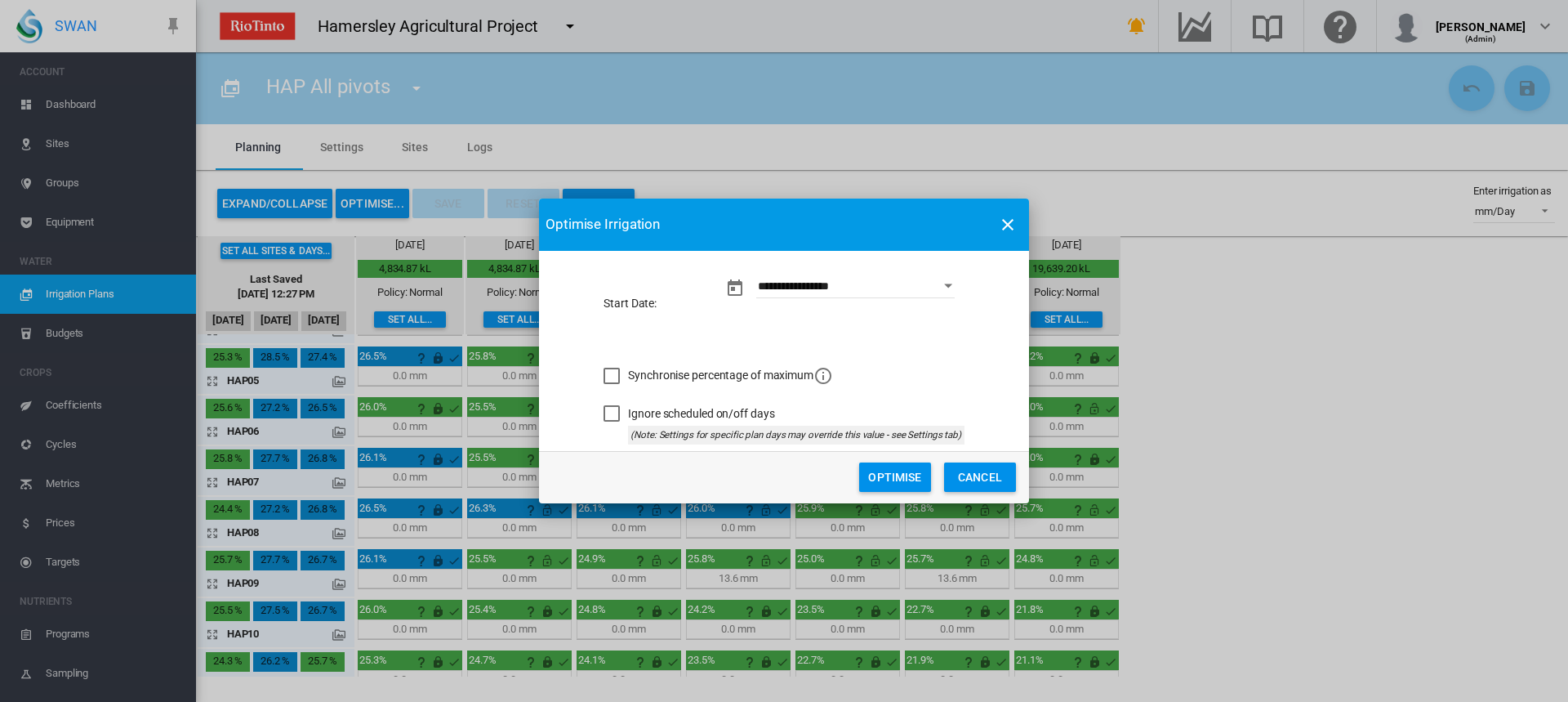
click at [873, 481] on button "Optimise" at bounding box center [895, 477] width 72 height 30
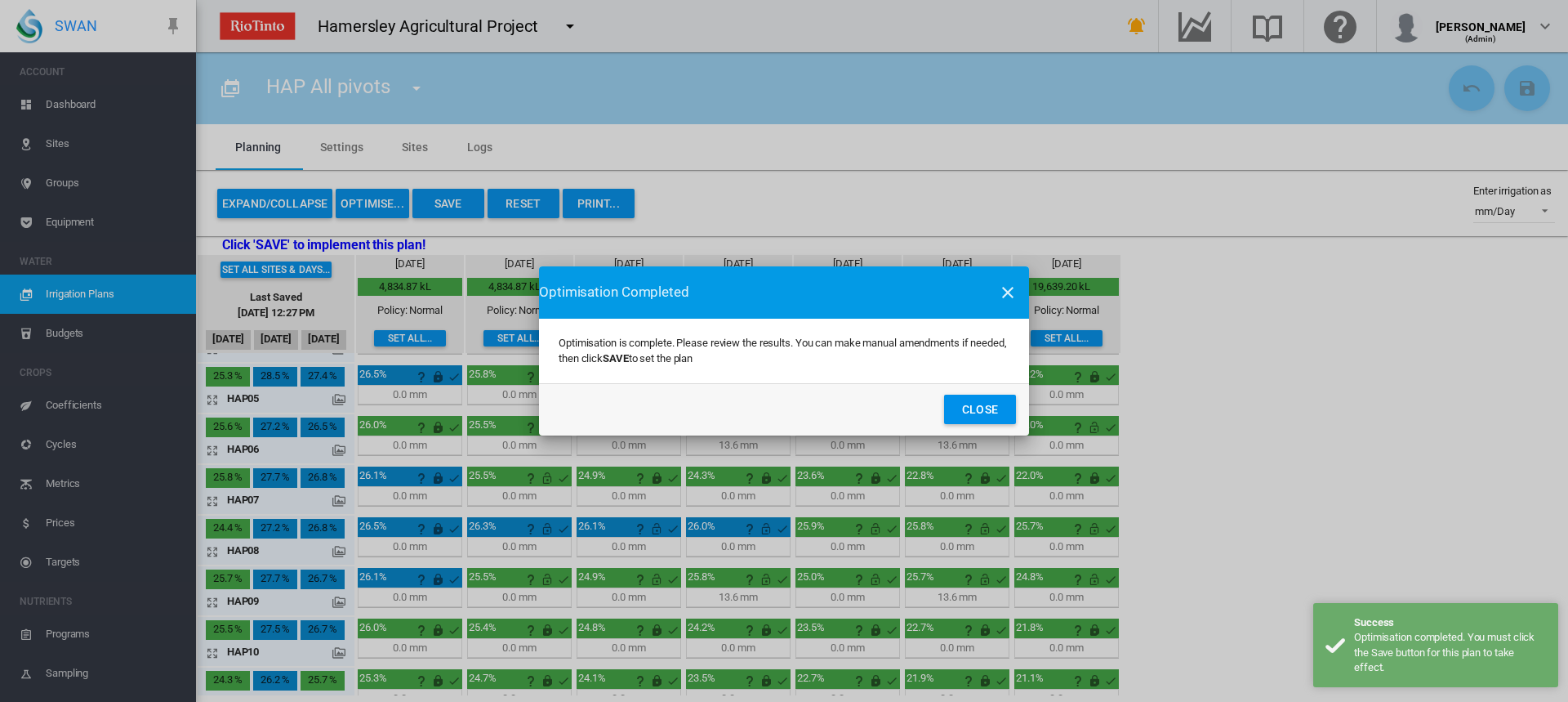
click at [966, 410] on button "Close" at bounding box center [980, 410] width 72 height 30
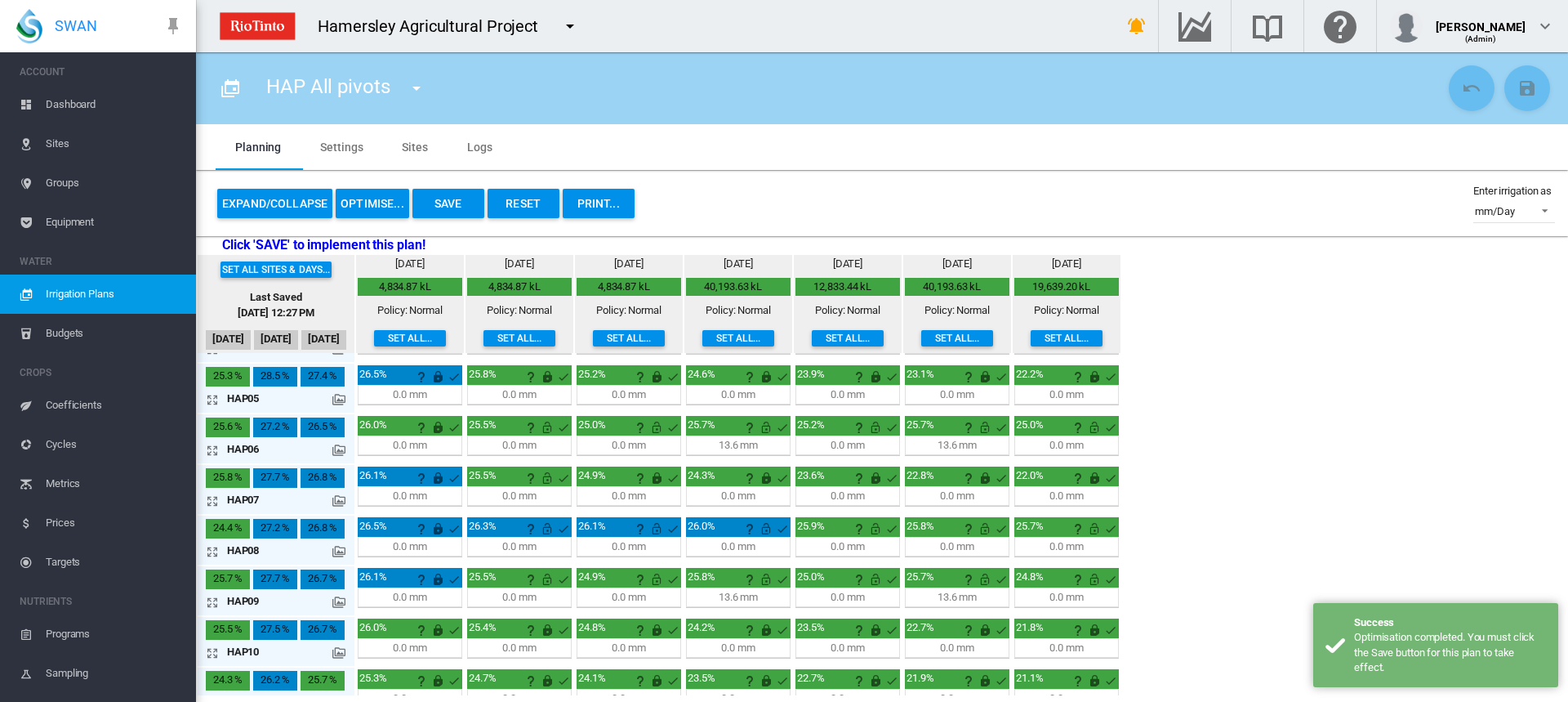
click at [422, 203] on button "Save" at bounding box center [448, 204] width 72 height 30
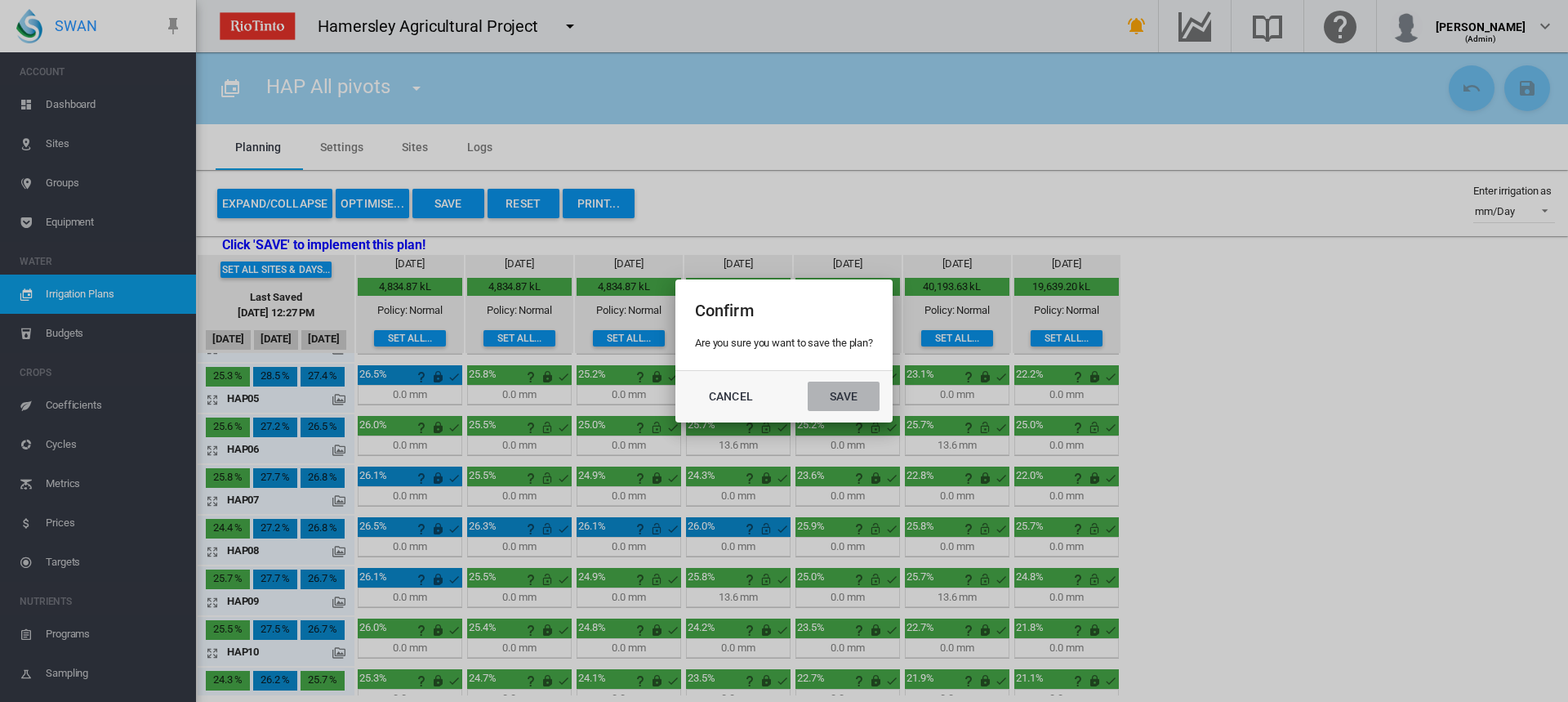
click at [837, 396] on button "Save" at bounding box center [844, 396] width 72 height 30
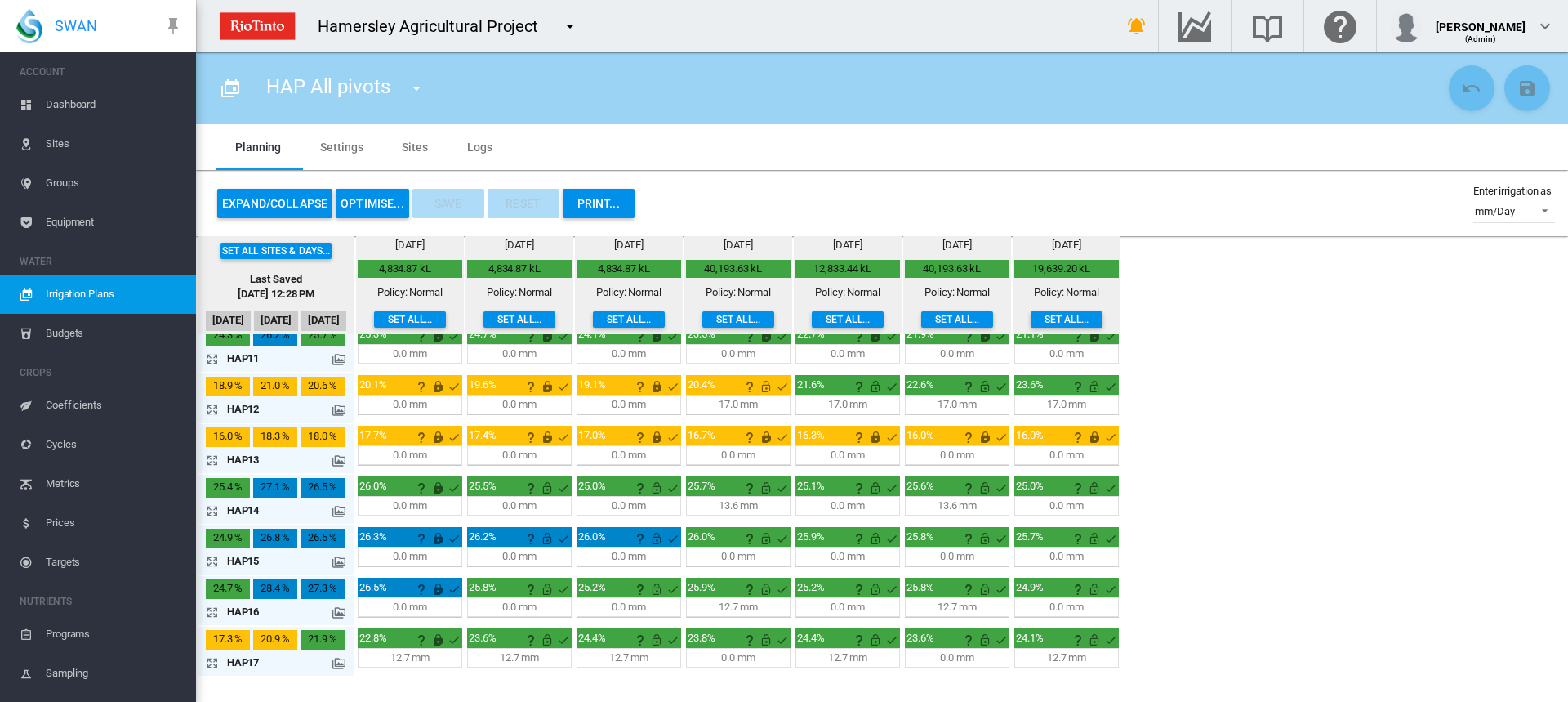
scroll to position [522, 0]
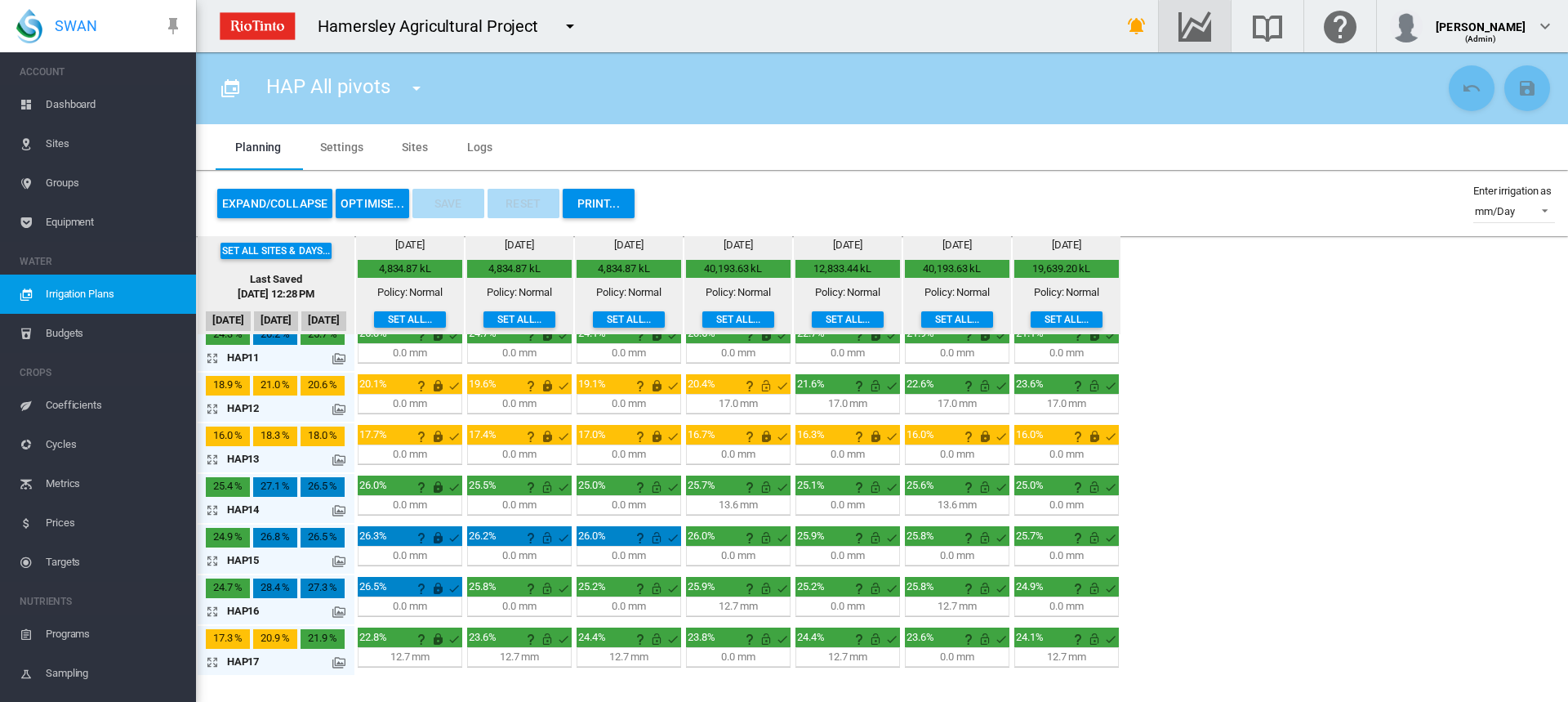
click at [1218, 27] on div "button" at bounding box center [1195, 26] width 46 height 19
